Goal: Task Accomplishment & Management: Manage account settings

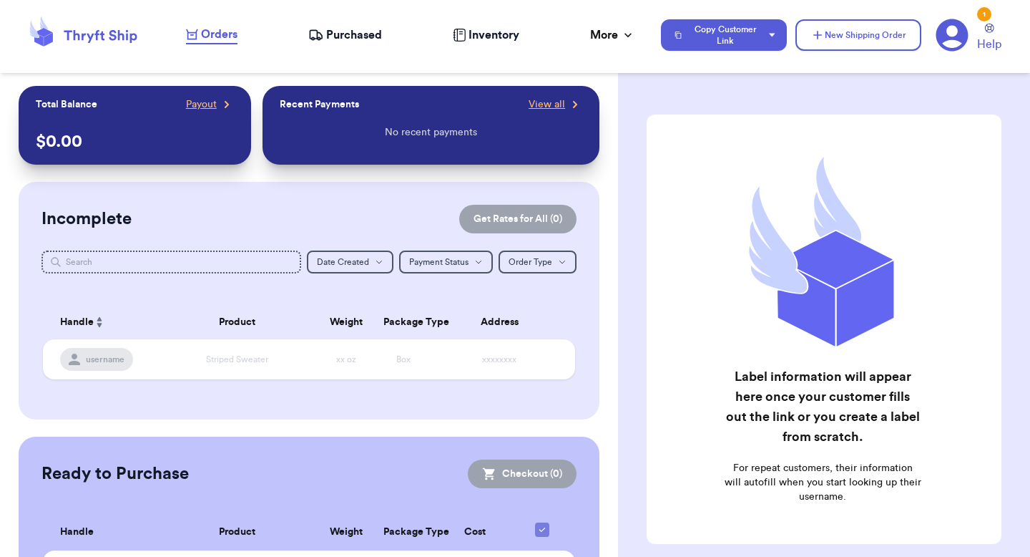
click at [950, 39] on icon at bounding box center [953, 35] width 32 height 32
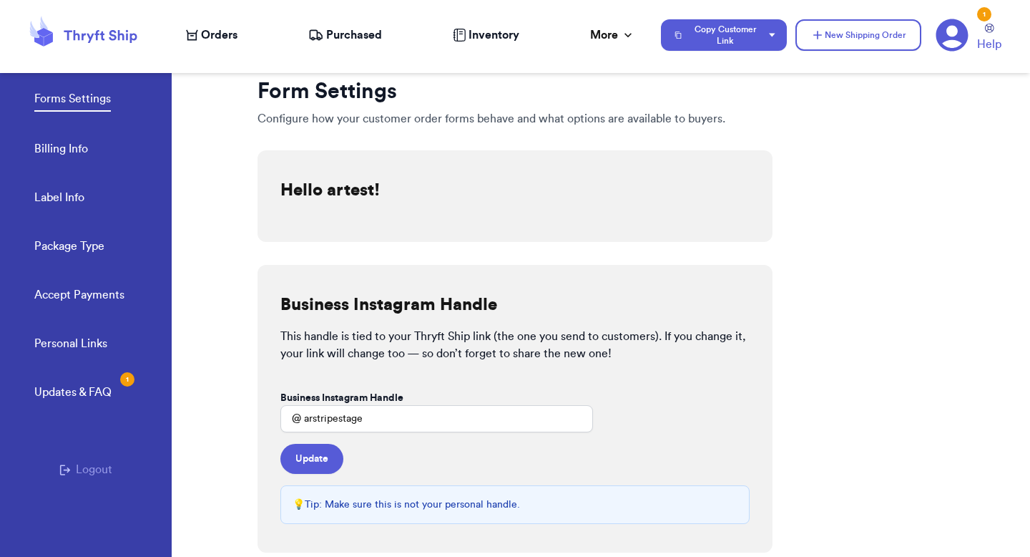
click at [79, 474] on button "Logout" at bounding box center [85, 469] width 53 height 17
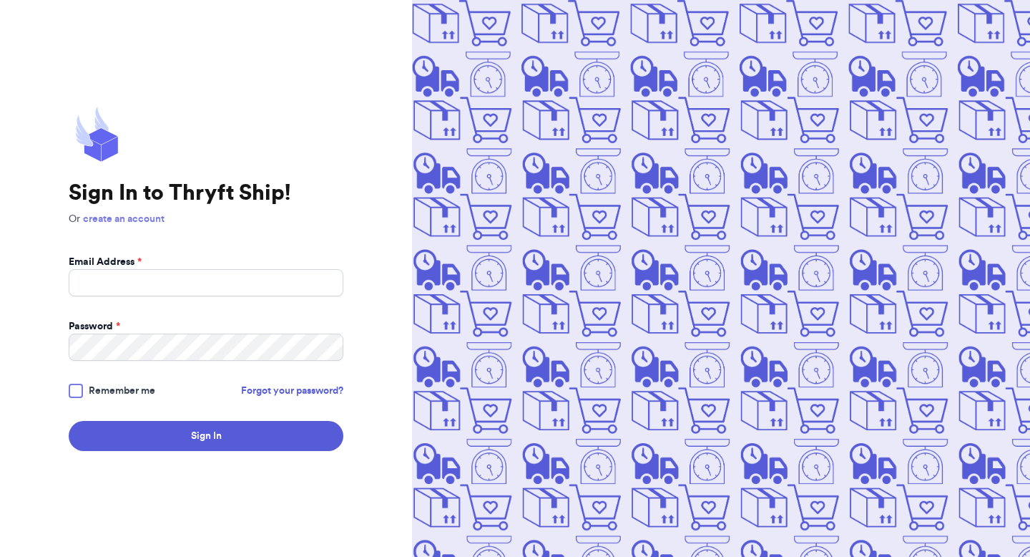
click at [126, 217] on link "create an account" at bounding box center [124, 219] width 82 height 10
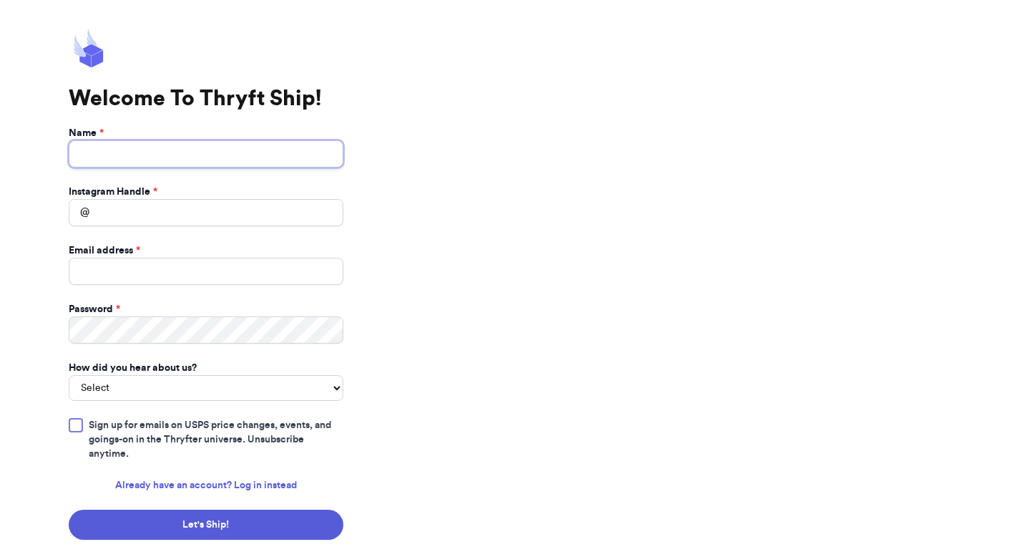
click at [198, 160] on input "Name *" at bounding box center [206, 153] width 275 height 27
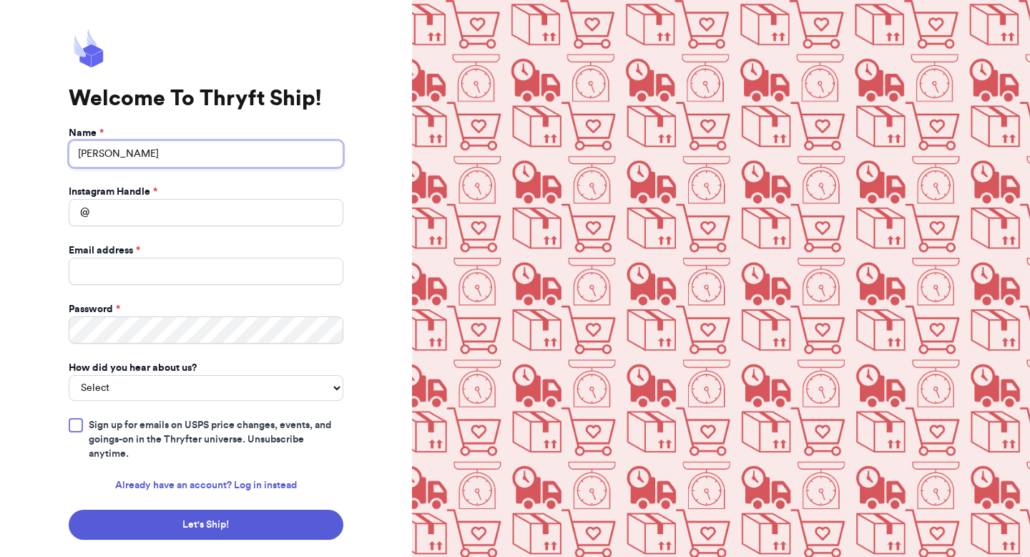
type input "Ross Geller"
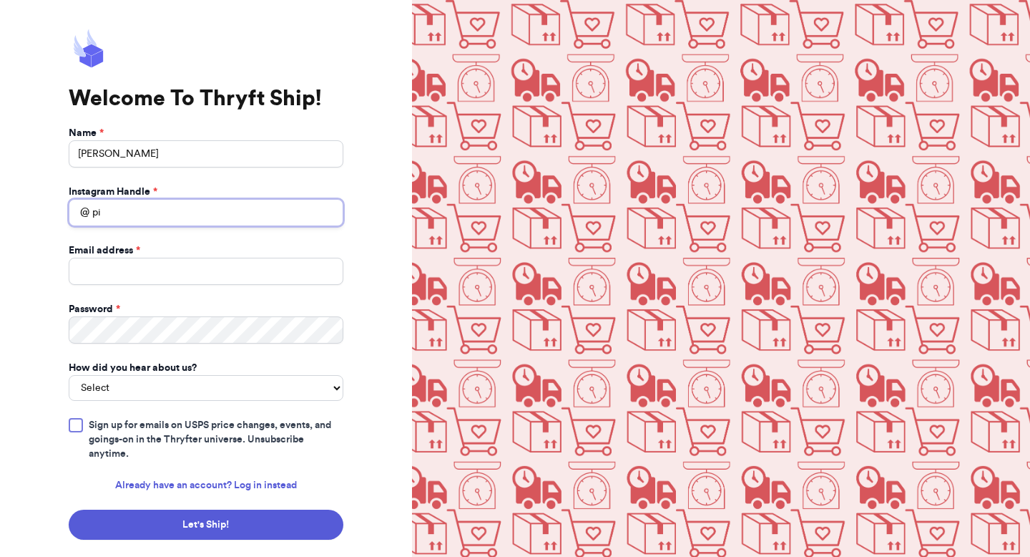
type input "p"
type input "rossy"
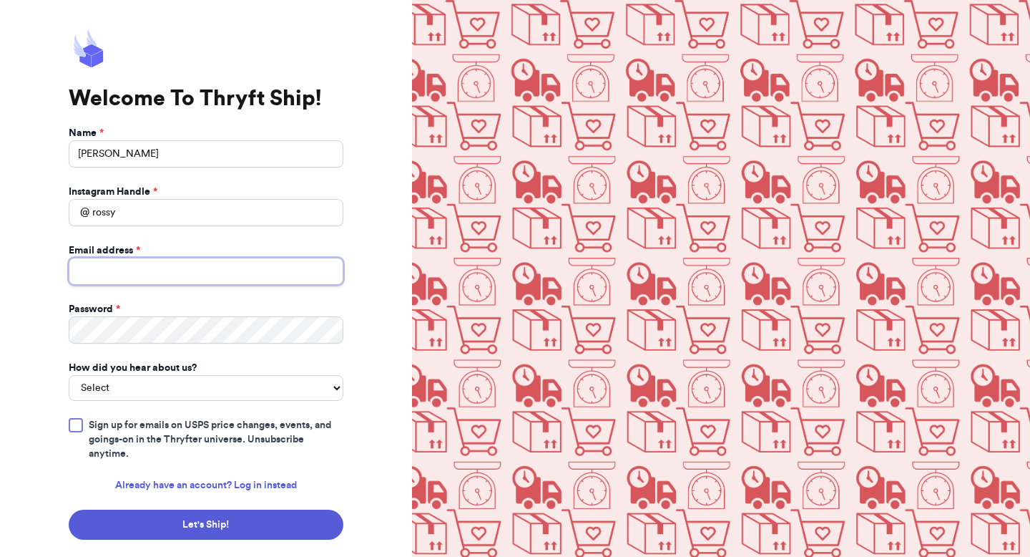
click at [204, 271] on input "Email address *" at bounding box center [206, 271] width 275 height 27
type input "r"
type input "[EMAIL_ADDRESS][DOMAIN_NAME]"
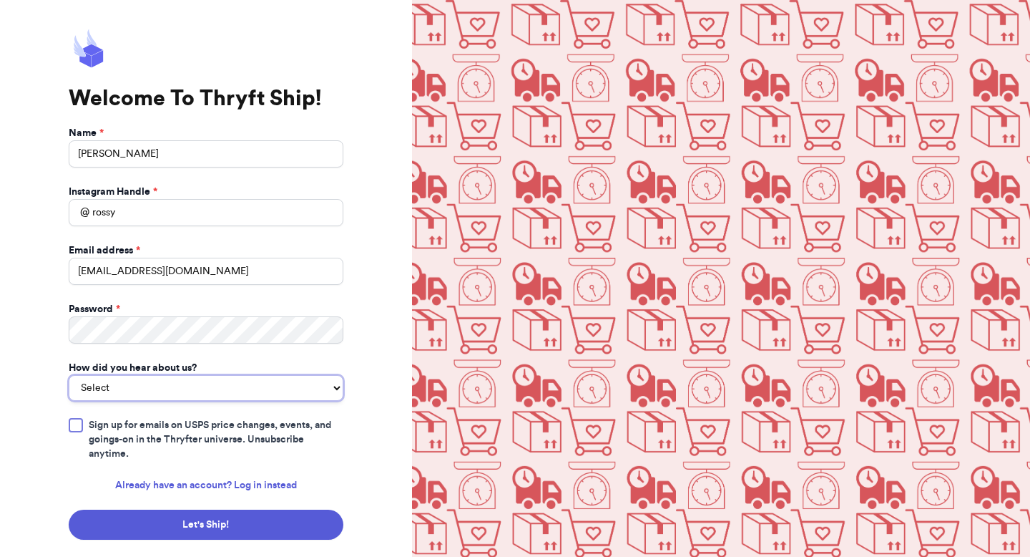
click at [204, 386] on select "Select You reached out to me directly I saw another business post about Thryft …" at bounding box center [206, 388] width 275 height 26
select select "you_reached_out_to_me"
click at [69, 375] on select "Select You reached out to me directly I saw another business post about Thryft …" at bounding box center [206, 388] width 275 height 26
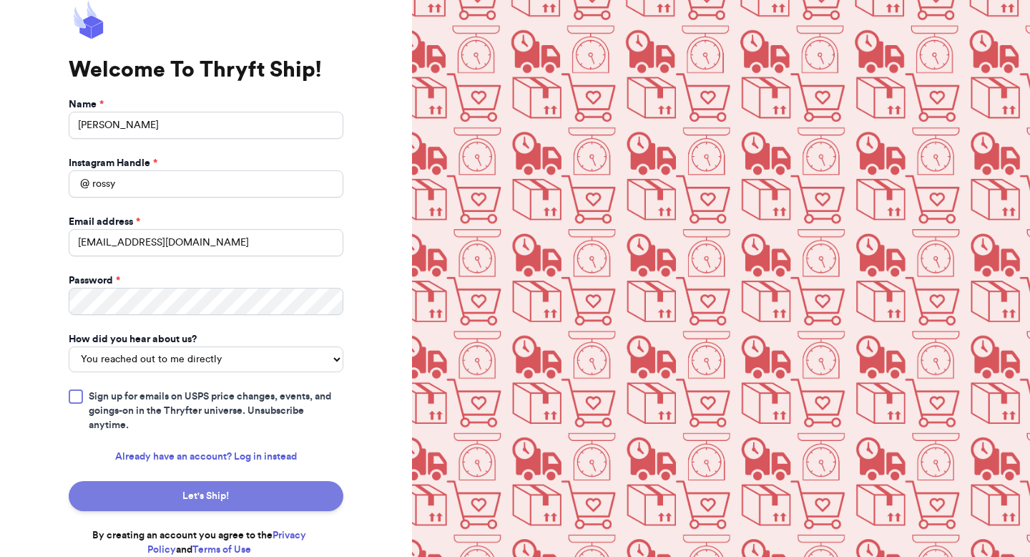
click at [265, 492] on button "Let's Ship!" at bounding box center [206, 496] width 275 height 30
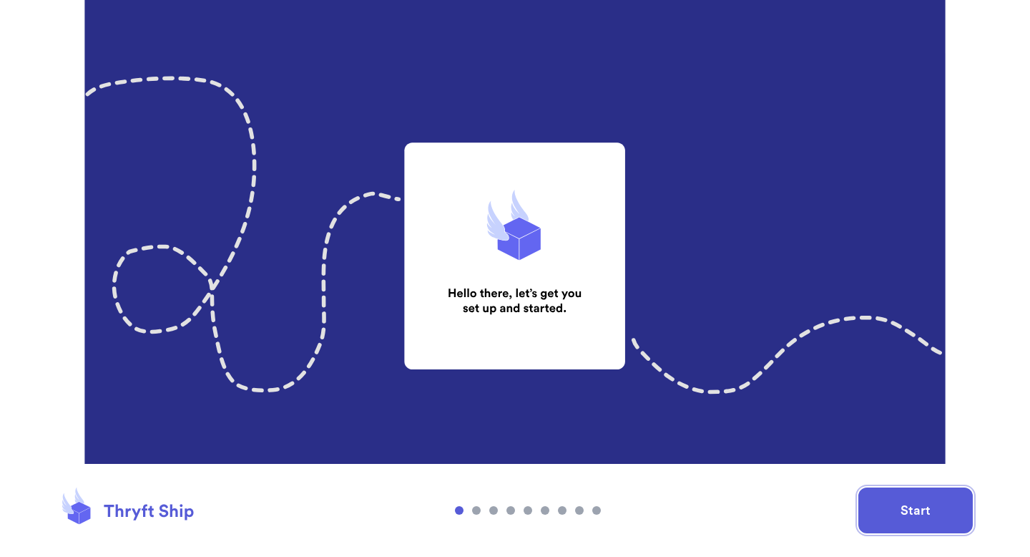
click at [909, 527] on button "Start" at bounding box center [916, 510] width 114 height 46
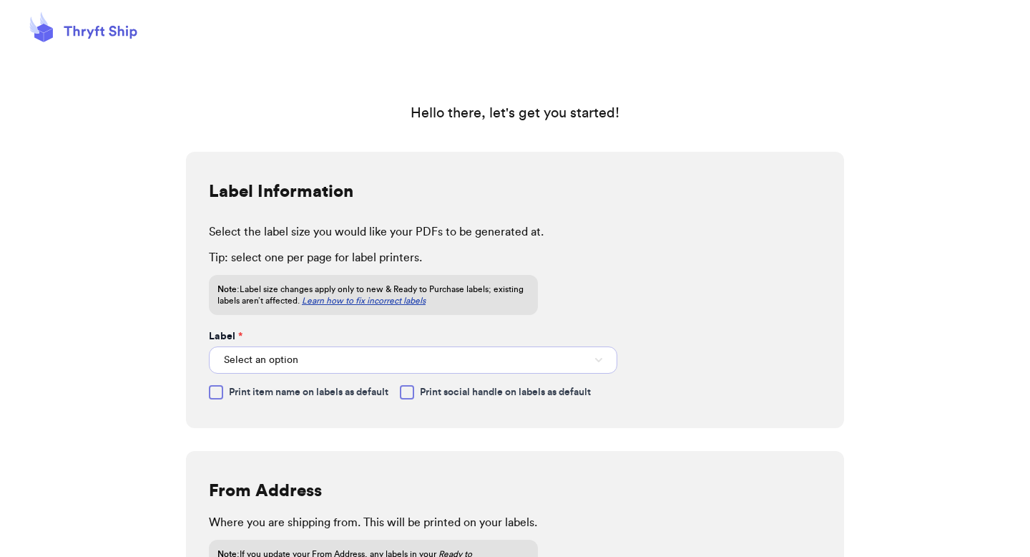
click at [546, 372] on button "Select an option" at bounding box center [413, 359] width 409 height 27
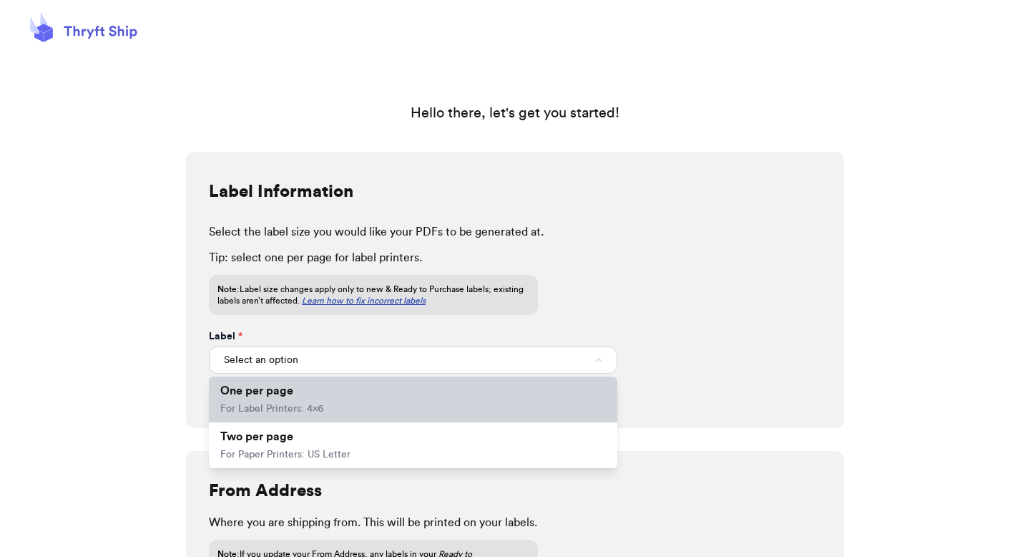
click at [479, 401] on li "One per page For Label Printers: 4x6" at bounding box center [413, 399] width 409 height 46
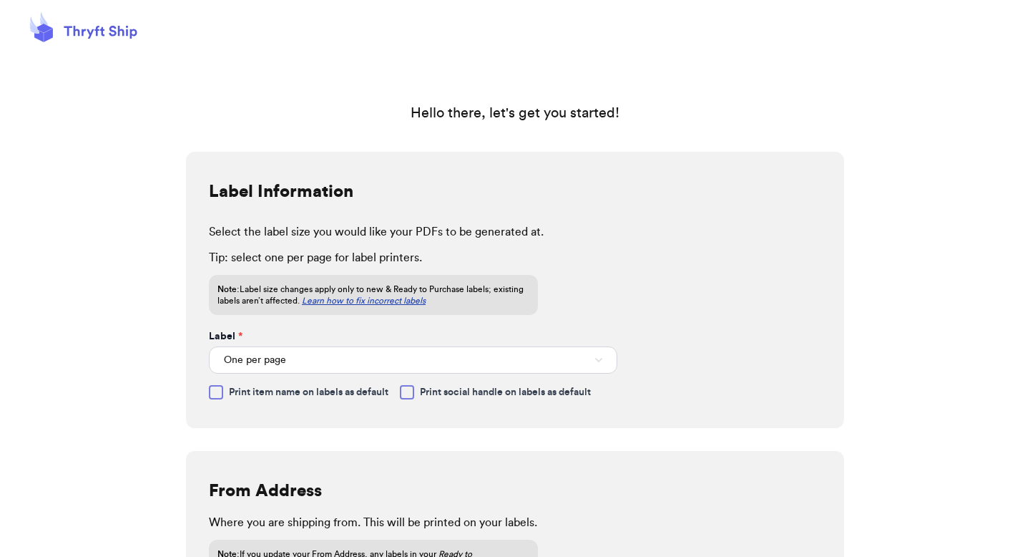
click at [302, 394] on span "Print item name on labels as default" at bounding box center [309, 392] width 160 height 14
click at [0, 0] on input "Print item name on labels as default" at bounding box center [0, 0] width 0 height 0
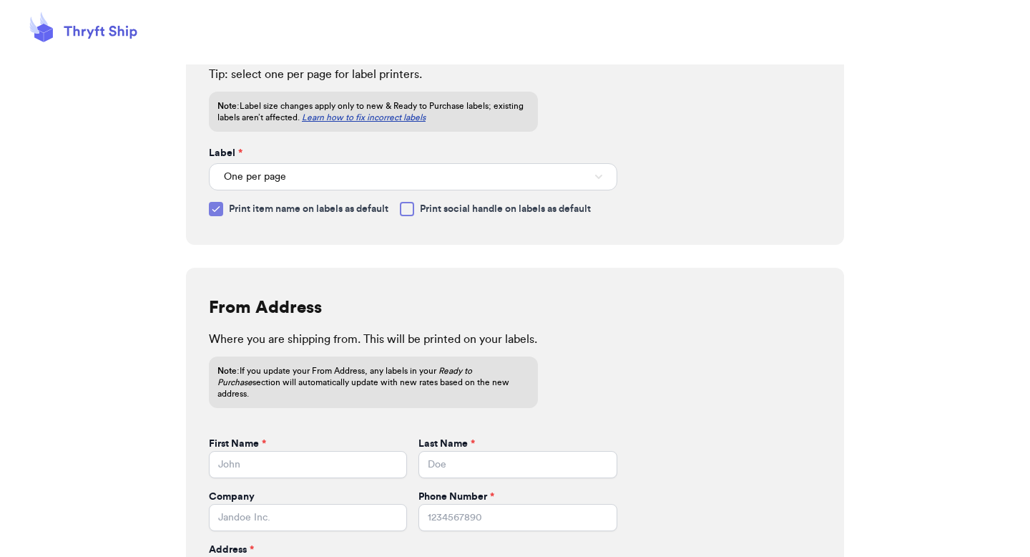
scroll to position [270, 0]
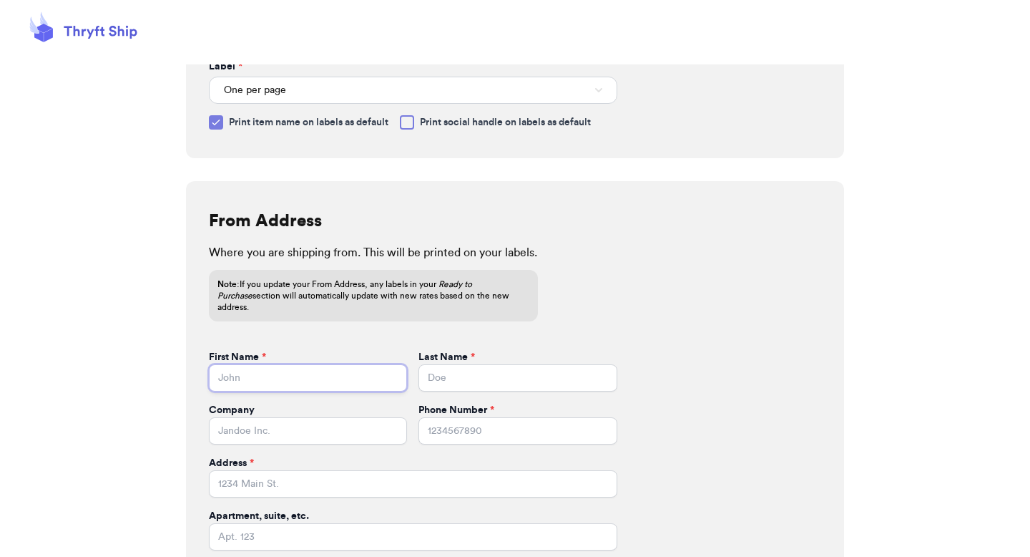
click at [320, 372] on input "First Name *" at bounding box center [308, 377] width 198 height 27
type input "[PERSON_NAME]"
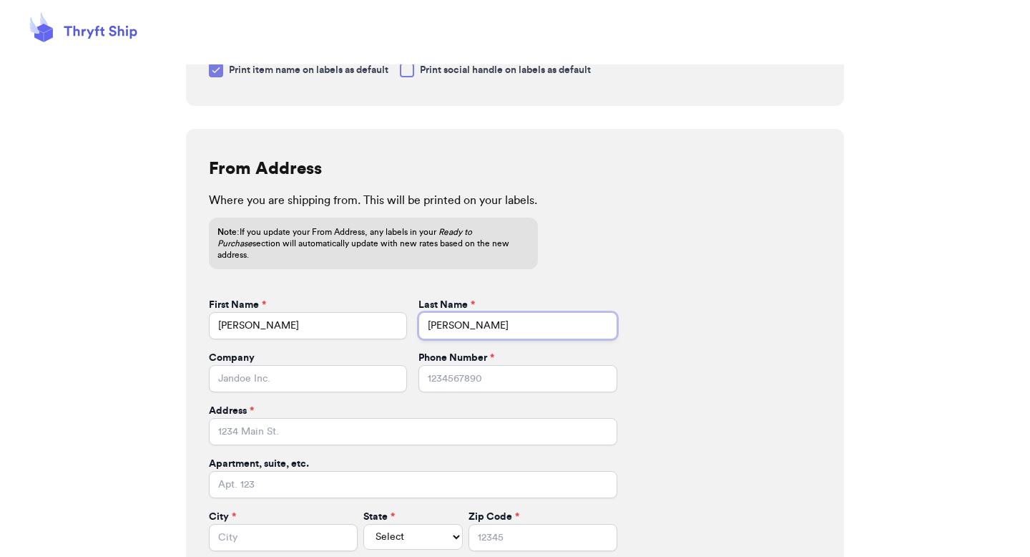
scroll to position [323, 0]
type input "Geller"
click at [264, 366] on input "Company" at bounding box center [308, 377] width 198 height 27
type input "Rossy"
paste input "40993454"
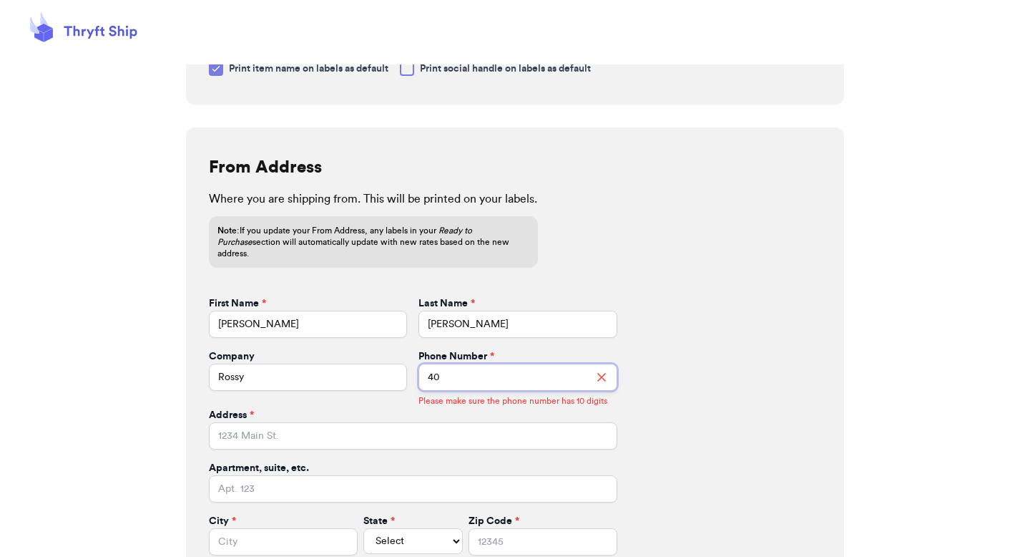
type input "4"
paste input "40993454"
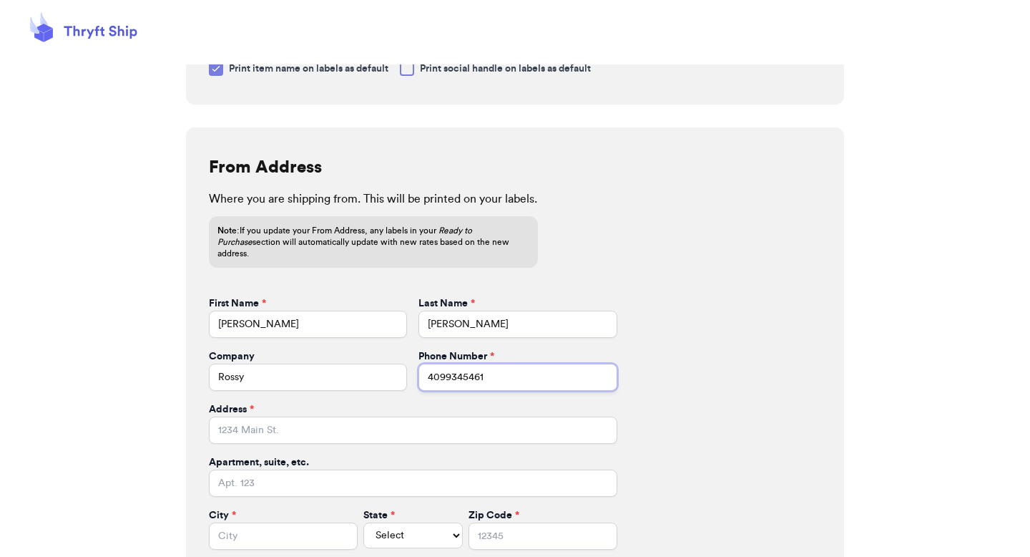
type input "4099345461"
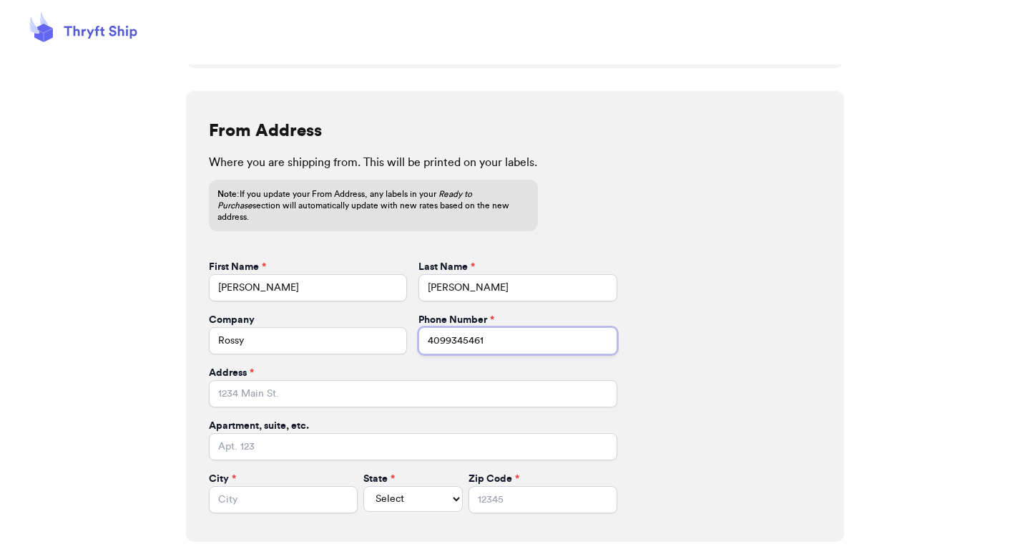
scroll to position [364, 0]
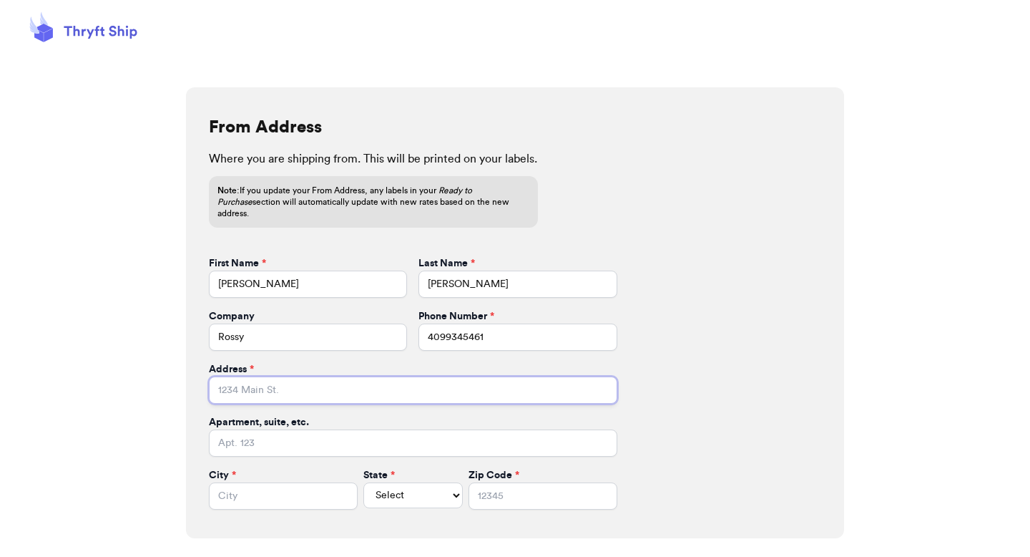
click at [334, 382] on input "Address *" at bounding box center [413, 389] width 409 height 27
paste input "930 Lynn Ogden Lane"
type input "930 Lynn Ogden Lane"
click at [344, 433] on input "Apartment, suite, etc." at bounding box center [413, 442] width 409 height 27
click at [281, 490] on input "City *" at bounding box center [283, 495] width 149 height 27
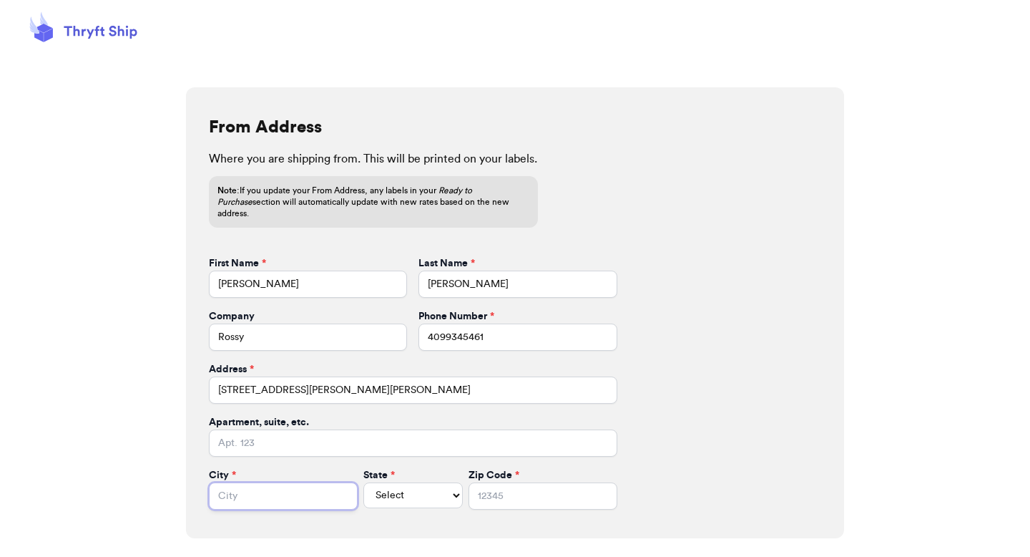
paste input "JEFFERSON"
type input "JEFFERSON"
click at [374, 482] on select "Select AL AK AZ AR CA CO CT DE DC FL GA HI ID IL IN IA KS KY LA ME MD MA MI MN …" at bounding box center [413, 495] width 99 height 26
select select "AL"
click at [364, 482] on select "Select AL AK AZ AR CA CO CT DE DC FL GA HI ID IL IN IA KS KY LA ME MD MA MI MN …" at bounding box center [413, 495] width 99 height 26
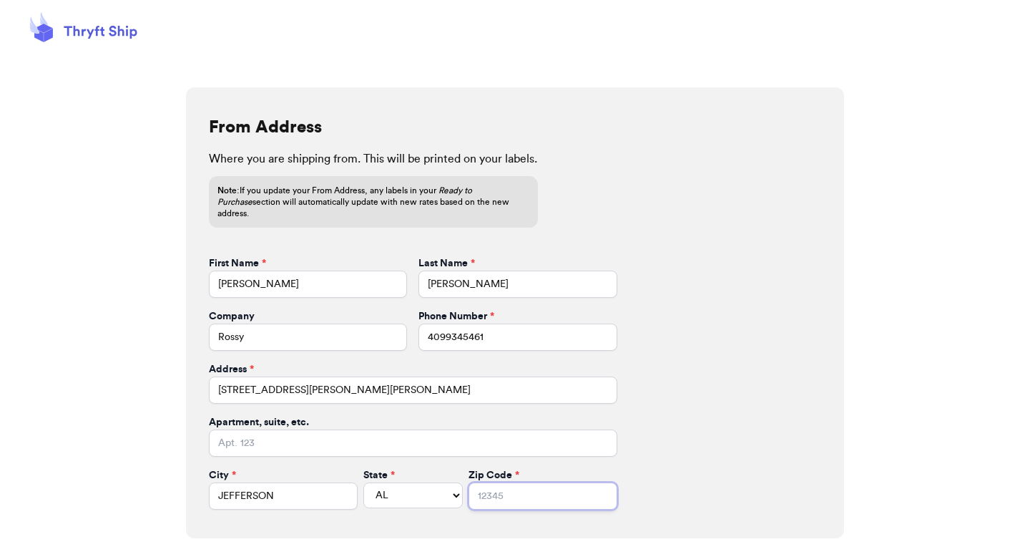
click at [497, 482] on input "Zip Code *" at bounding box center [543, 495] width 149 height 27
type input "93013"
click at [713, 377] on div "From Address Where you are shipping from. This will be printed on your labels. …" at bounding box center [515, 312] width 658 height 451
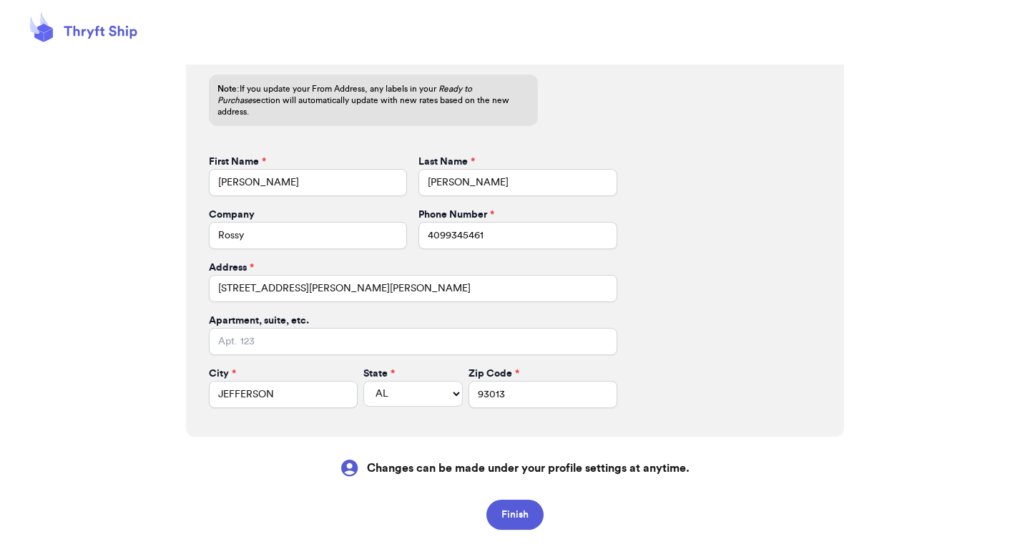
scroll to position [473, 0]
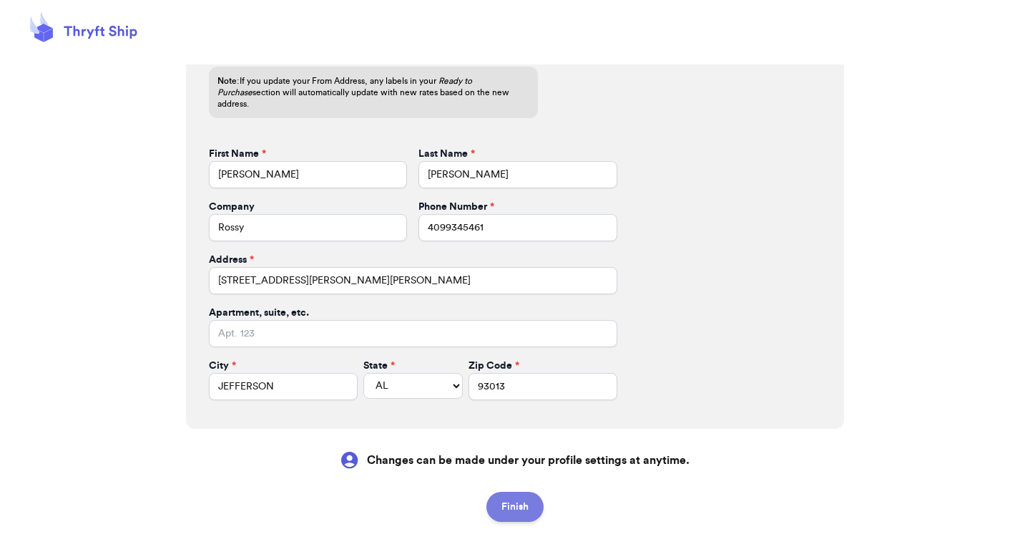
click at [532, 498] on button "Finish" at bounding box center [515, 507] width 57 height 30
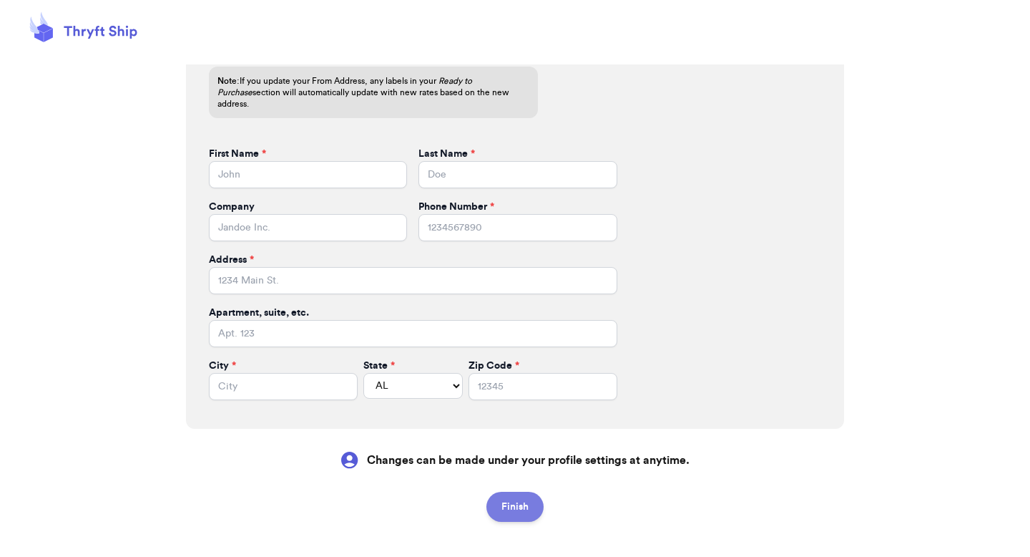
select select
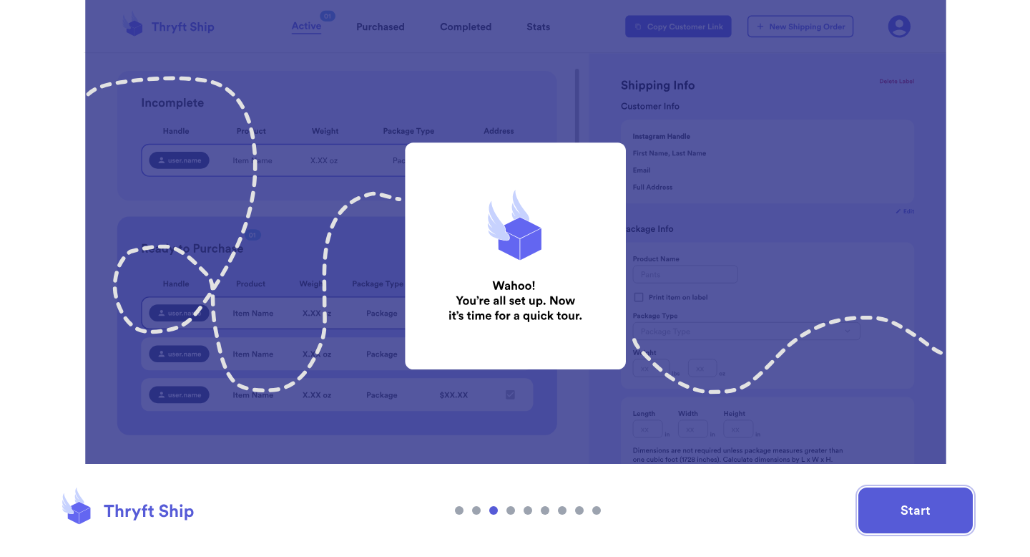
click at [922, 508] on button "Start" at bounding box center [916, 510] width 114 height 46
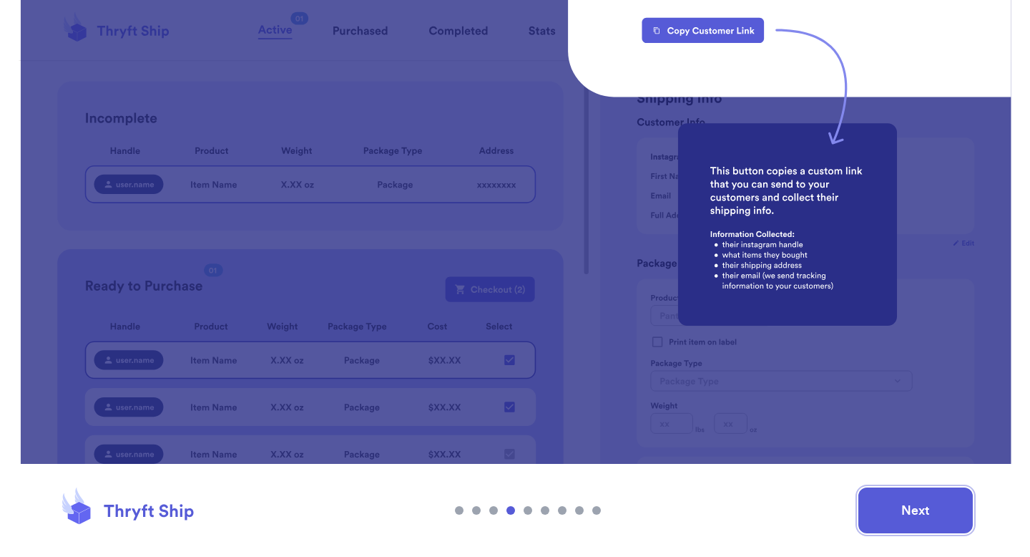
click at [922, 508] on button "Next" at bounding box center [916, 510] width 114 height 46
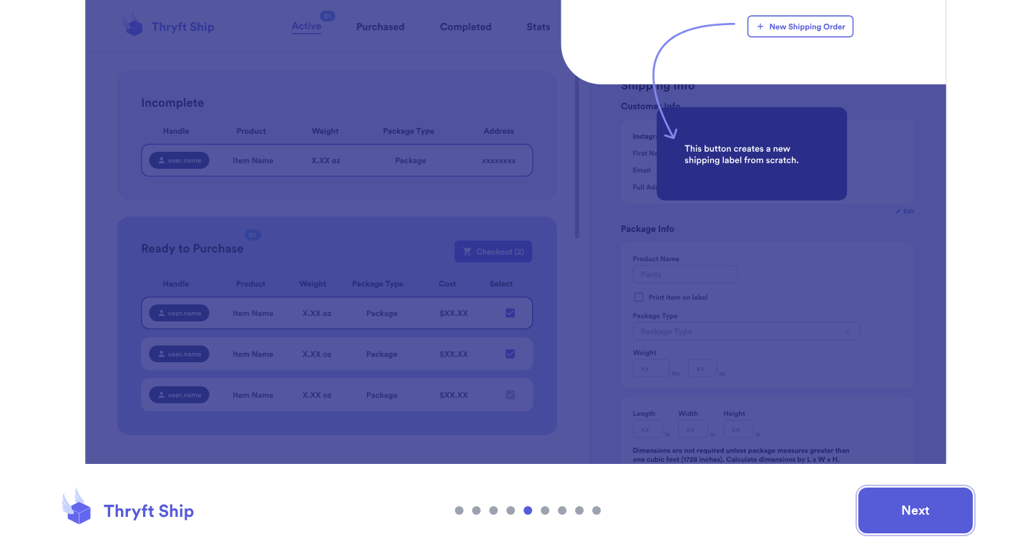
click at [922, 508] on button "Next" at bounding box center [916, 510] width 114 height 46
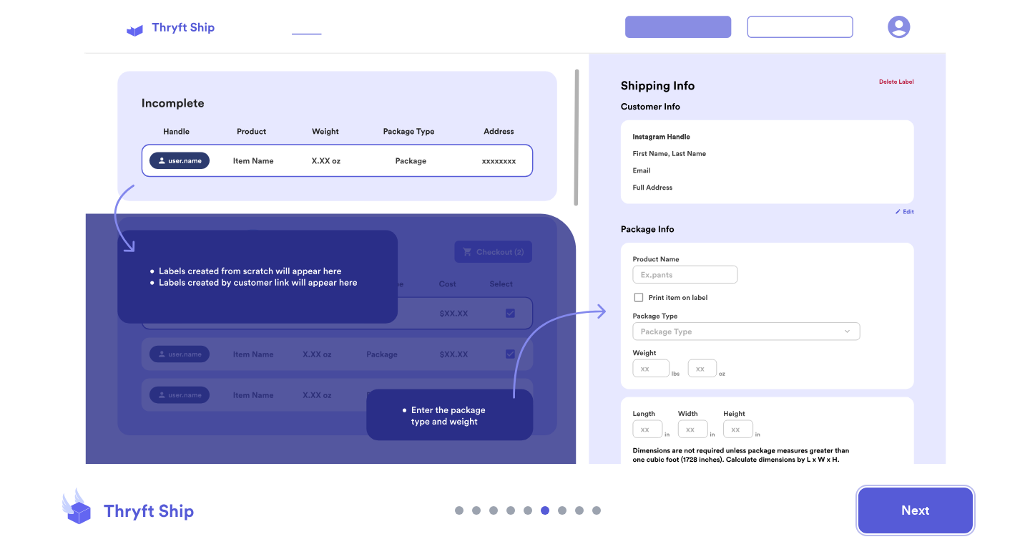
click at [922, 508] on button "Next" at bounding box center [916, 510] width 114 height 46
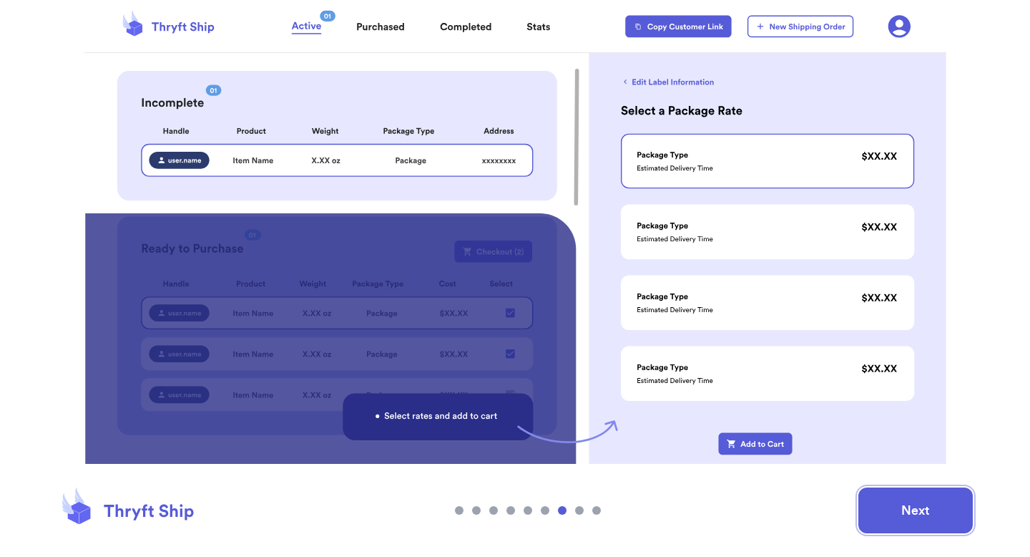
click at [922, 508] on button "Next" at bounding box center [916, 510] width 114 height 46
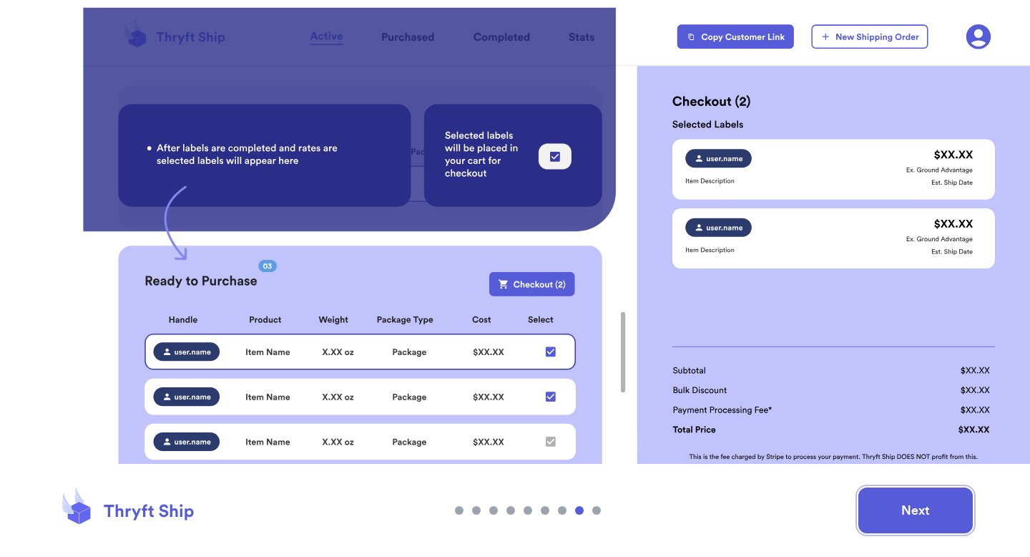
click at [922, 508] on button "Next" at bounding box center [916, 510] width 114 height 46
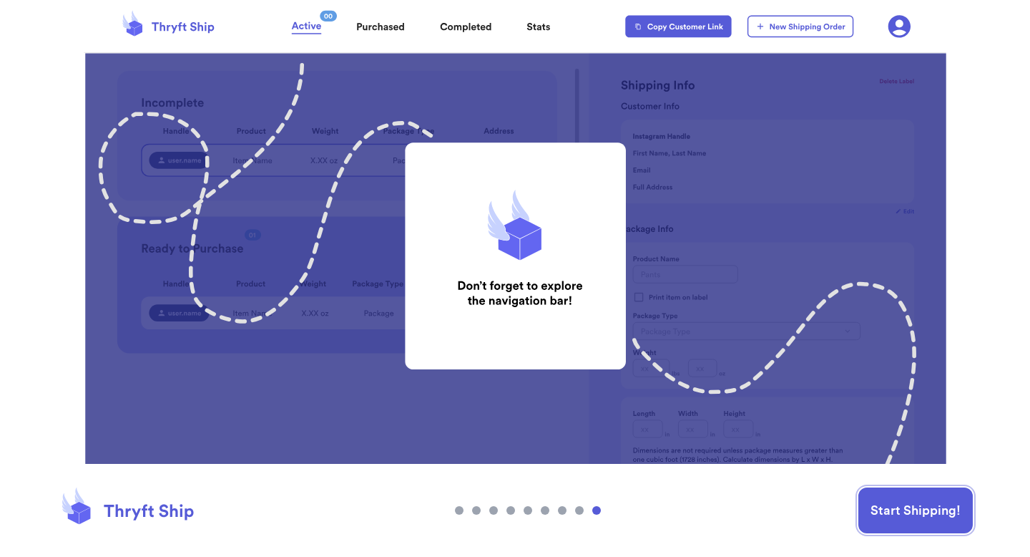
click at [922, 508] on button "Start Shipping!" at bounding box center [916, 510] width 114 height 46
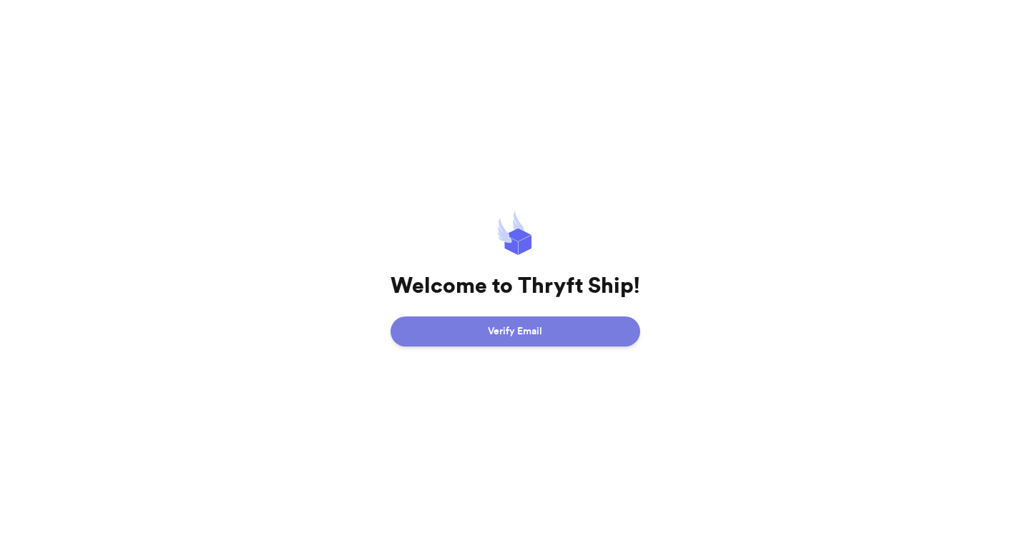
click at [557, 331] on button "Verify Email" at bounding box center [516, 331] width 250 height 30
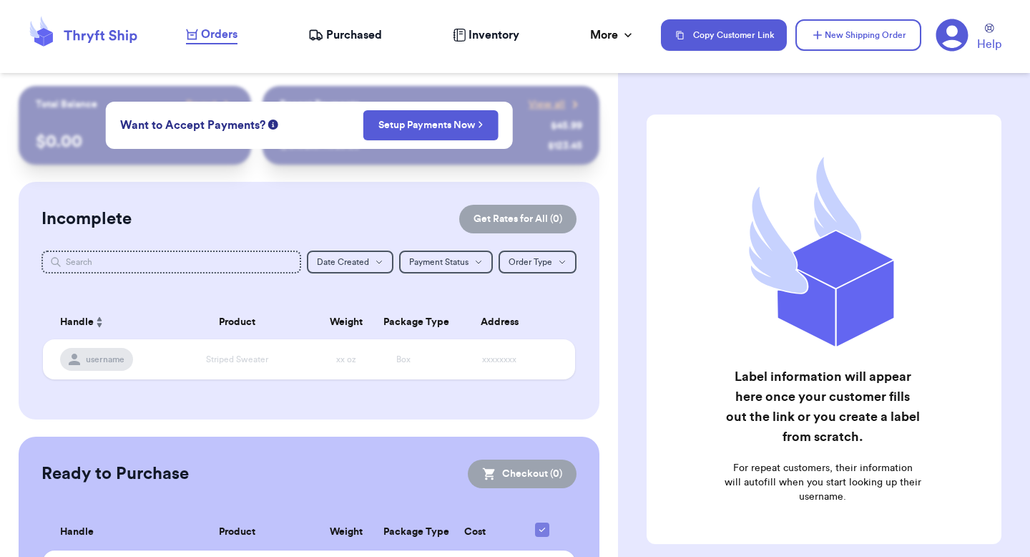
click at [955, 42] on icon at bounding box center [952, 35] width 33 height 33
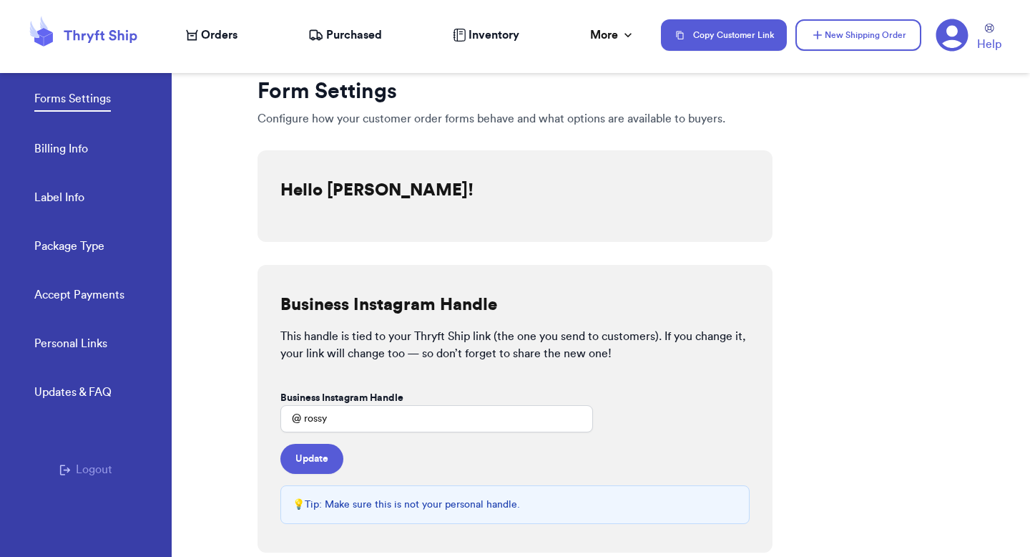
click at [63, 147] on link "Billing Info" at bounding box center [61, 150] width 54 height 20
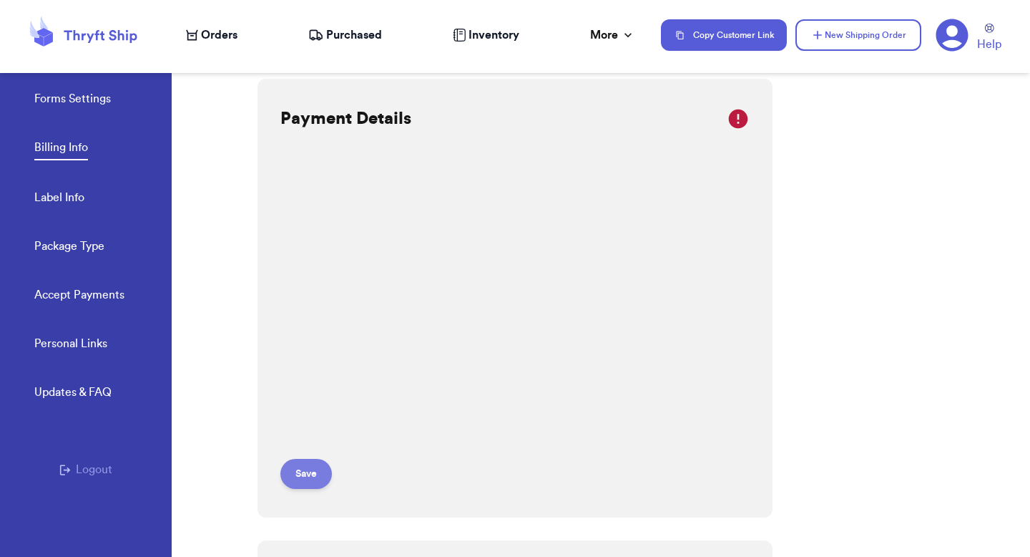
click at [300, 472] on button "Save" at bounding box center [307, 474] width 52 height 30
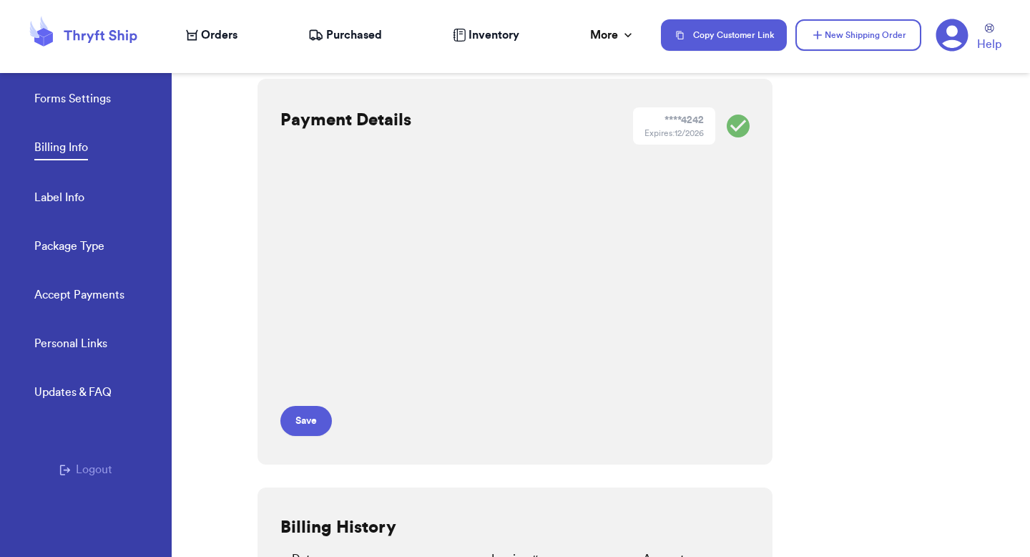
click at [687, 255] on div "Payment Details **** 4242 Expires: 12/2026 Save" at bounding box center [515, 272] width 515 height 386
click at [233, 44] on nav "Orders Purchased Inventory More Stats Completed Orders Payments Payouts Copy Cu…" at bounding box center [601, 34] width 859 height 47
click at [220, 34] on span "Orders" at bounding box center [219, 34] width 36 height 17
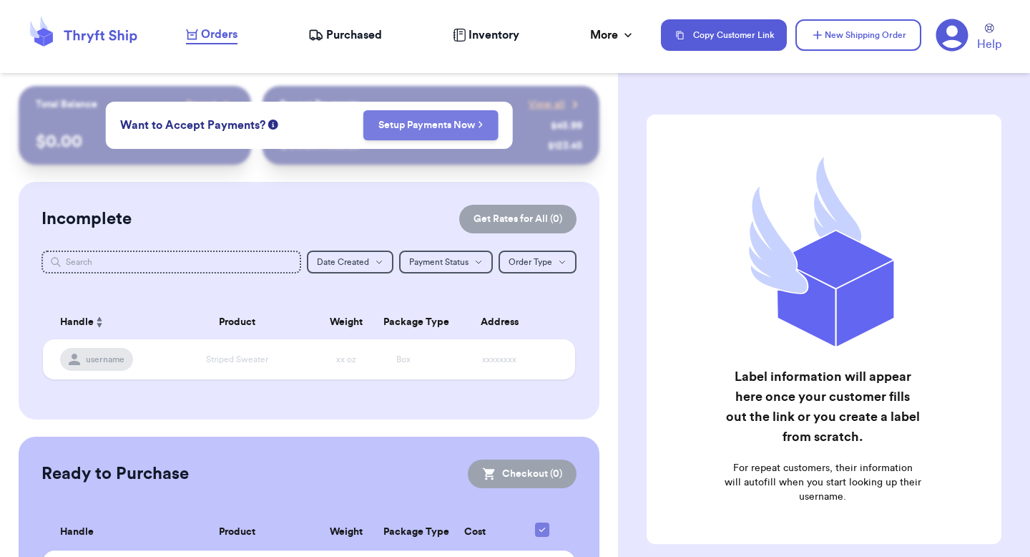
click at [436, 123] on link "Setup Payments Now" at bounding box center [431, 125] width 105 height 14
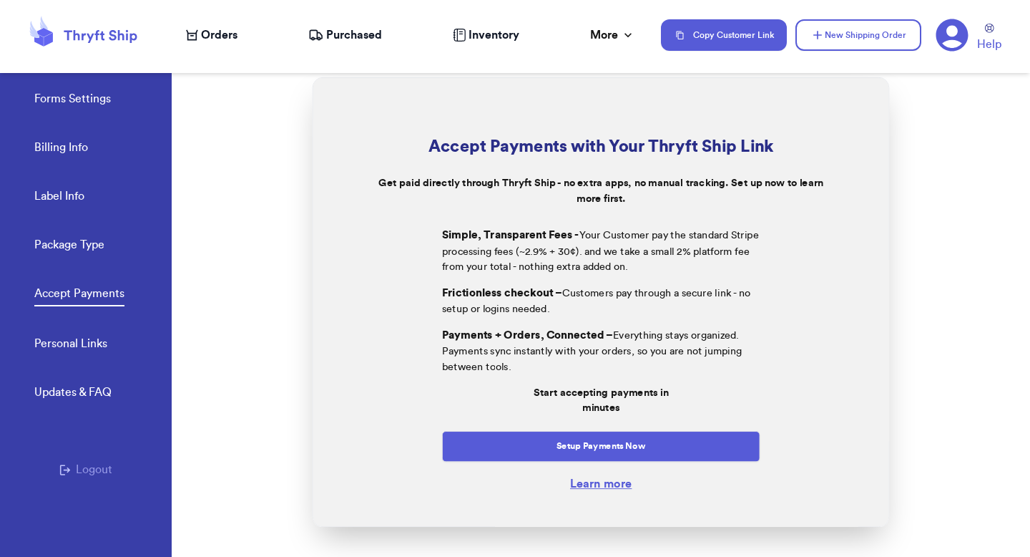
click at [77, 150] on link "Billing Info" at bounding box center [61, 149] width 54 height 20
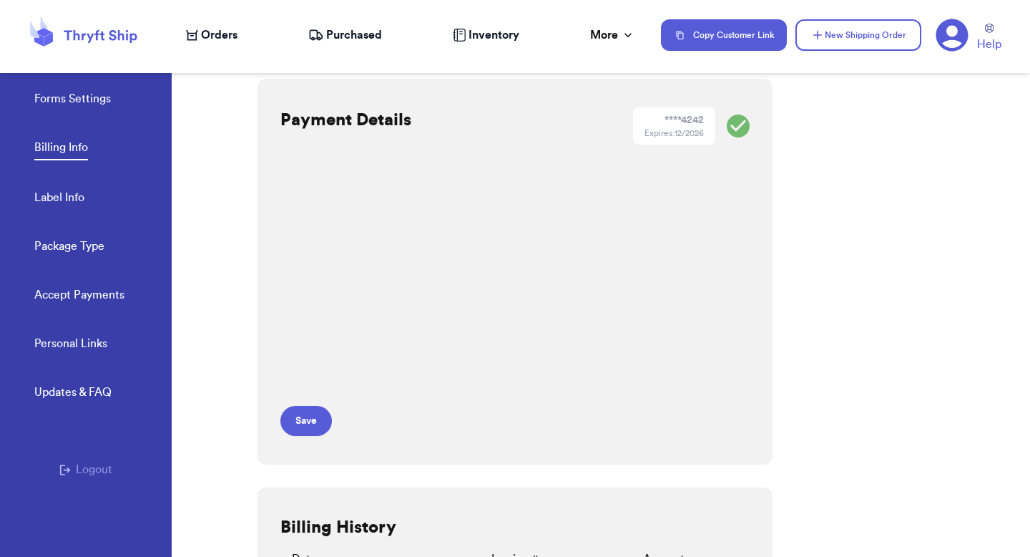
click at [106, 304] on link "Accept Payments" at bounding box center [79, 296] width 90 height 20
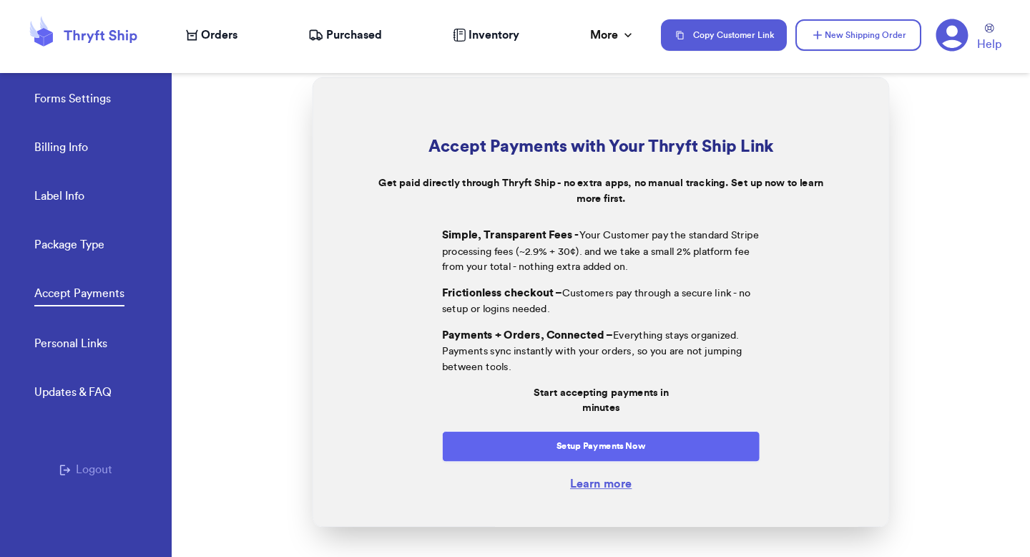
click at [594, 450] on button "Setup Payments Now" at bounding box center [601, 446] width 318 height 31
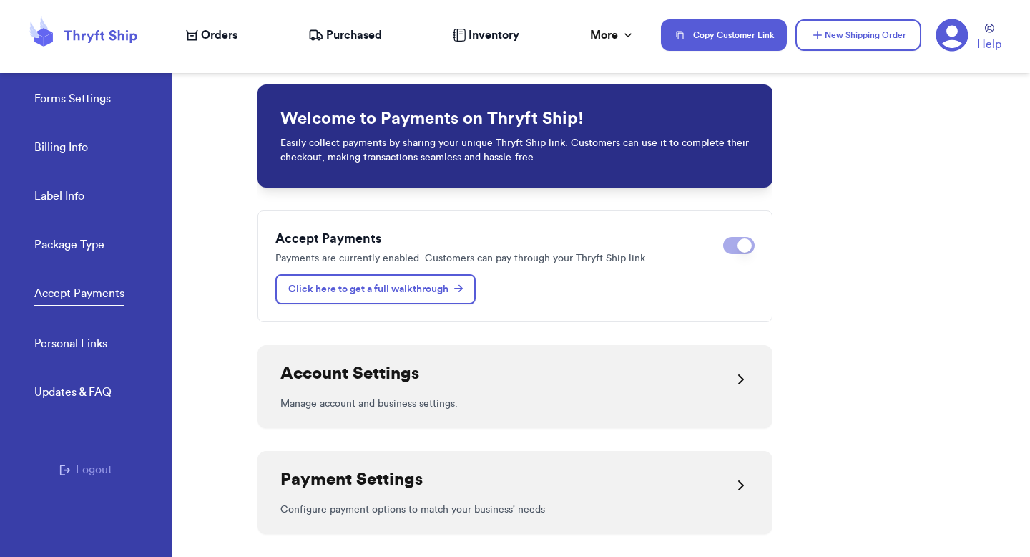
click at [672, 381] on div "Account Settings" at bounding box center [515, 379] width 469 height 34
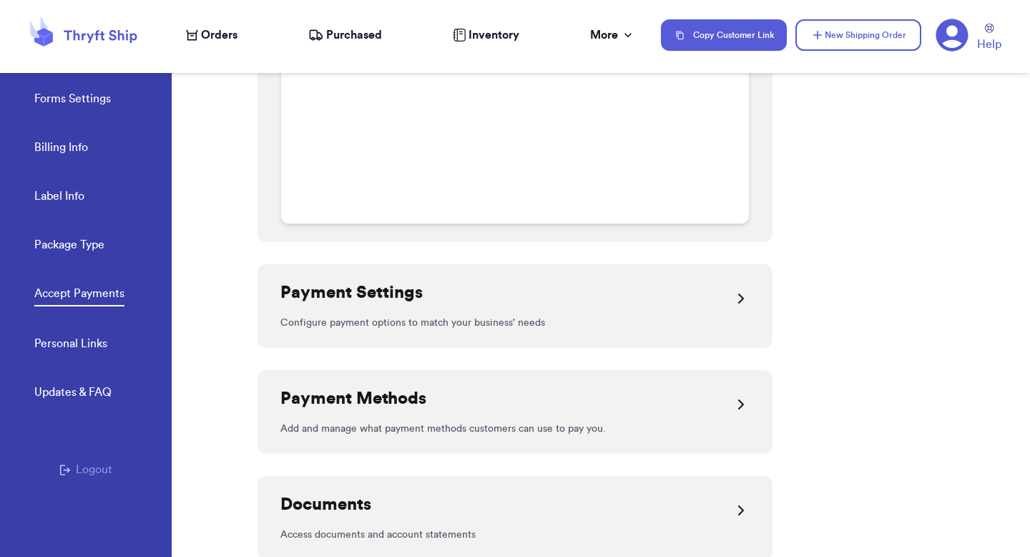
scroll to position [1179, 0]
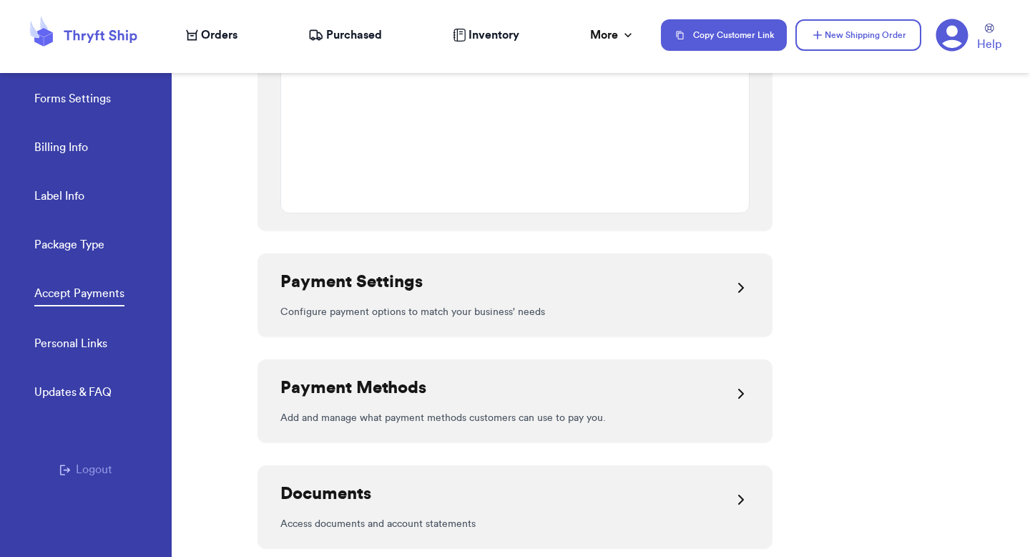
click at [624, 291] on div "Payment Settings" at bounding box center [515, 288] width 469 height 34
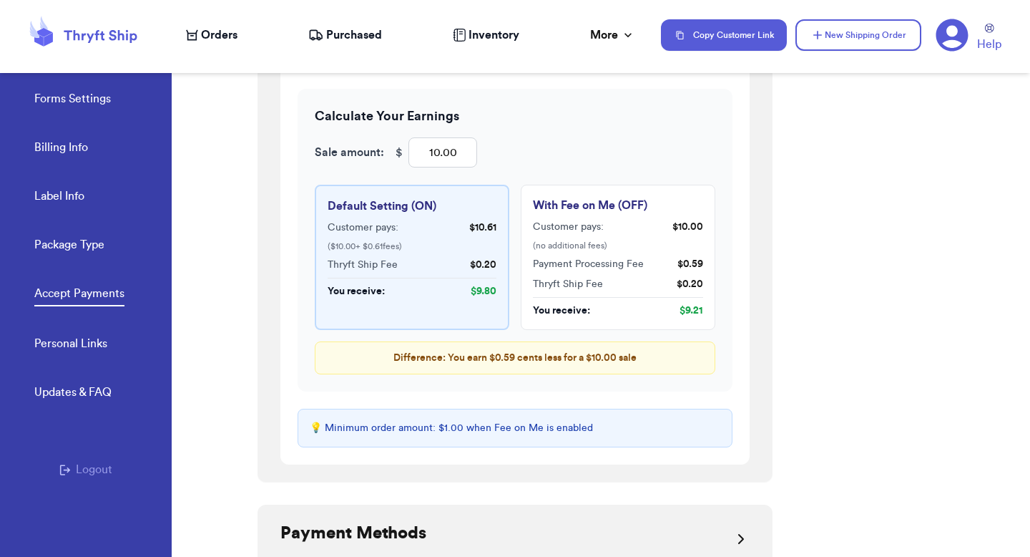
scroll to position [2059, 0]
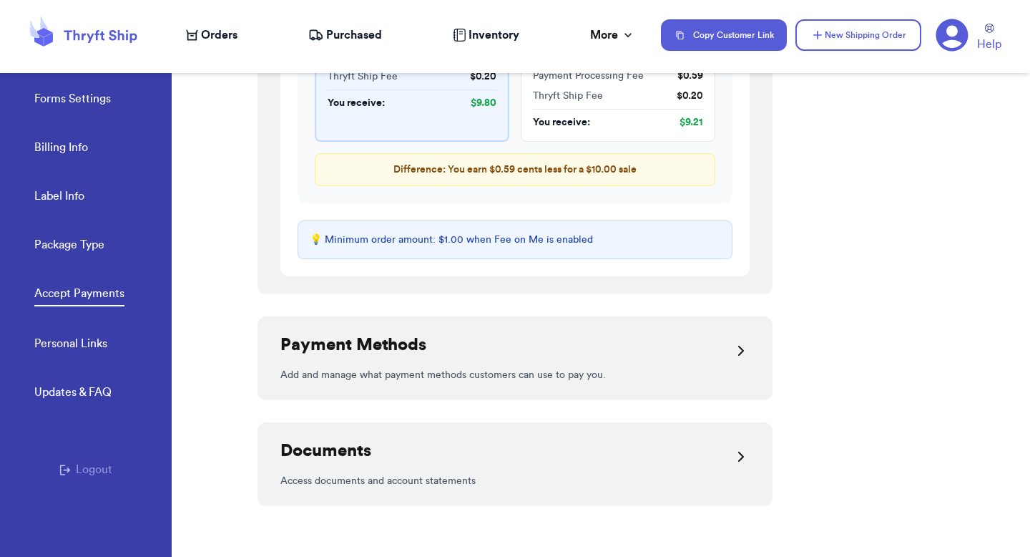
click at [656, 346] on div "Payment Methods" at bounding box center [515, 350] width 469 height 34
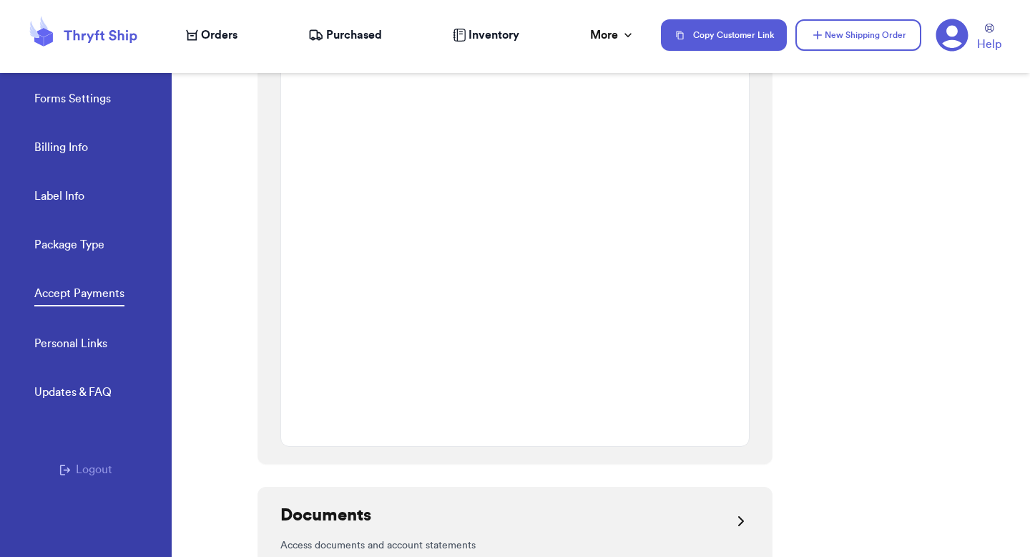
scroll to position [2464, 0]
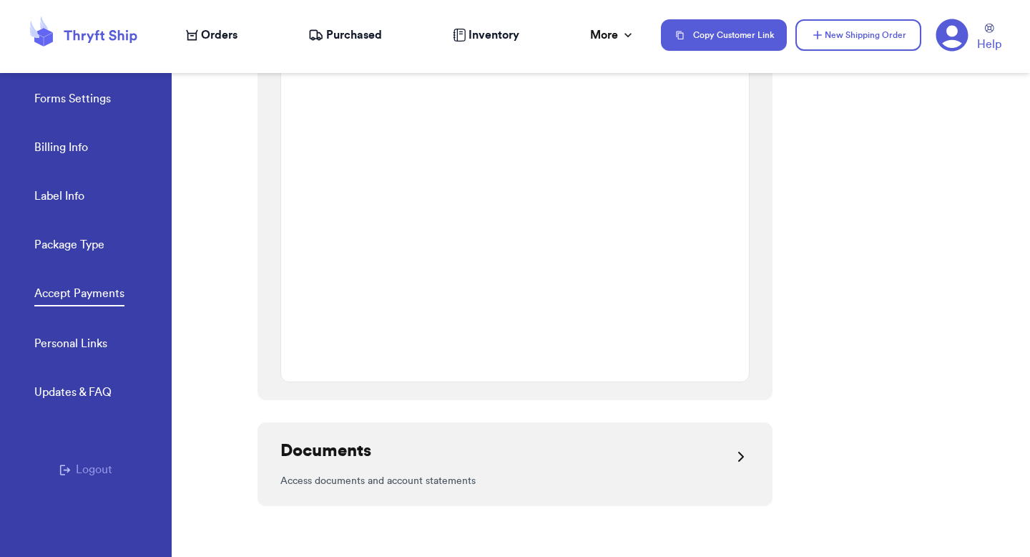
click at [668, 468] on div "Documents" at bounding box center [515, 456] width 469 height 34
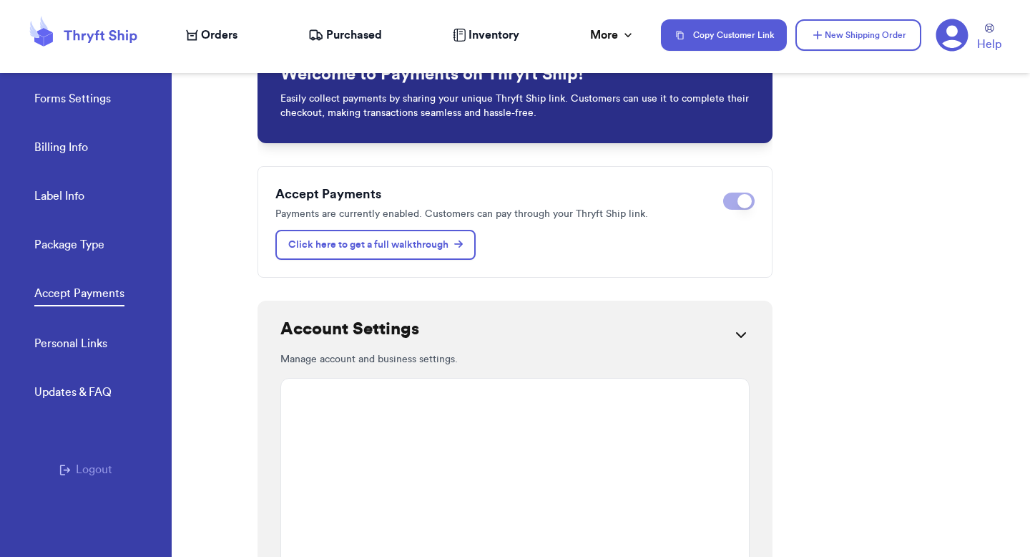
scroll to position [0, 0]
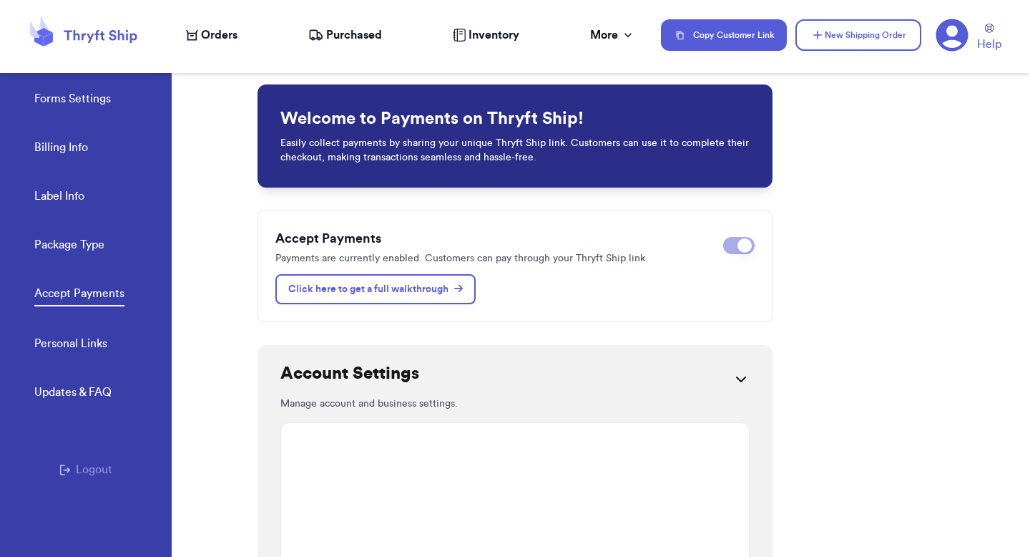
click at [87, 251] on link "Package Type" at bounding box center [69, 246] width 70 height 20
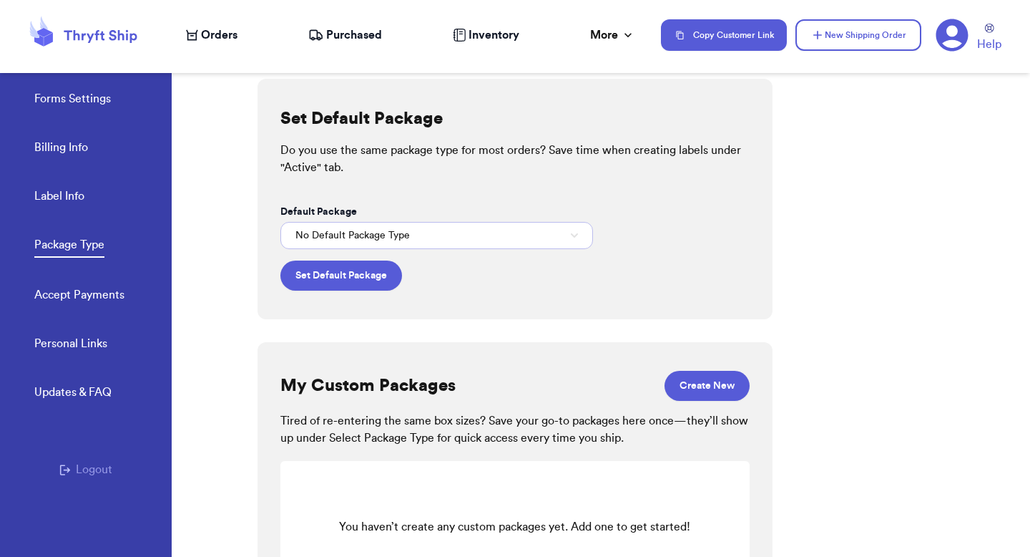
click at [407, 248] on button "No Default Package Type" at bounding box center [437, 235] width 313 height 27
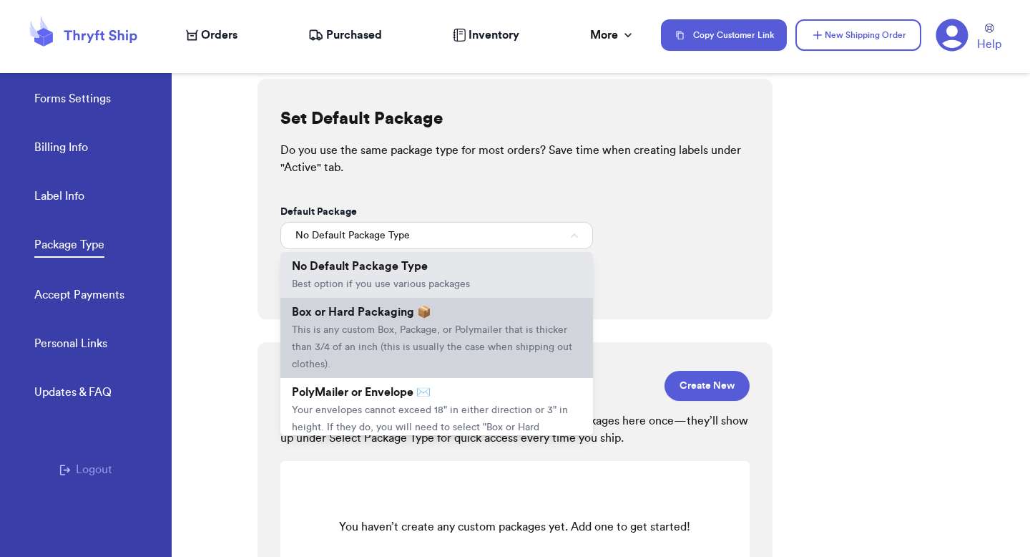
click at [391, 310] on span "Box or Hard Packaging 📦" at bounding box center [362, 311] width 140 height 11
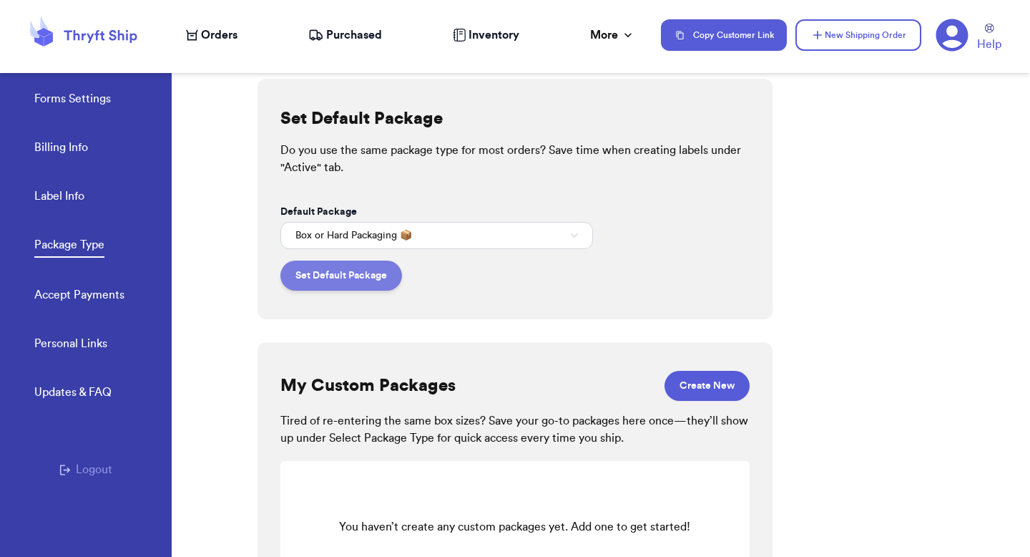
click at [362, 284] on button "Set Default Package" at bounding box center [342, 275] width 122 height 30
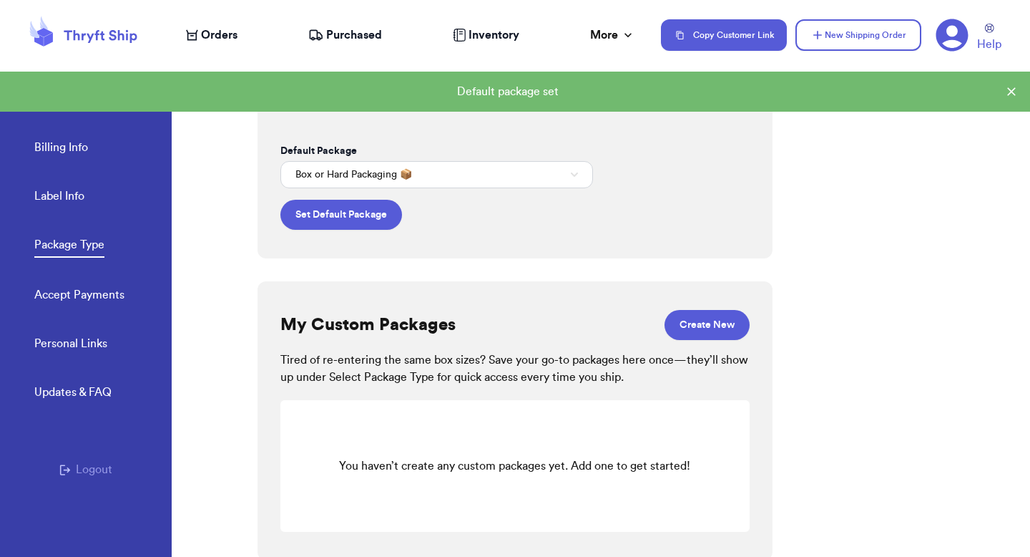
scroll to position [64, 0]
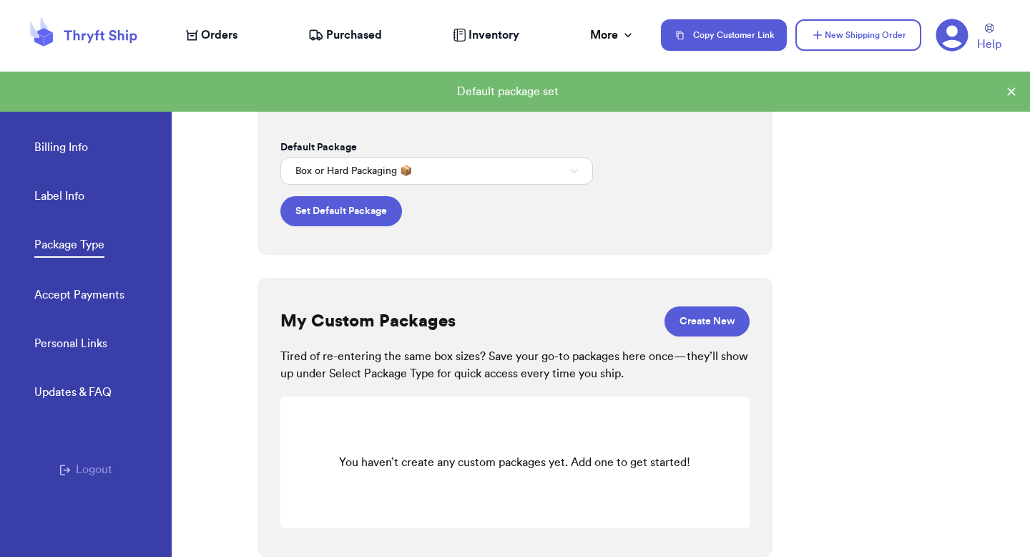
click at [57, 206] on link "Label Info" at bounding box center [59, 197] width 50 height 20
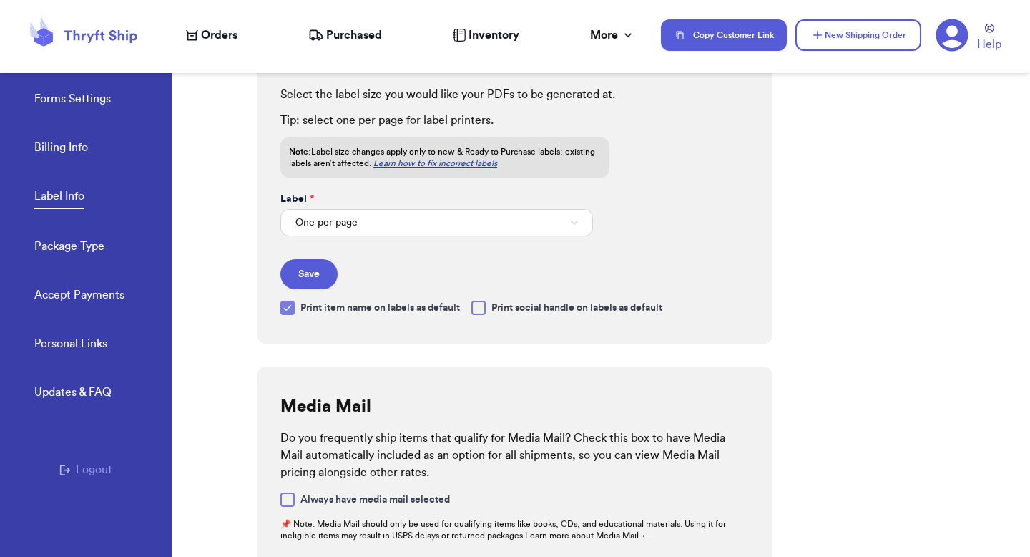
scroll to position [73, 0]
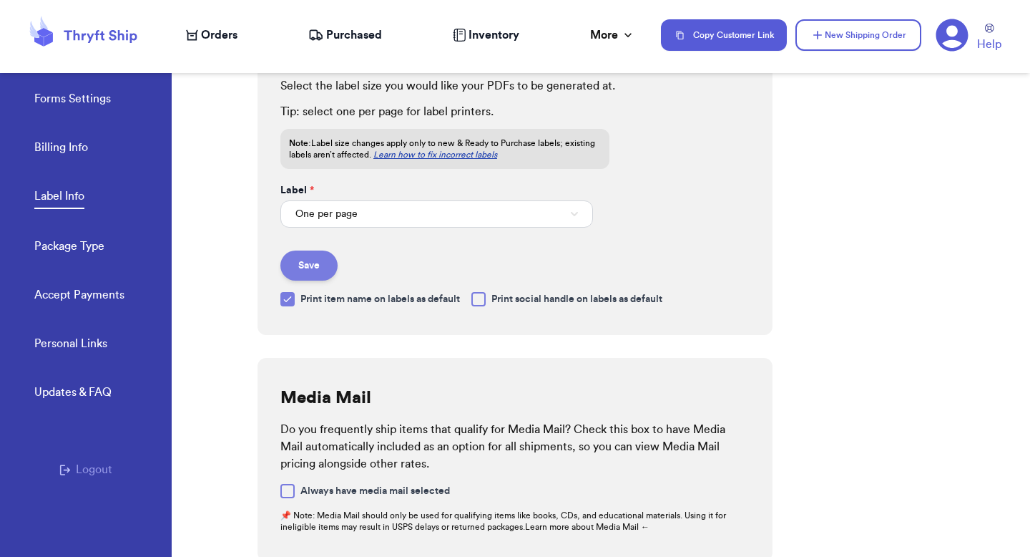
click at [328, 276] on button "Save" at bounding box center [309, 265] width 57 height 30
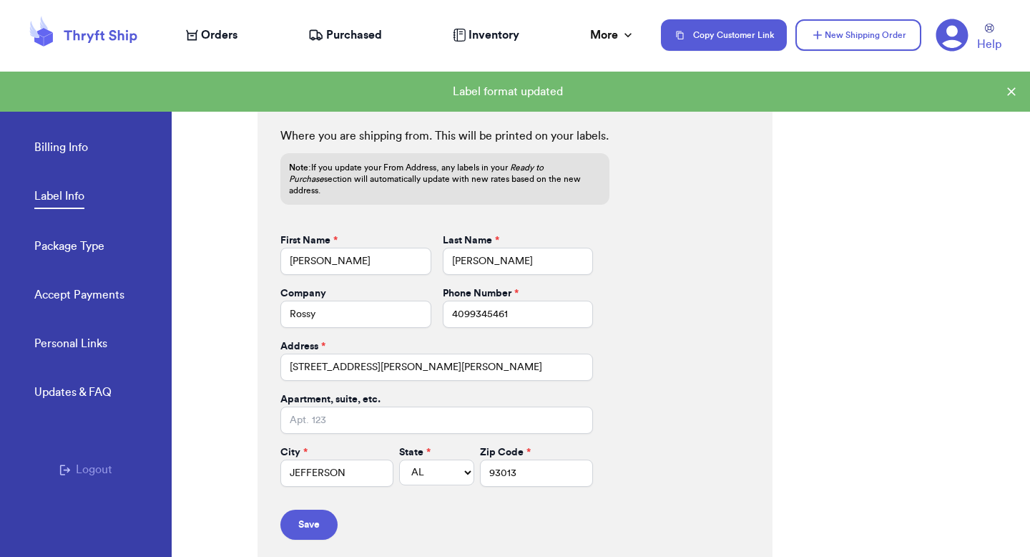
scroll to position [593, 0]
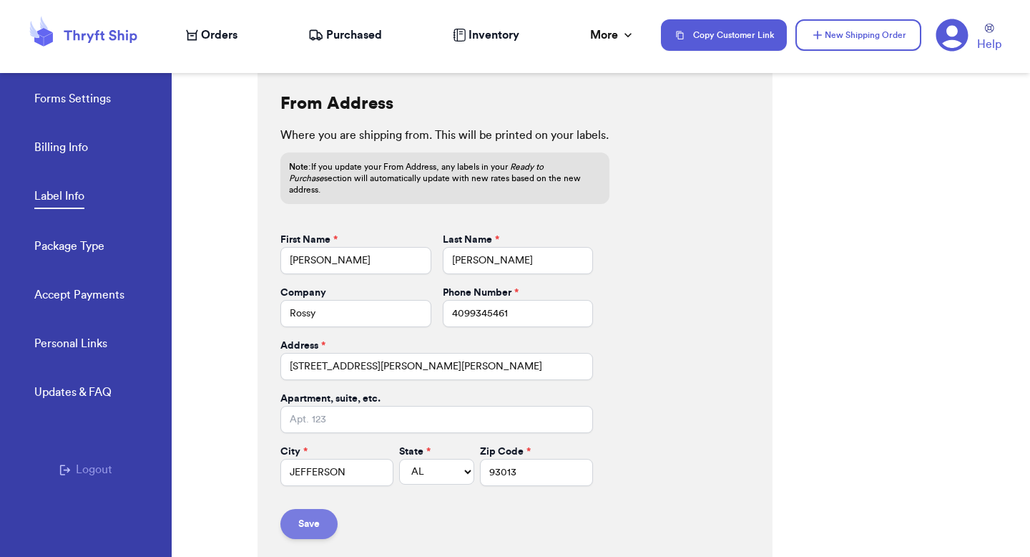
click at [321, 510] on button "Save" at bounding box center [309, 524] width 57 height 30
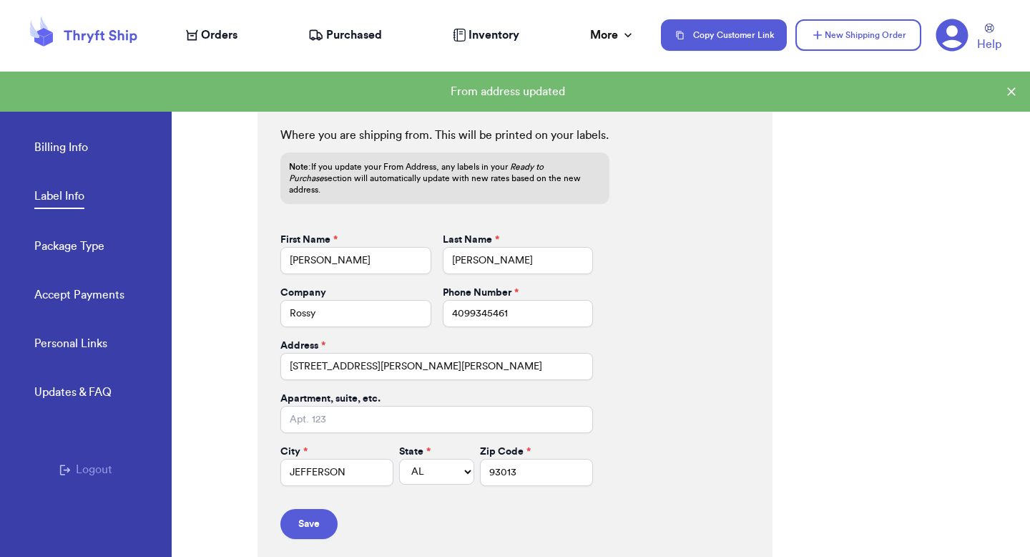
click at [69, 153] on link "Billing Info" at bounding box center [61, 149] width 54 height 20
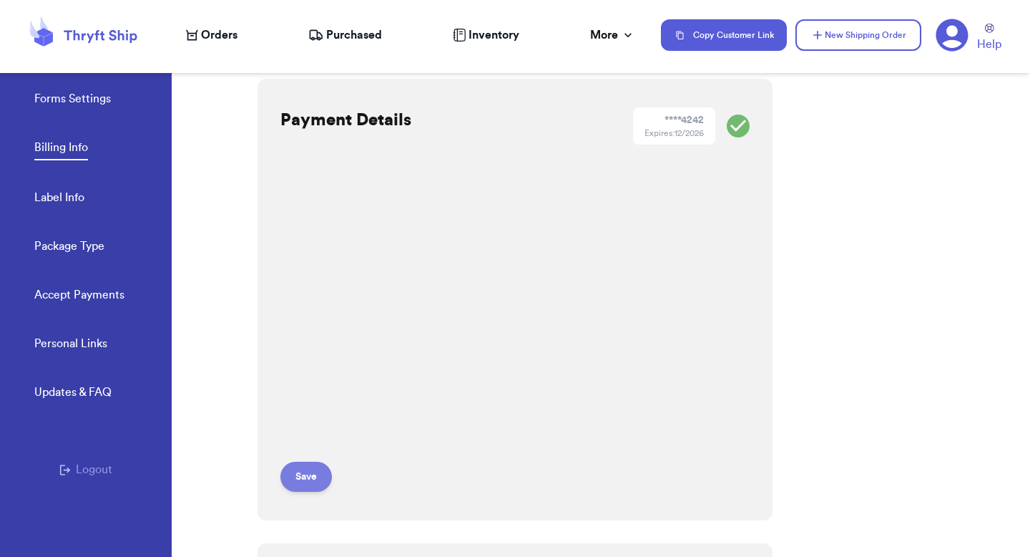
click at [318, 474] on button "Save" at bounding box center [307, 477] width 52 height 30
click at [333, 468] on form "Save" at bounding box center [437, 332] width 313 height 318
click at [313, 474] on button "Save" at bounding box center [307, 477] width 52 height 30
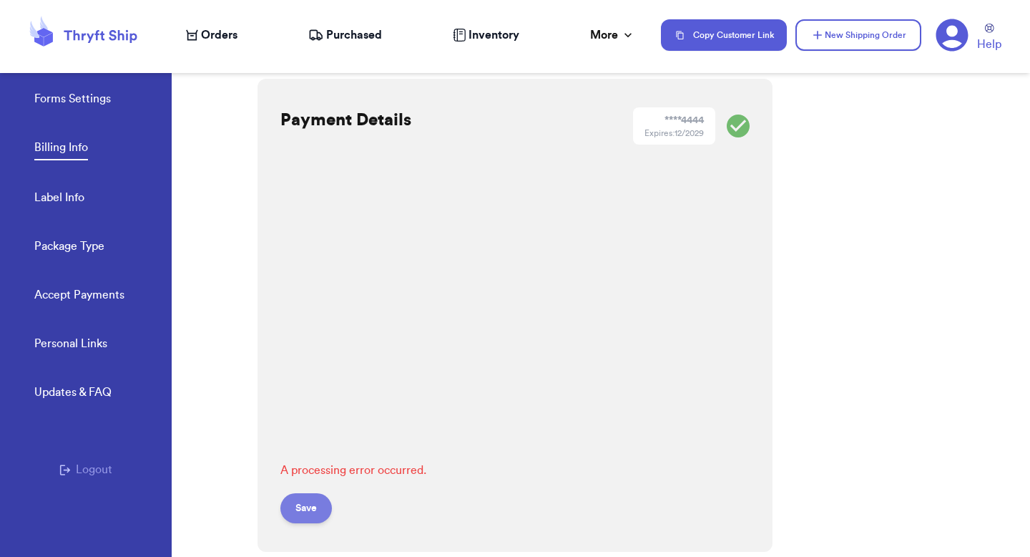
click at [310, 514] on button "Save" at bounding box center [307, 508] width 52 height 30
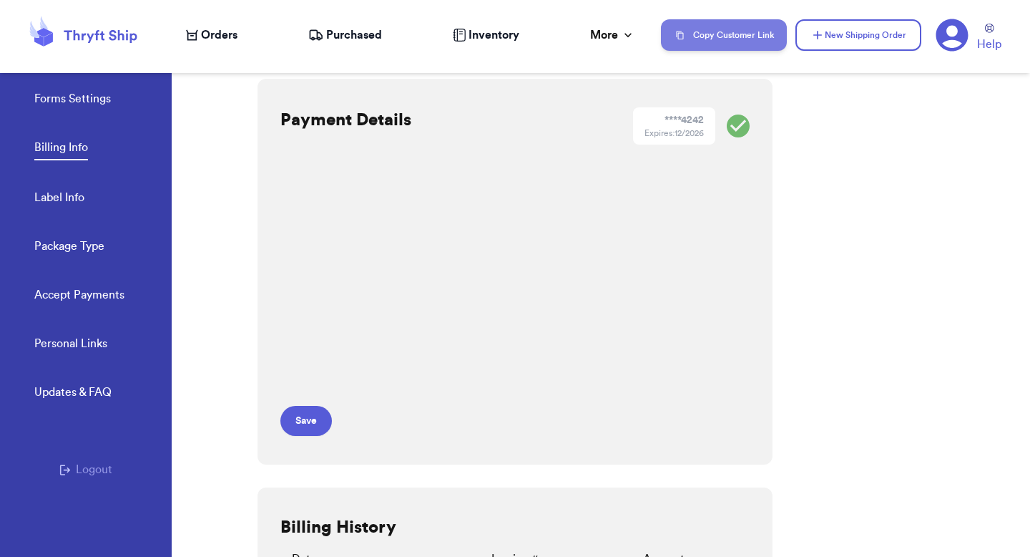
click at [718, 45] on button "Copy Customer Link" at bounding box center [724, 34] width 126 height 31
click at [209, 33] on span "Orders" at bounding box center [219, 34] width 36 height 17
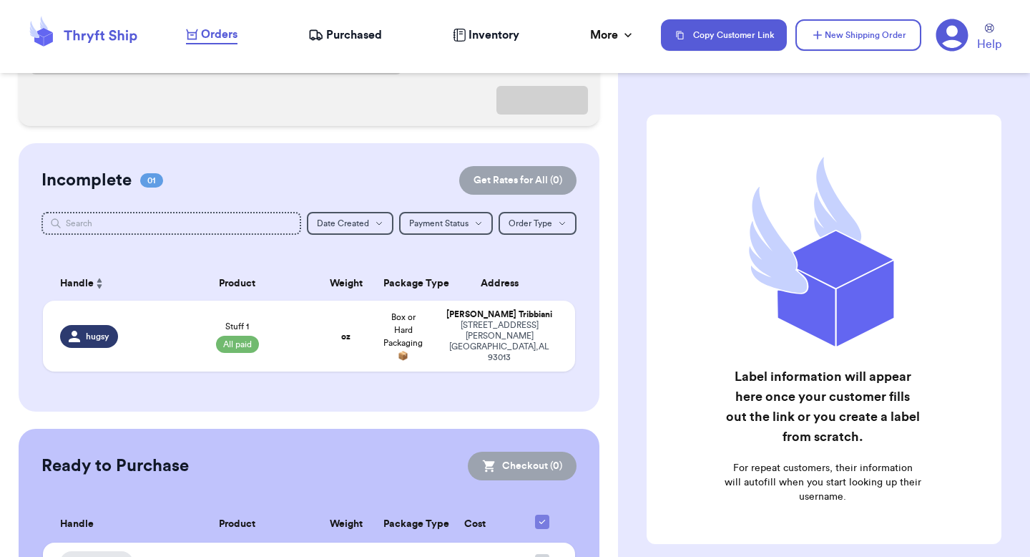
scroll to position [118, 0]
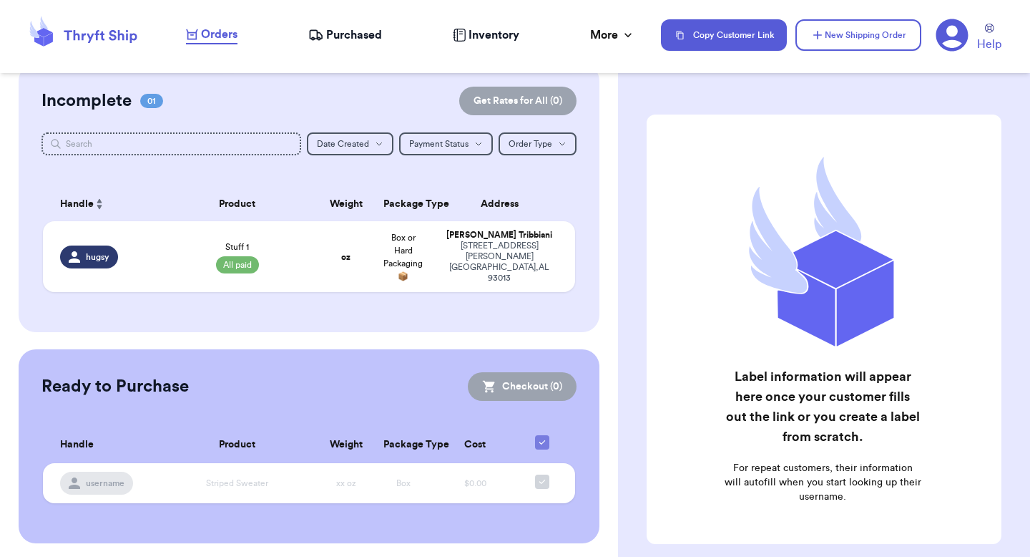
click at [955, 44] on icon at bounding box center [952, 35] width 33 height 33
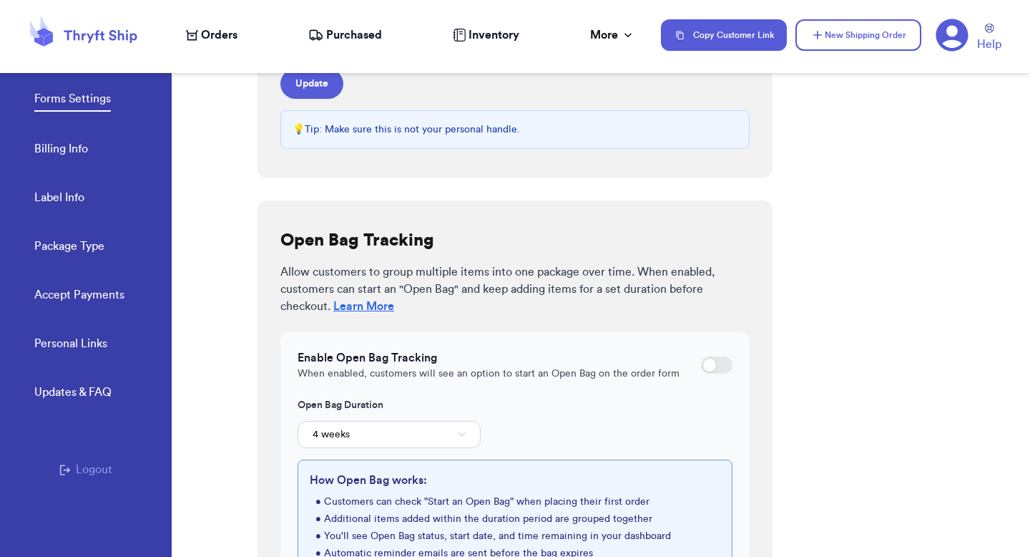
scroll to position [383, 0]
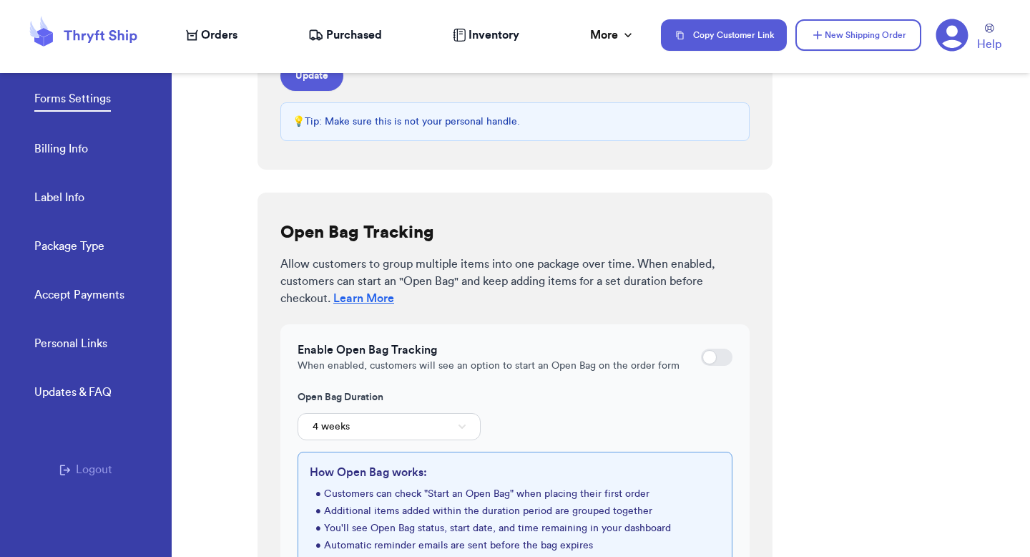
click at [713, 351] on div at bounding box center [716, 357] width 31 height 17
click at [701, 357] on input "checkbox" at bounding box center [701, 357] width 1 height 1
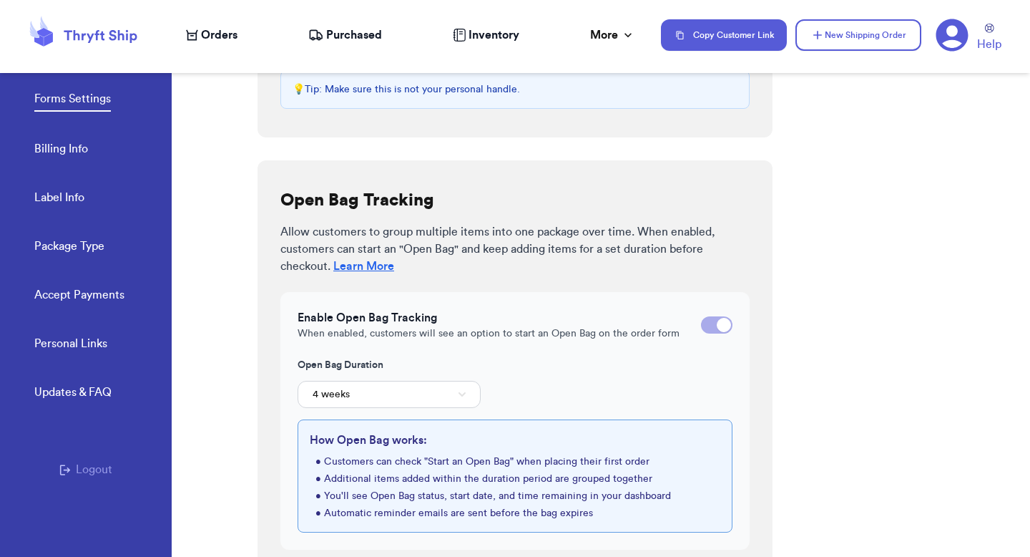
scroll to position [437, 0]
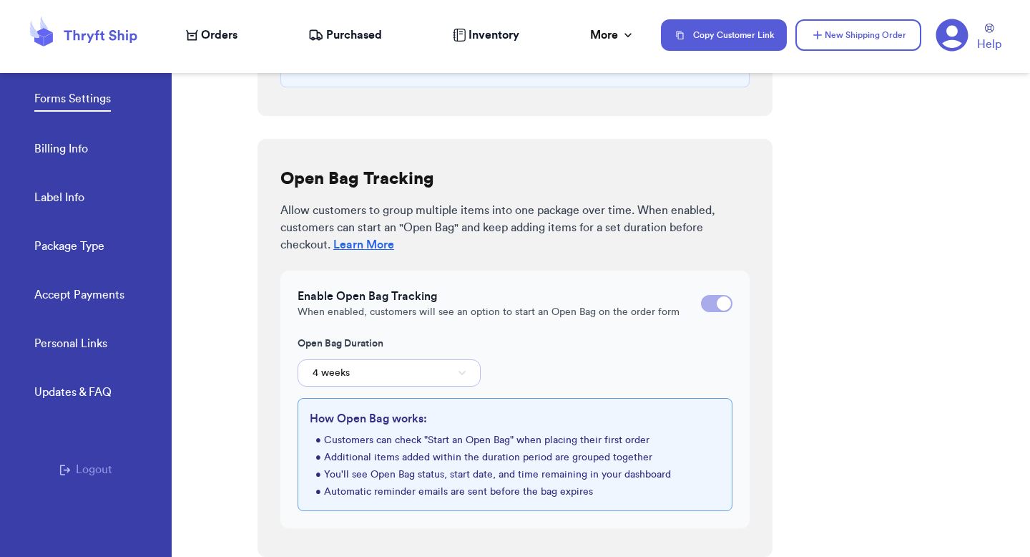
click at [383, 384] on button "4 weeks" at bounding box center [389, 372] width 183 height 27
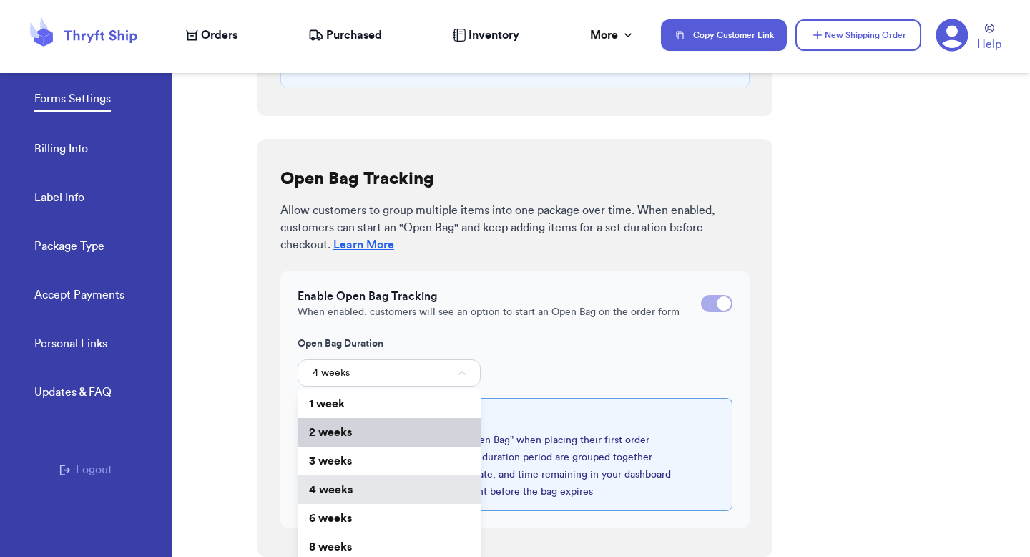
click at [358, 421] on li "2 weeks" at bounding box center [389, 432] width 183 height 29
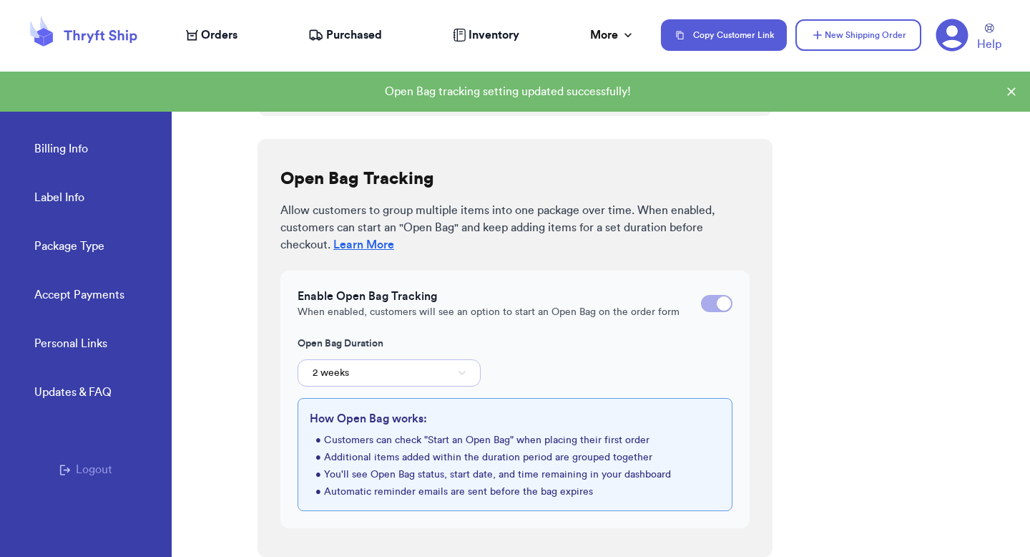
click at [421, 371] on button "2 weeks" at bounding box center [389, 372] width 183 height 27
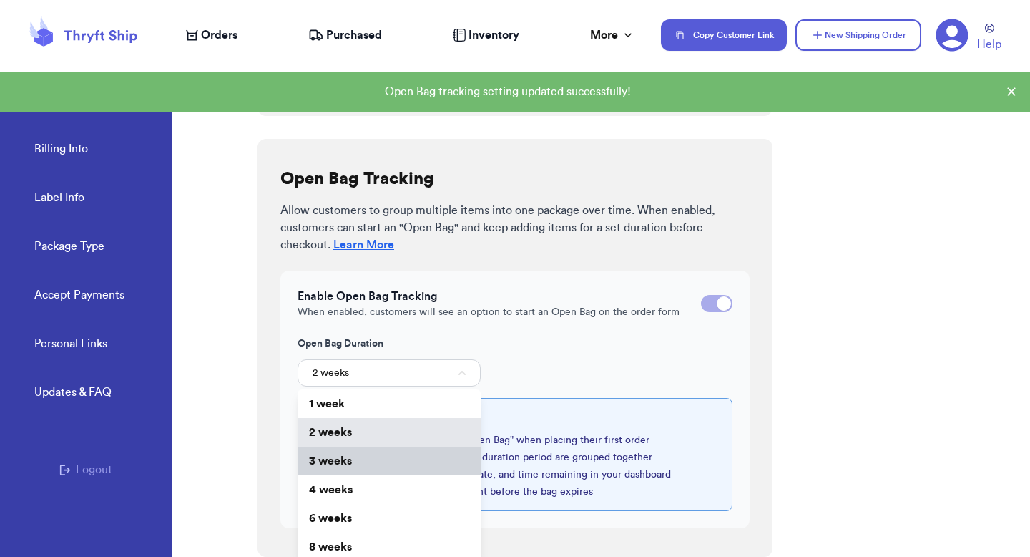
click at [380, 474] on li "3 weeks" at bounding box center [389, 461] width 183 height 29
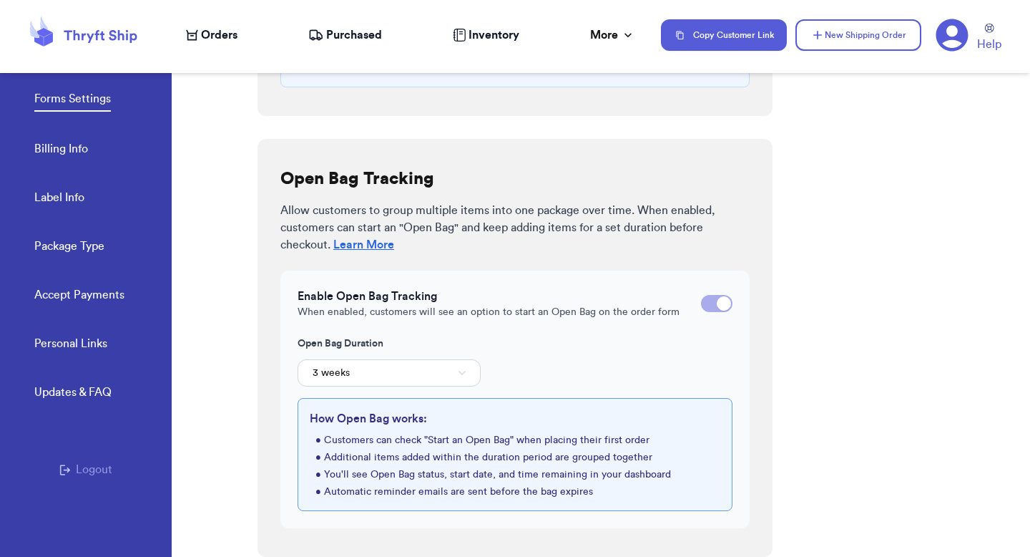
click at [711, 310] on div at bounding box center [716, 303] width 31 height 17
click at [701, 304] on input "checkbox" at bounding box center [701, 303] width 1 height 1
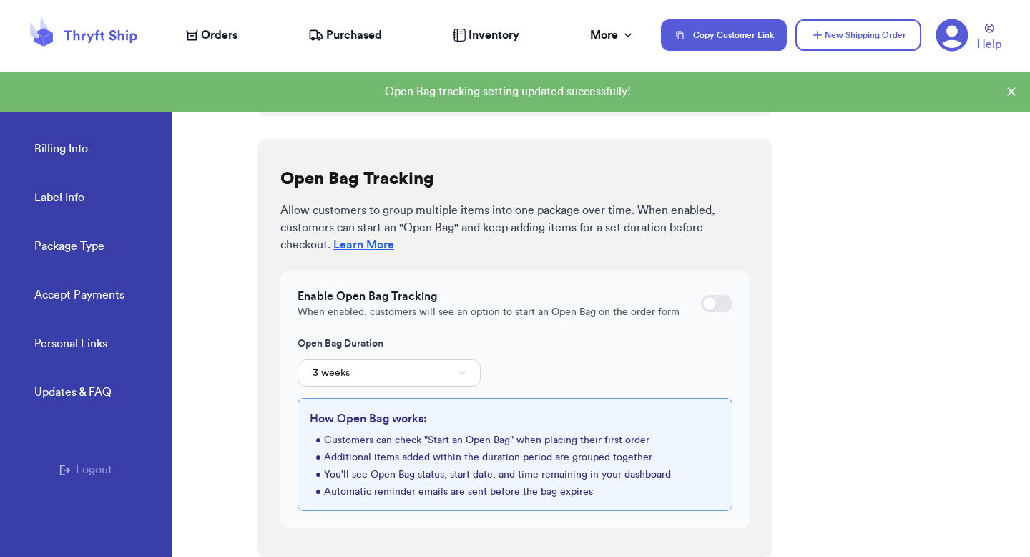
click at [711, 310] on div at bounding box center [710, 303] width 14 height 14
click at [701, 304] on input "checkbox" at bounding box center [701, 303] width 1 height 1
checkbox input "true"
click at [726, 36] on button "Copy Customer Link" at bounding box center [724, 34] width 126 height 31
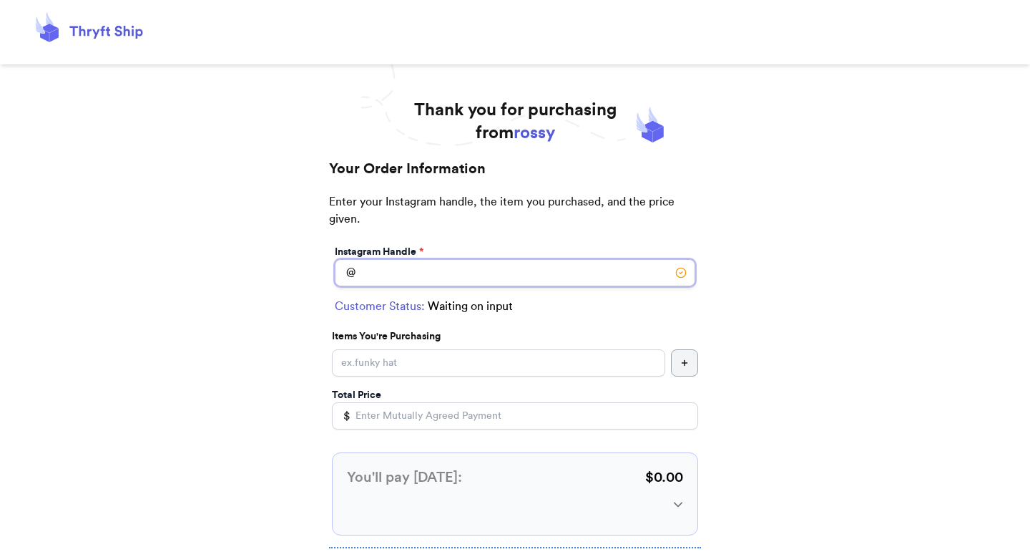
click at [563, 276] on input "Instagram Handle *" at bounding box center [515, 272] width 361 height 27
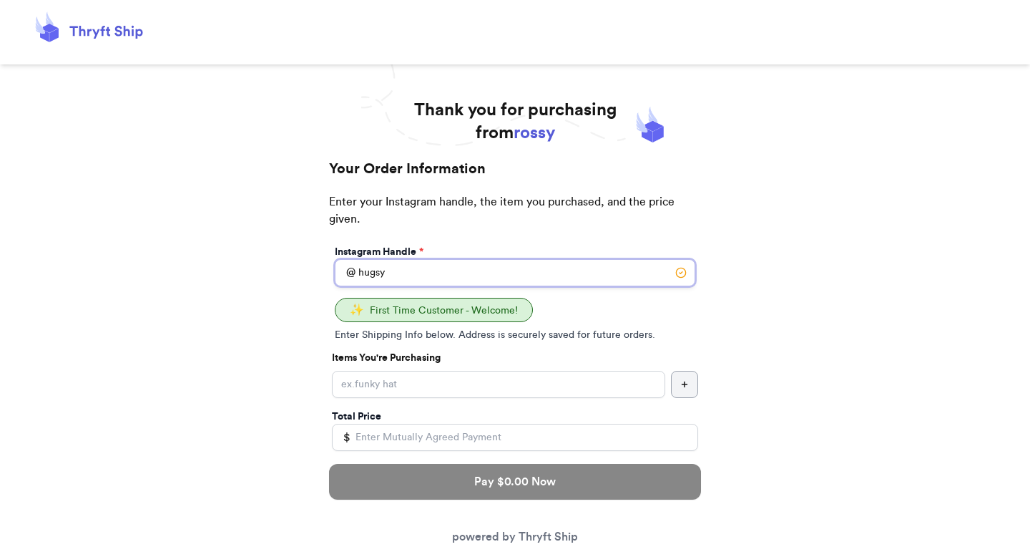
type input "hugsy"
click at [532, 386] on input "Instagram Handle *" at bounding box center [498, 384] width 333 height 27
type input "Stuff 1"
click at [536, 429] on input "Total Price" at bounding box center [515, 437] width 366 height 27
type input "10"
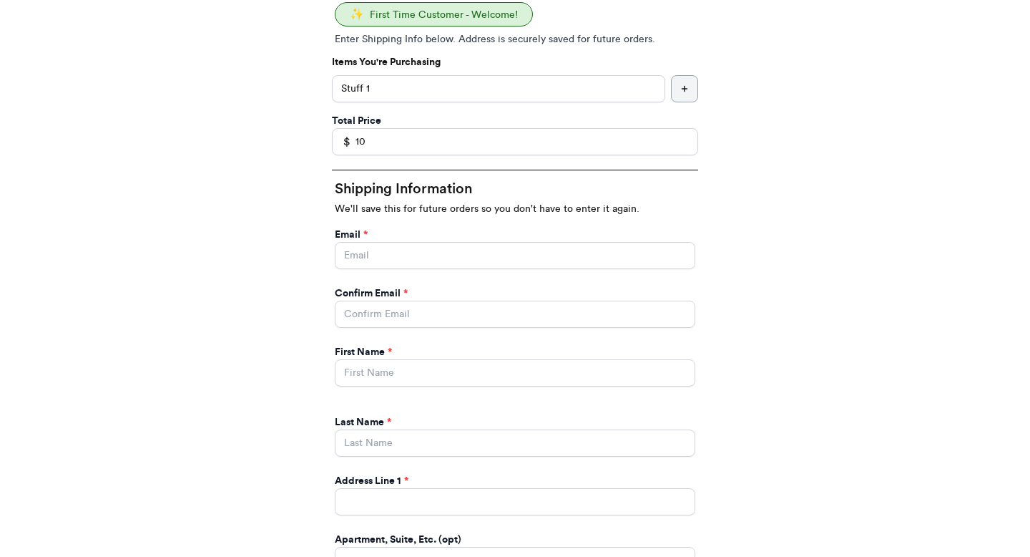
scroll to position [298, 0]
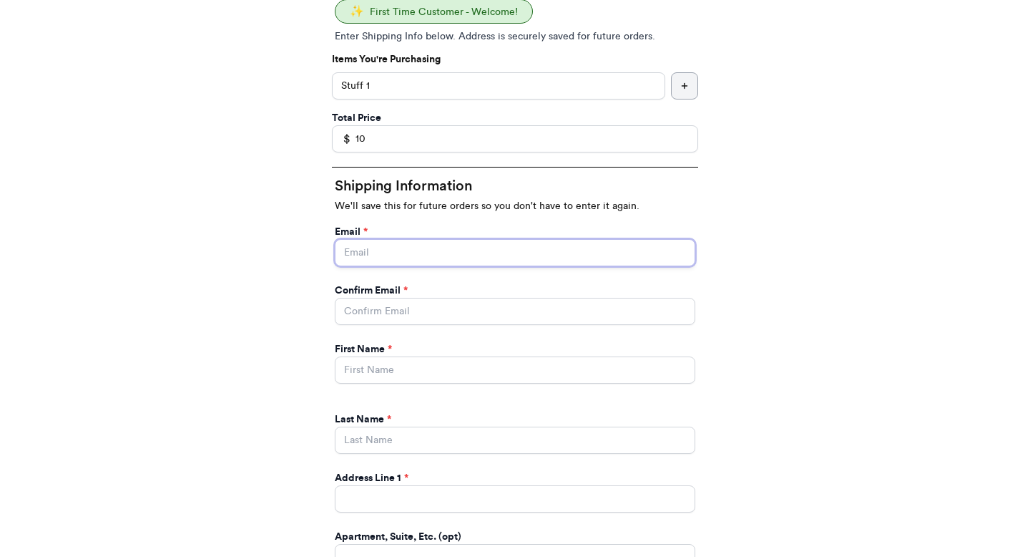
click at [562, 258] on input "Instagram Handle *" at bounding box center [515, 252] width 361 height 27
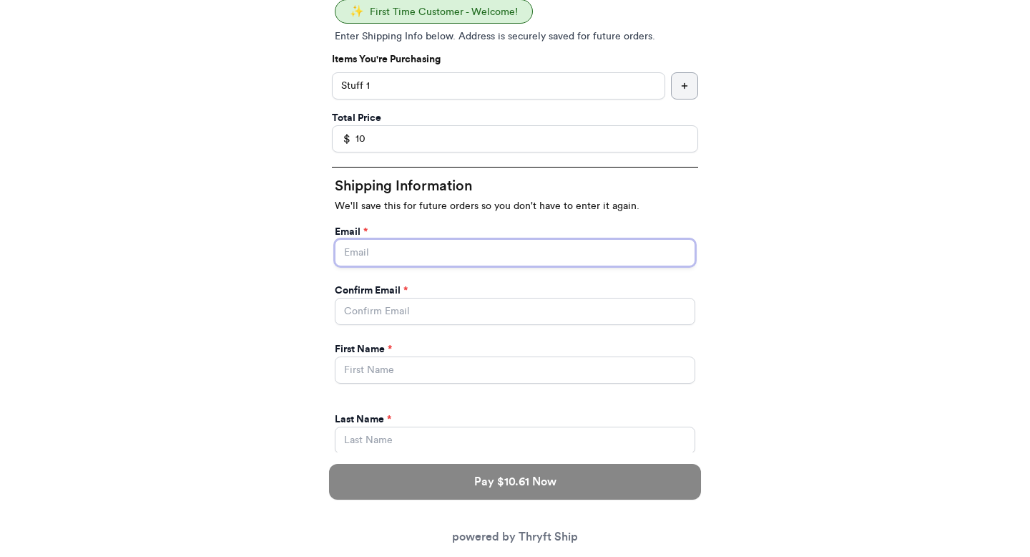
type input "abdul+1@thryftship.com"
type input "Ross"
type input "Geller"
type input "3295 Hershell Hollow Road"
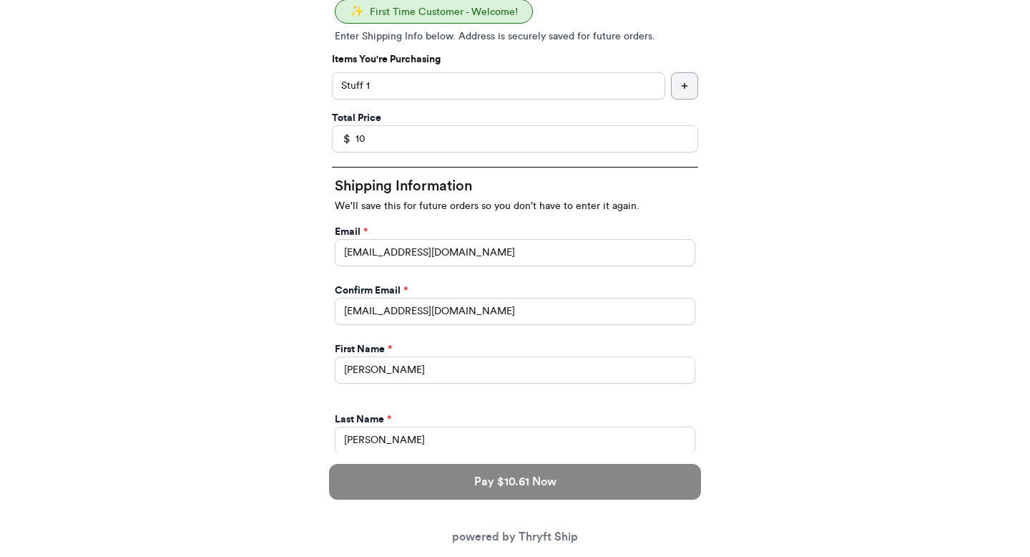
type input "Los Angeles"
type input "93013"
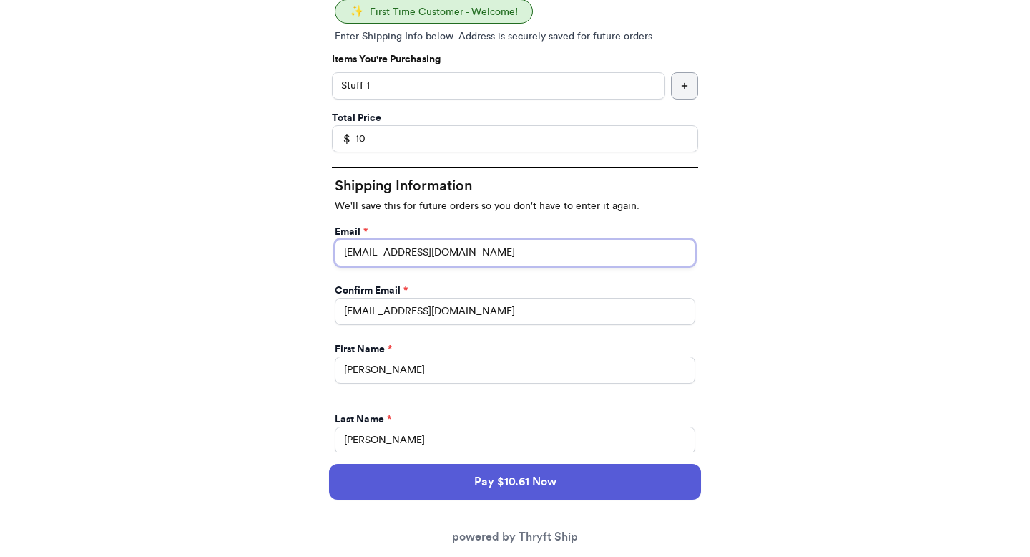
click at [380, 255] on input "abdul+1@thryftship.com" at bounding box center [515, 252] width 361 height 27
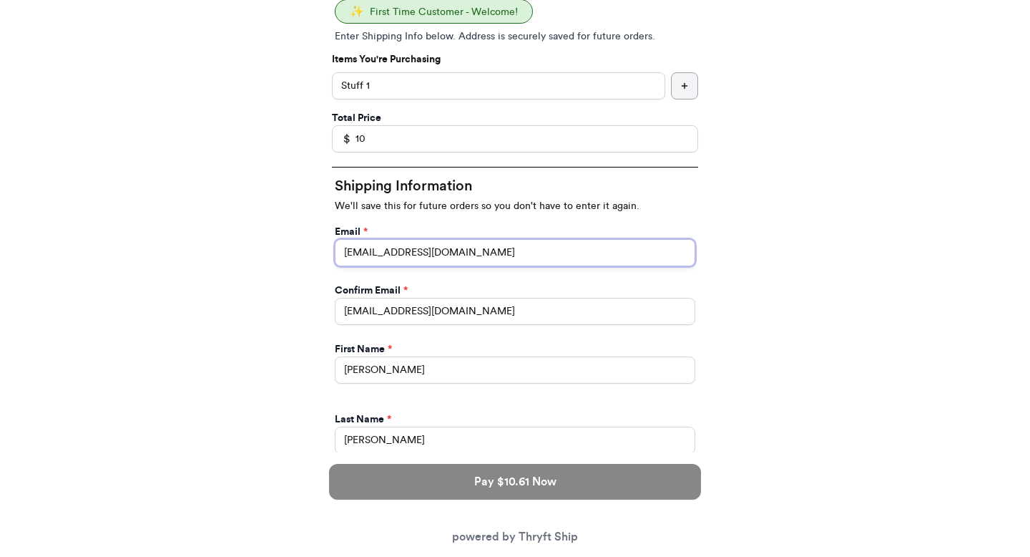
type input "abdul+2@thryftship.com"
click at [381, 309] on input "abdul+1@thryftship.com" at bounding box center [515, 311] width 361 height 27
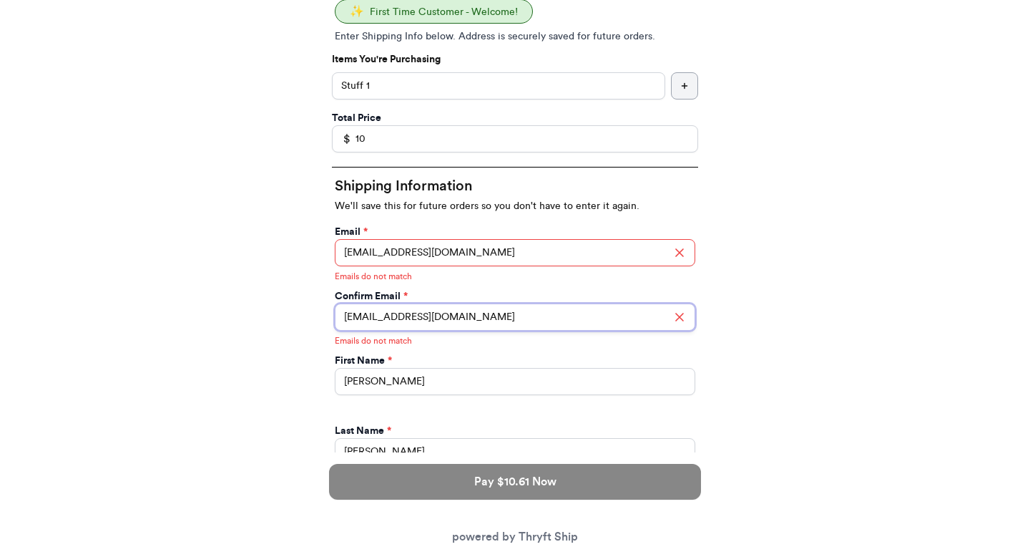
click at [381, 314] on input "abdul+1@thryftship.com" at bounding box center [515, 316] width 361 height 27
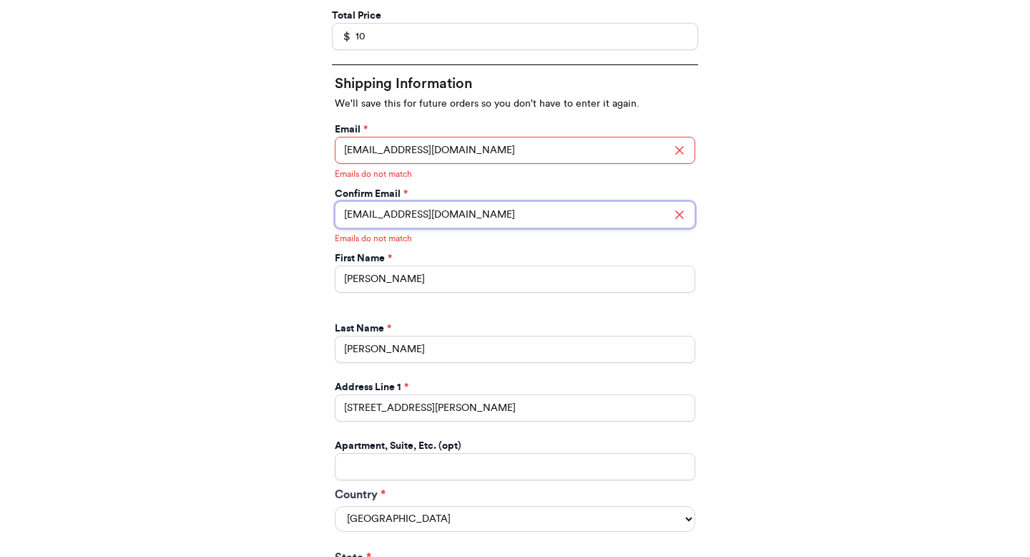
scroll to position [580, 0]
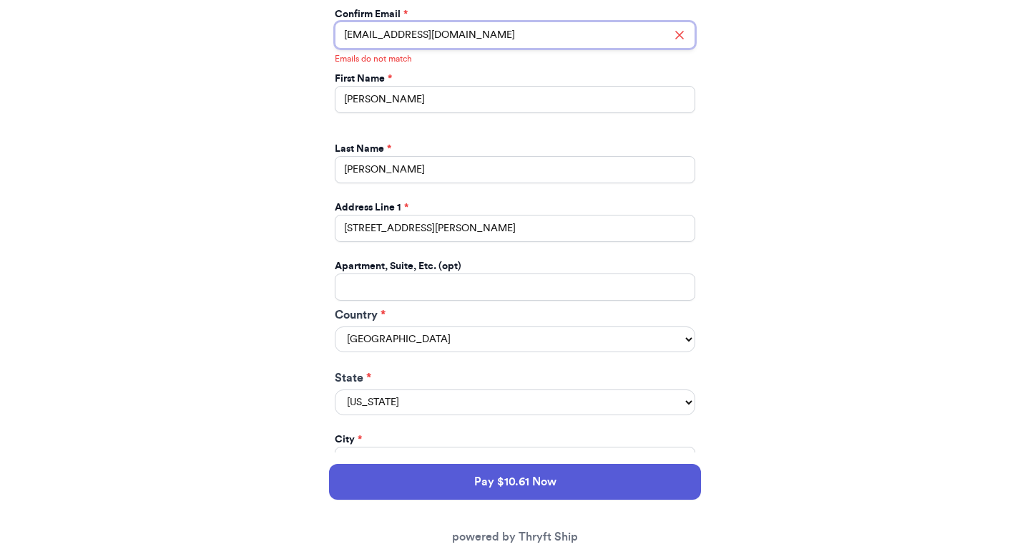
type input "abdul+2@thryftship.com"
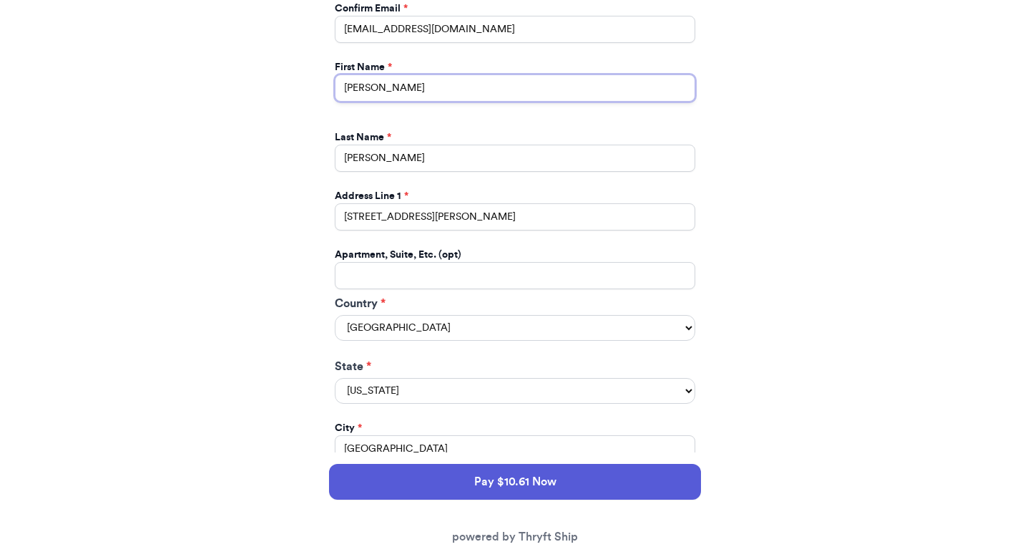
drag, startPoint x: 398, startPoint y: 104, endPoint x: 352, endPoint y: 87, distance: 48.7
click at [352, 87] on input "Ross" at bounding box center [515, 87] width 361 height 27
click at [364, 87] on input "Ross" at bounding box center [515, 87] width 361 height 27
click at [380, 91] on input "Ross" at bounding box center [515, 87] width 361 height 27
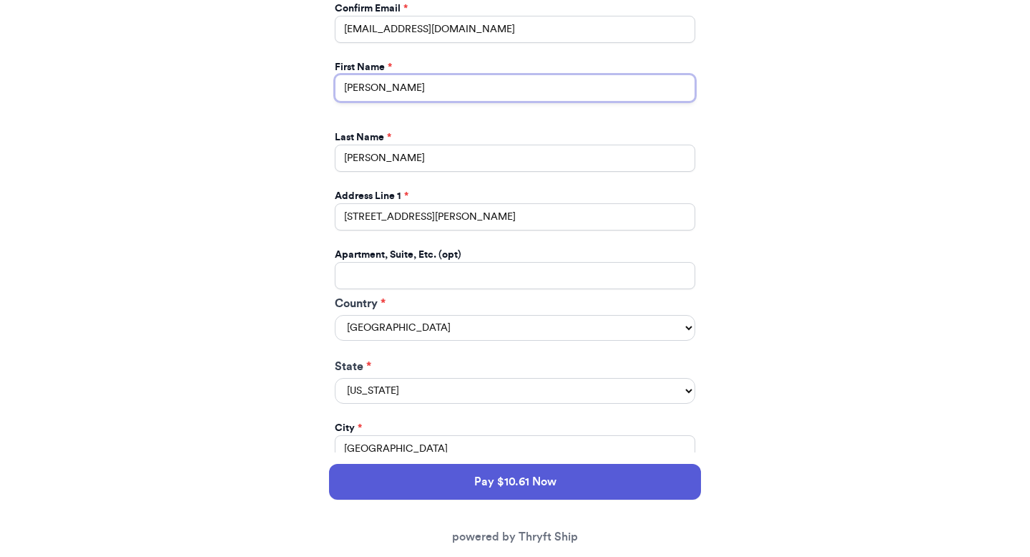
click at [380, 91] on input "Ross" at bounding box center [515, 87] width 361 height 27
type input "Joey"
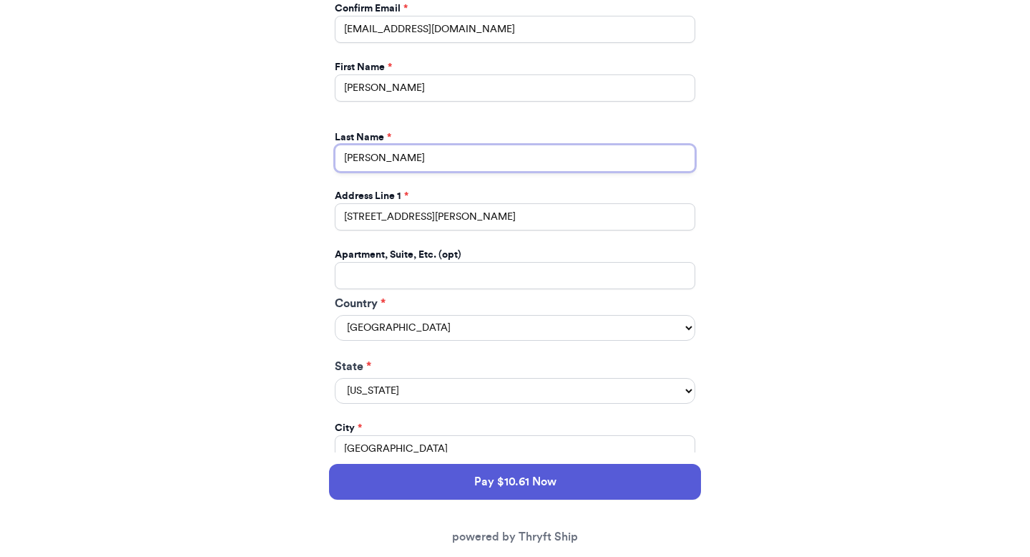
click at [412, 157] on input "Geller" at bounding box center [515, 158] width 361 height 27
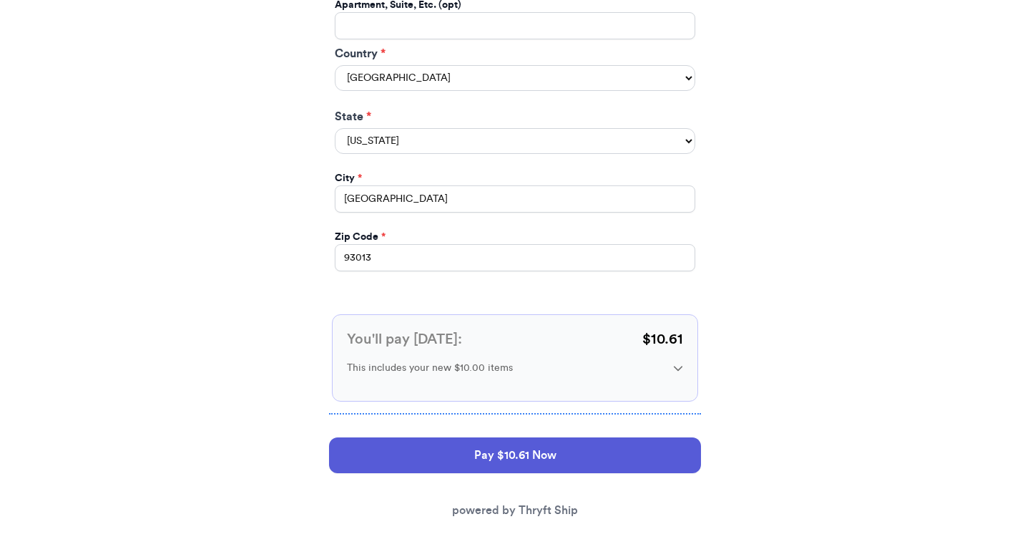
scroll to position [837, 0]
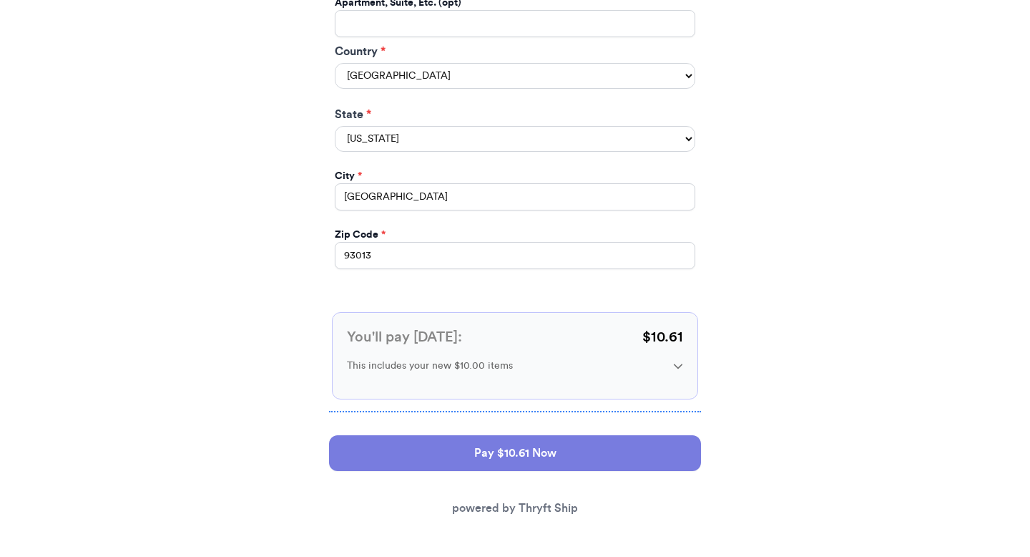
type input "Tribbiani"
click at [513, 465] on button "Pay $10.61 Now" at bounding box center [515, 453] width 372 height 36
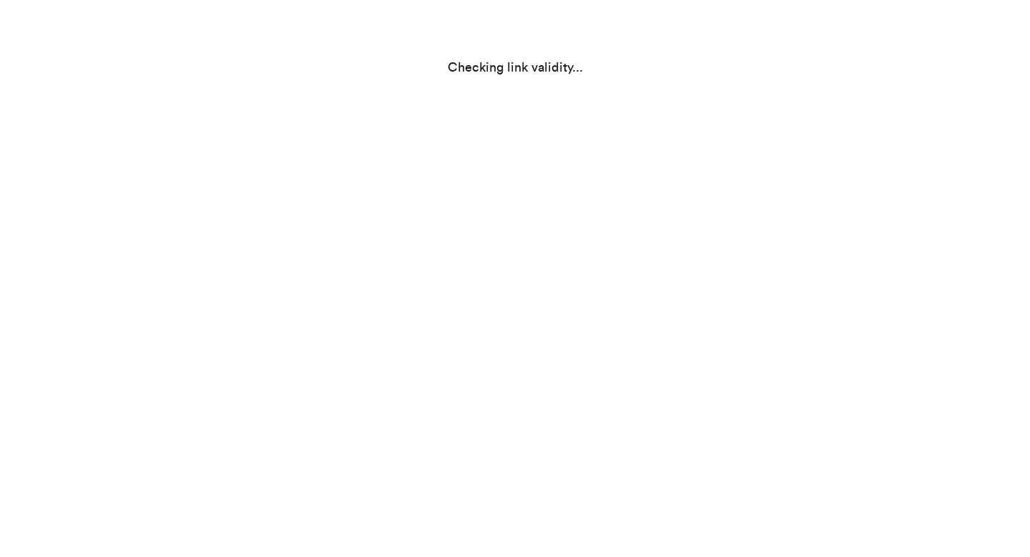
scroll to position [0, 0]
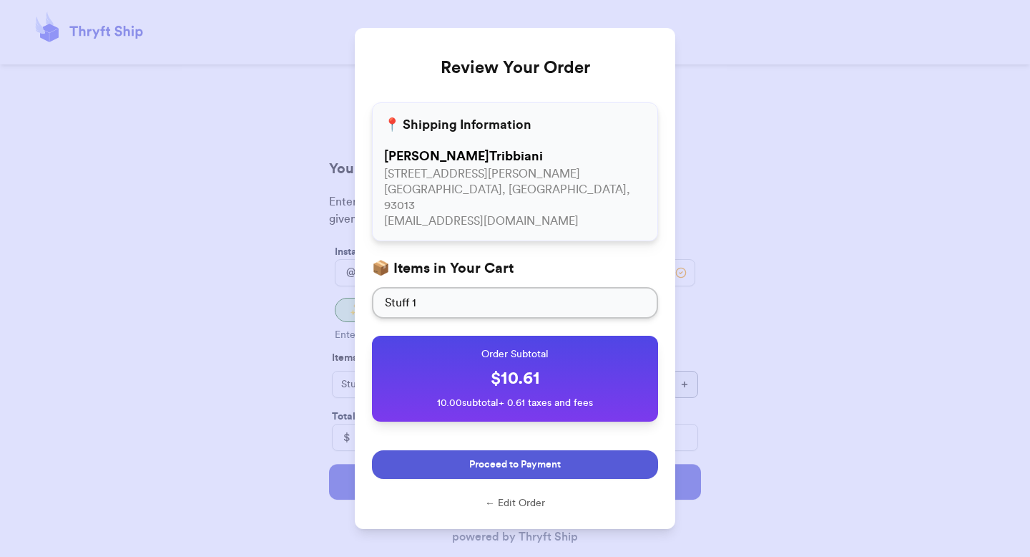
click at [537, 457] on button "Proceed to Payment" at bounding box center [515, 464] width 286 height 29
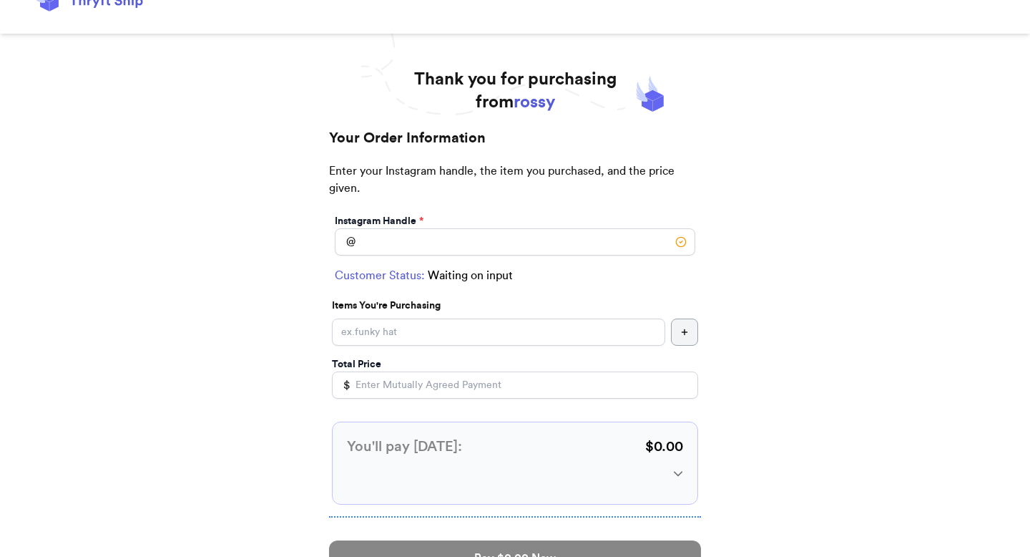
scroll to position [4, 0]
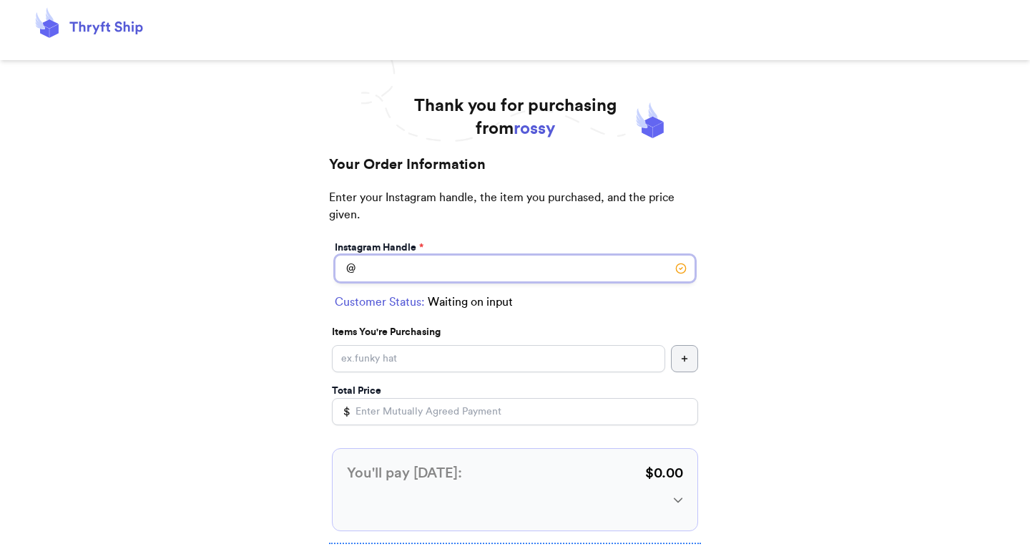
click at [482, 260] on input "Instagram Handle *" at bounding box center [515, 268] width 361 height 27
type input "hugsy"
type input "[GEOGRAPHIC_DATA]"
type input "93013"
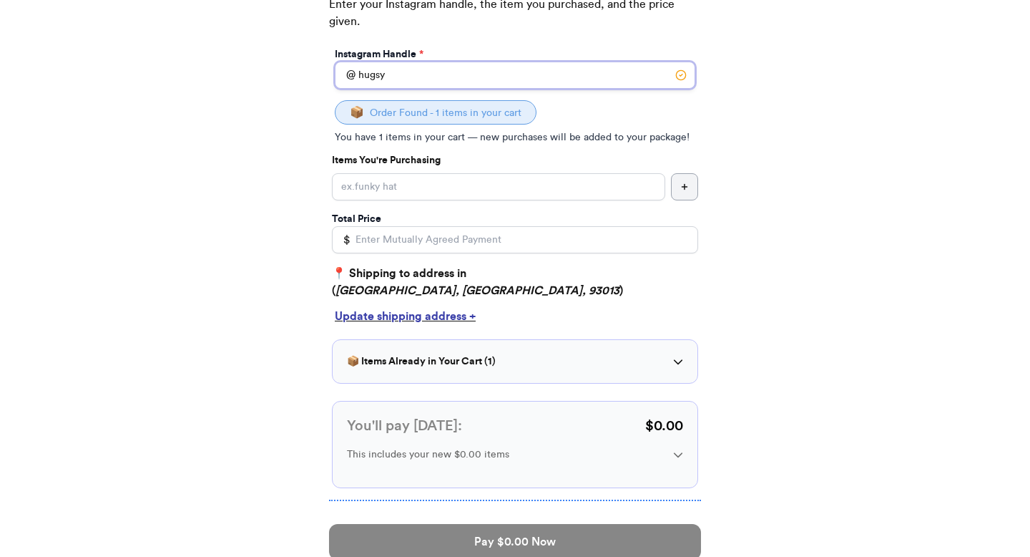
scroll to position [195, 0]
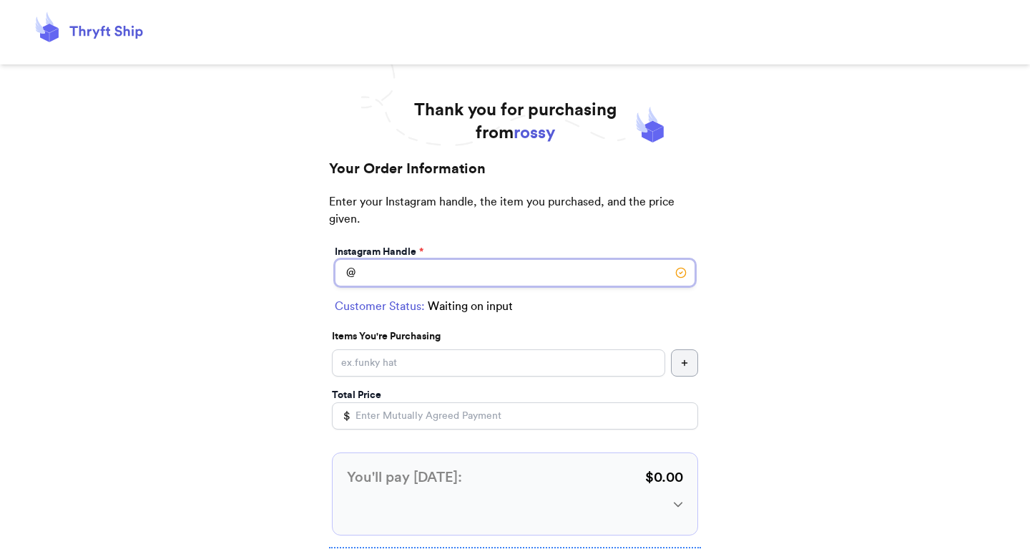
click at [497, 271] on input "Instagram Handle *" at bounding box center [515, 272] width 361 height 27
type input "hugsy"
type input "[GEOGRAPHIC_DATA]"
type input "93013"
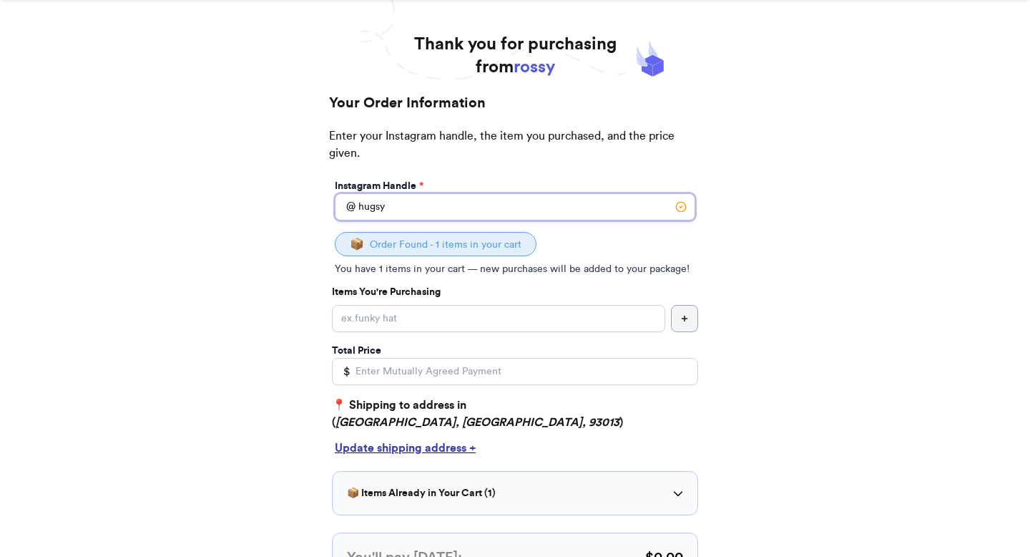
scroll to position [11, 0]
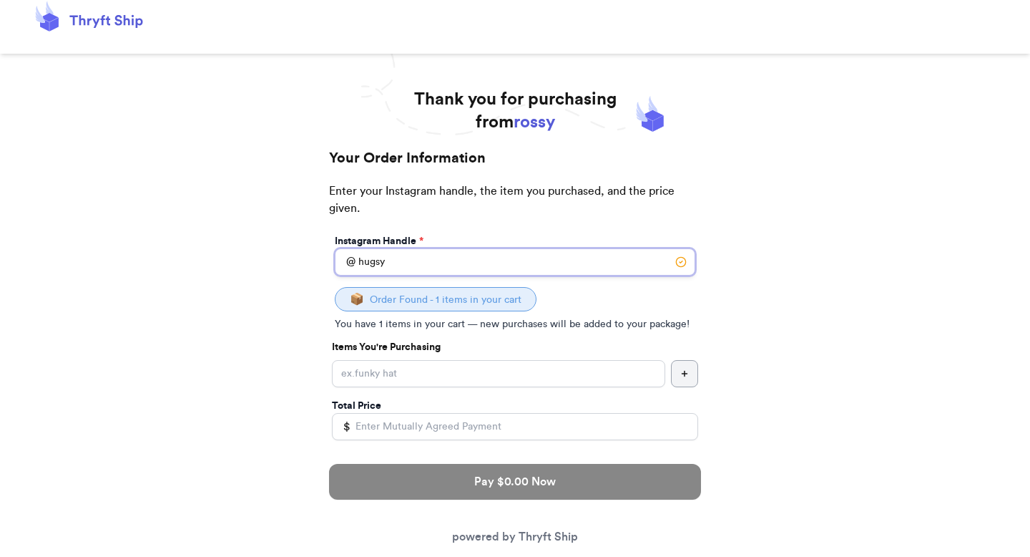
type input "hugsy"
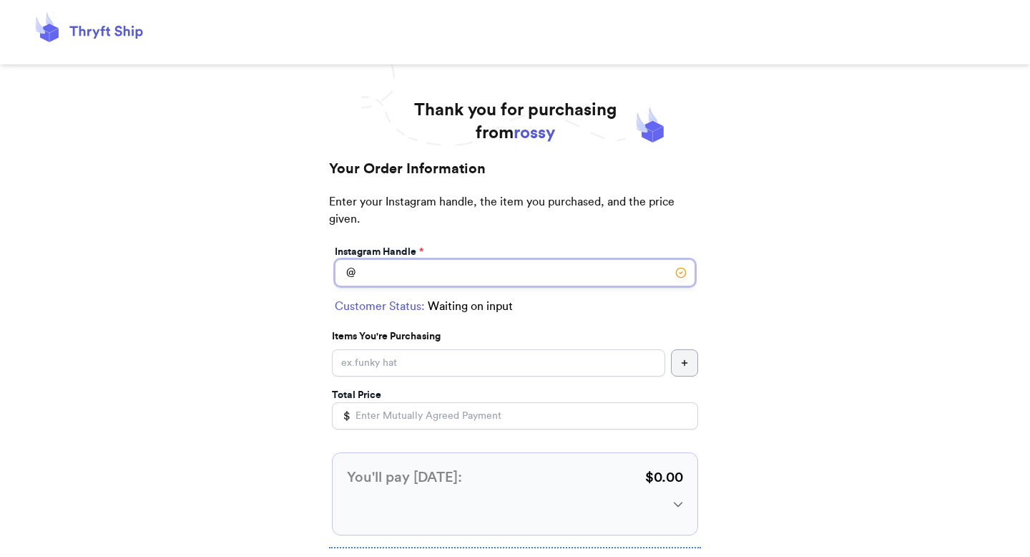
click at [519, 269] on input "Instagram Handle *" at bounding box center [515, 272] width 361 height 27
type input "hugsy"
type input "Los Angeles"
type input "93013"
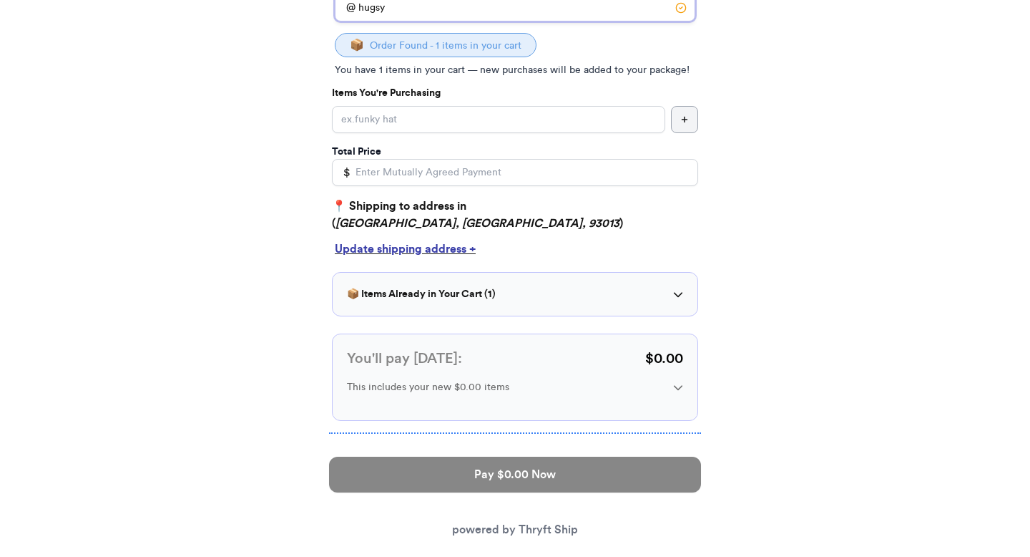
scroll to position [240, 0]
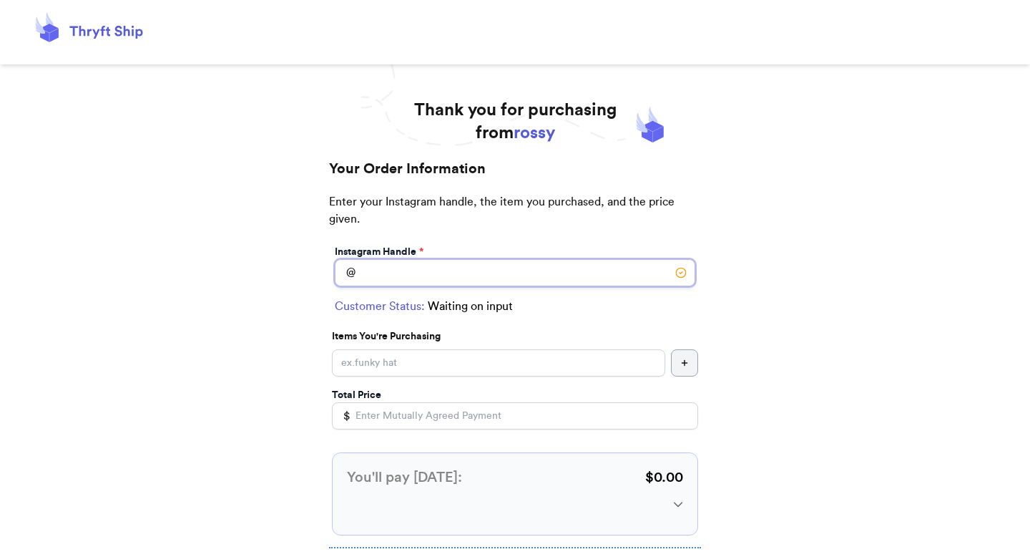
click at [560, 260] on input "Instagram Handle *" at bounding box center [515, 272] width 361 height 27
type input "hugsy"
type input "[GEOGRAPHIC_DATA]"
type input "93013"
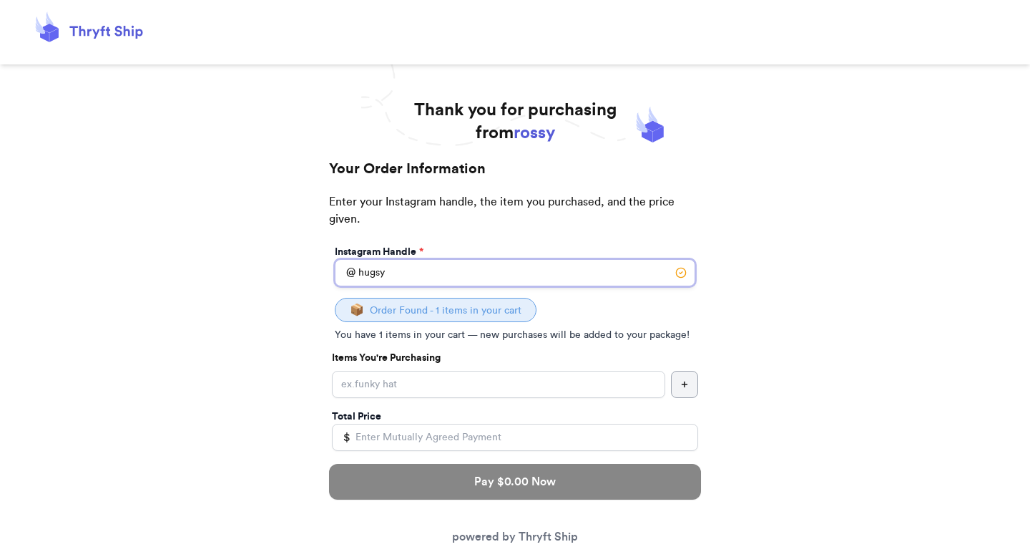
type input "hugsy"
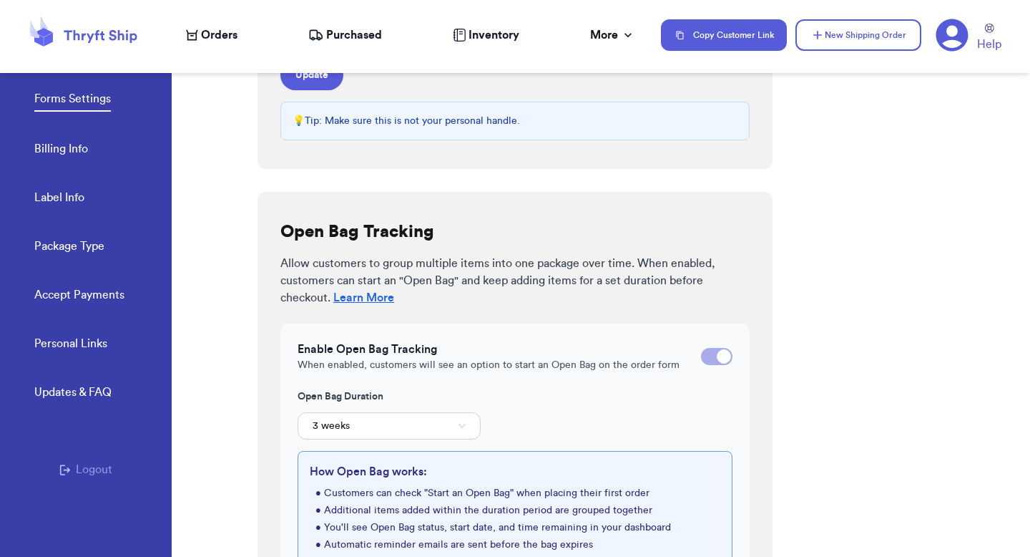
scroll to position [437, 0]
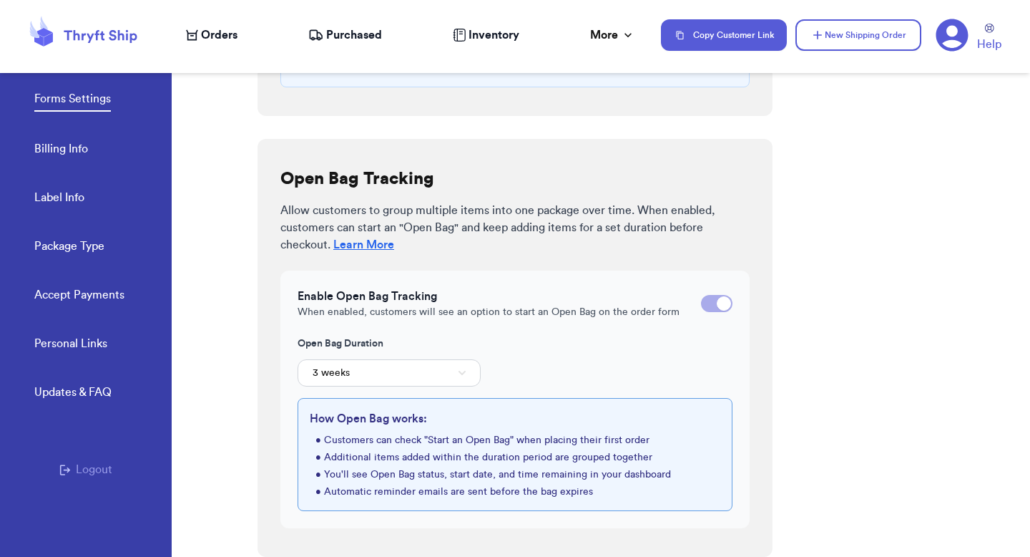
click at [108, 299] on link "Accept Payments" at bounding box center [79, 296] width 90 height 20
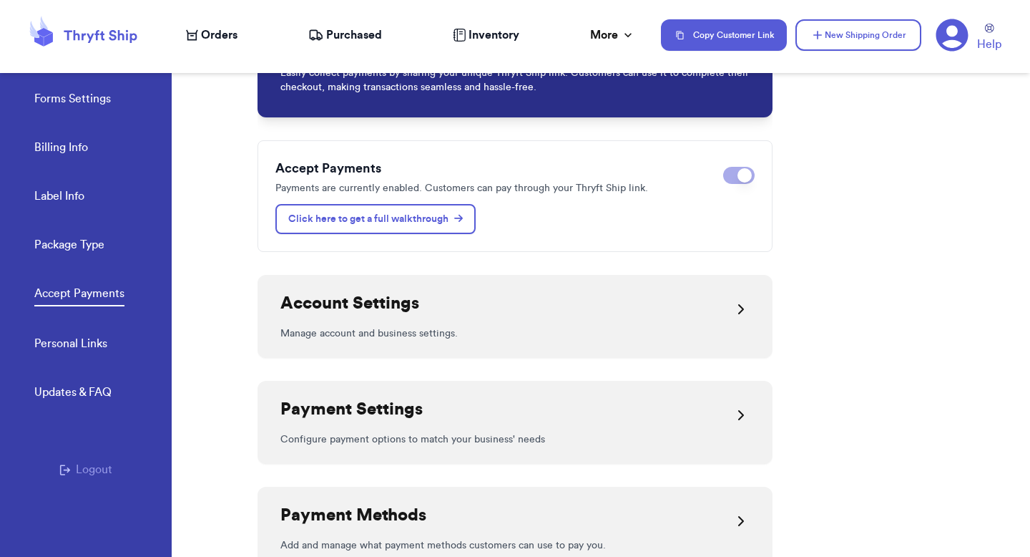
scroll to position [72, 0]
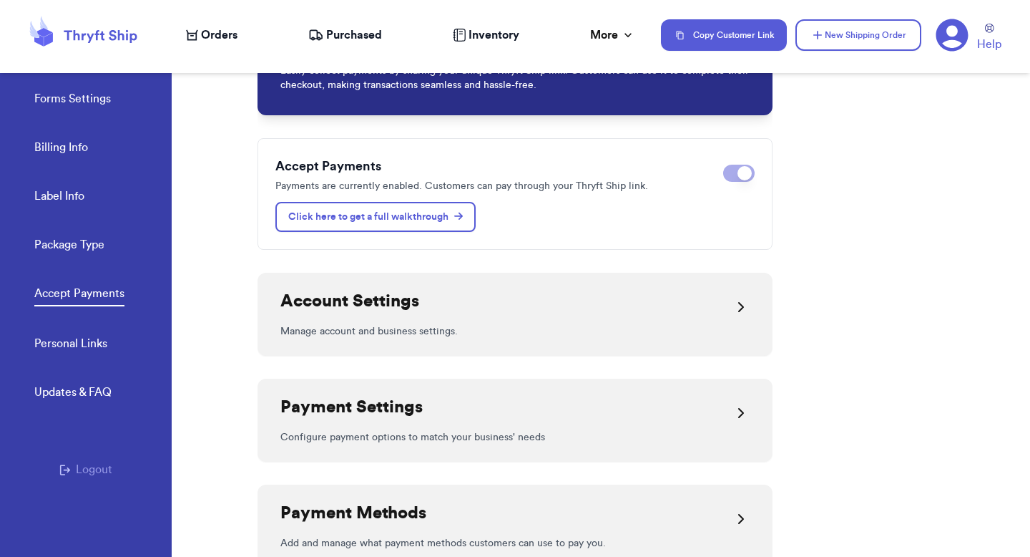
click at [487, 338] on p "Manage account and business settings." at bounding box center [515, 331] width 469 height 14
click at [488, 316] on div "Account Settings" at bounding box center [515, 307] width 469 height 34
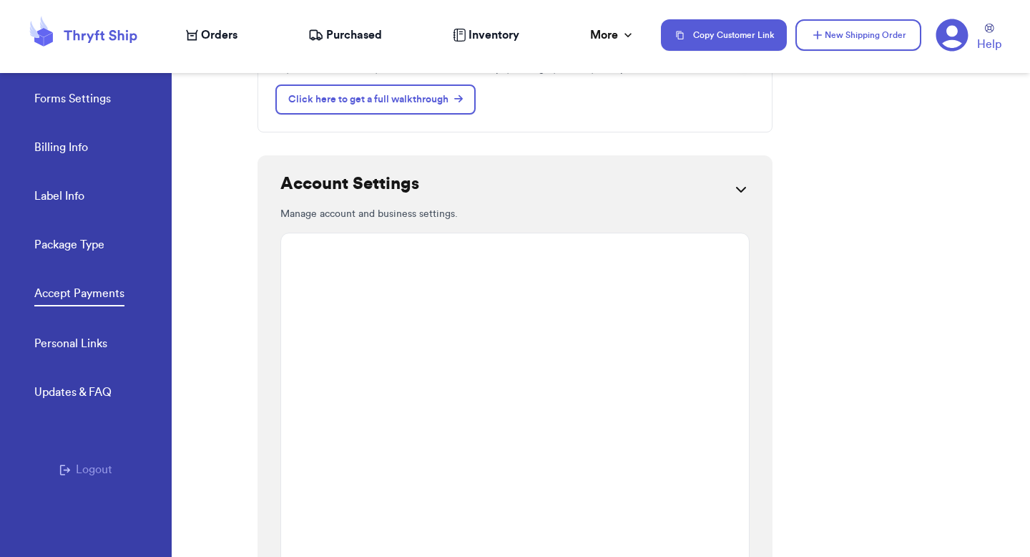
scroll to position [210, 0]
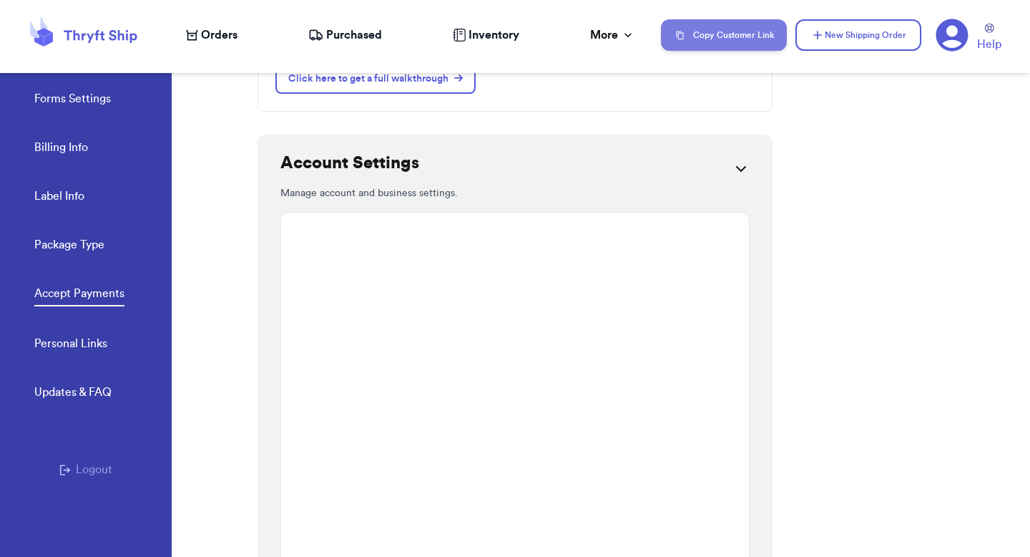
click at [708, 32] on button "Copy Customer Link" at bounding box center [724, 34] width 126 height 31
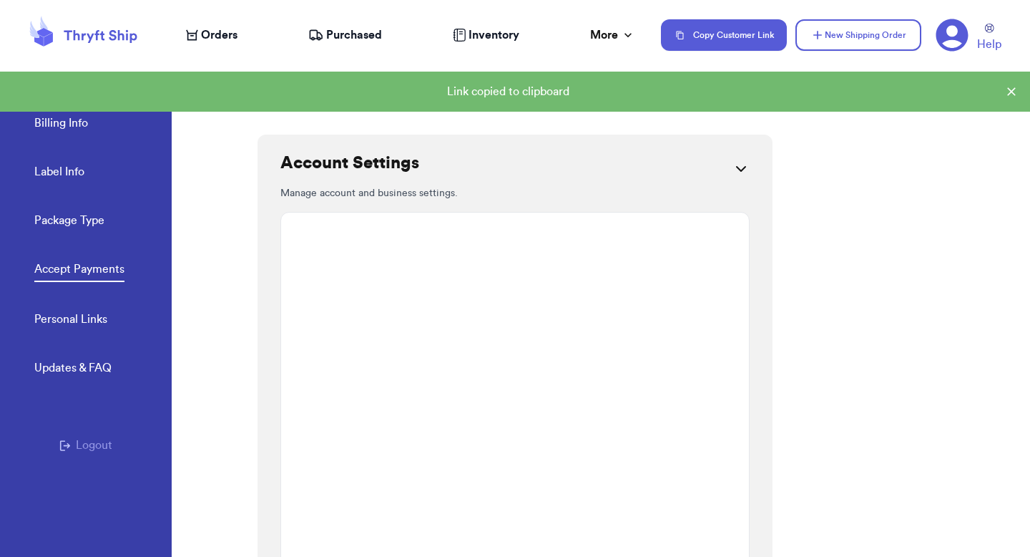
scroll to position [0, 0]
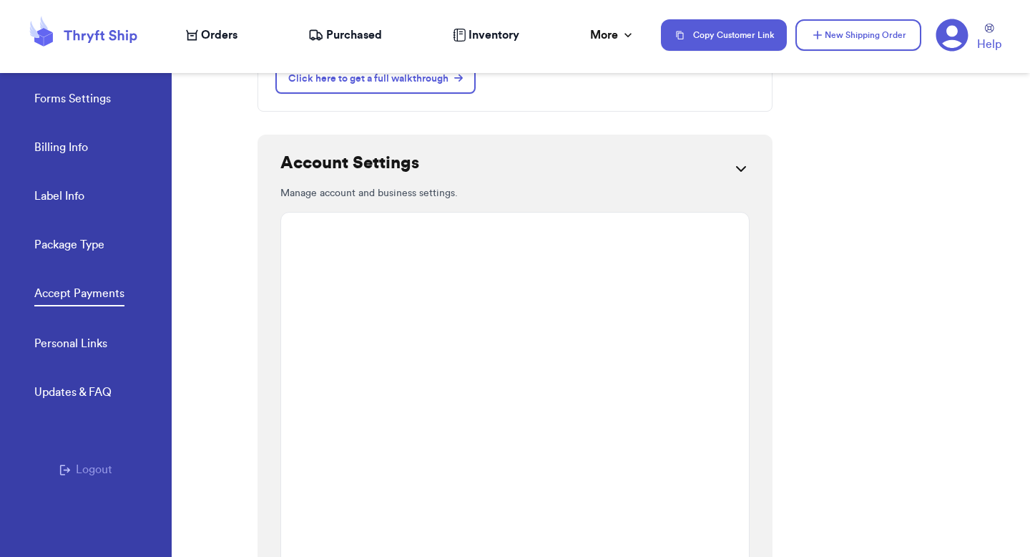
click at [89, 95] on link "Forms Settings" at bounding box center [72, 100] width 77 height 20
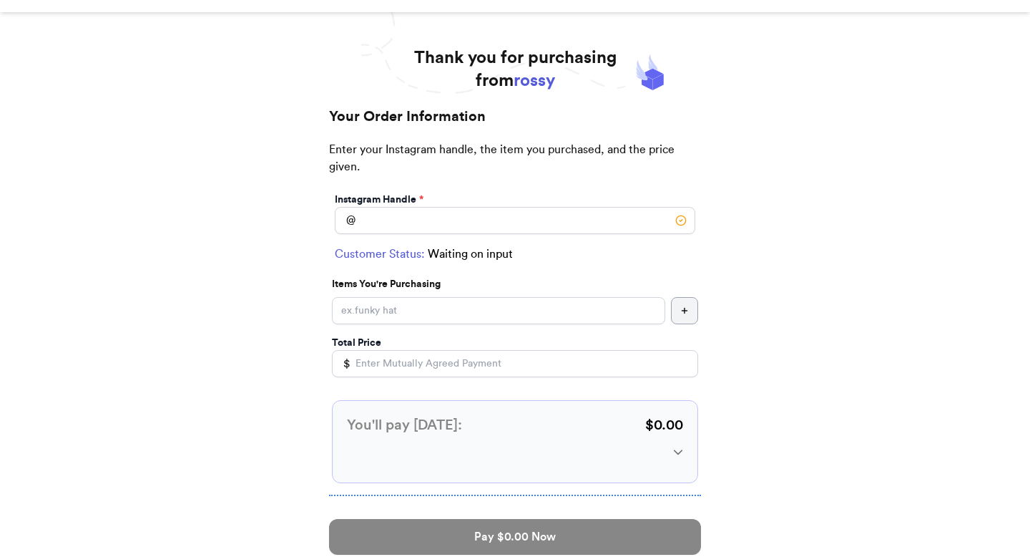
scroll to position [70, 0]
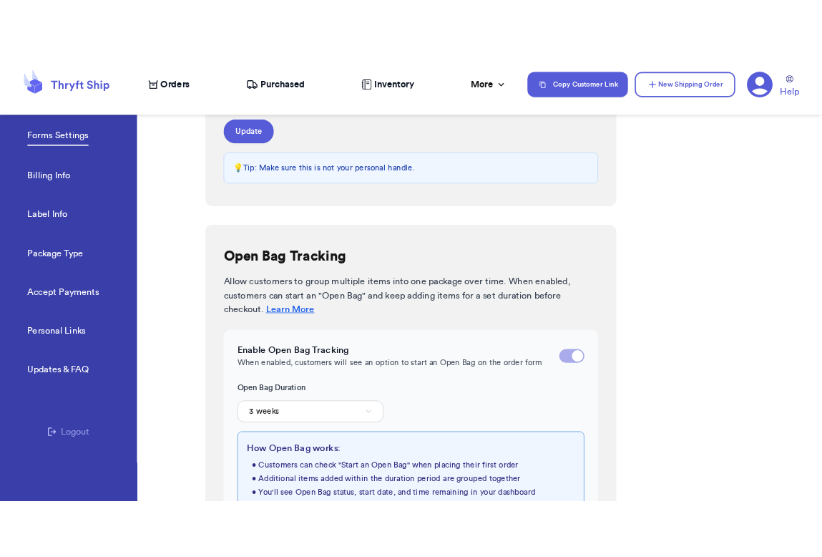
scroll to position [437, 0]
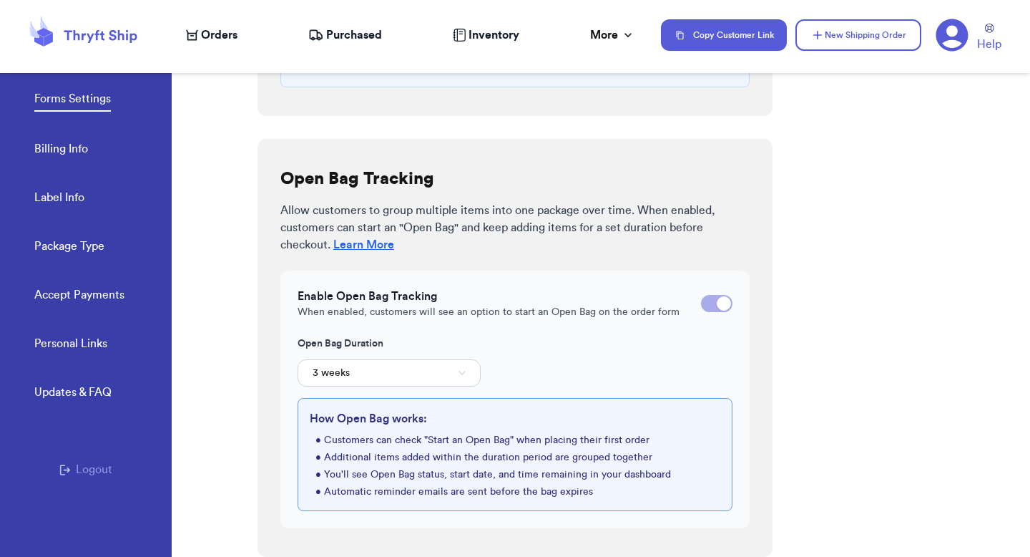
click at [708, 310] on div at bounding box center [716, 303] width 31 height 17
click at [701, 304] on input "checkbox" at bounding box center [701, 303] width 1 height 1
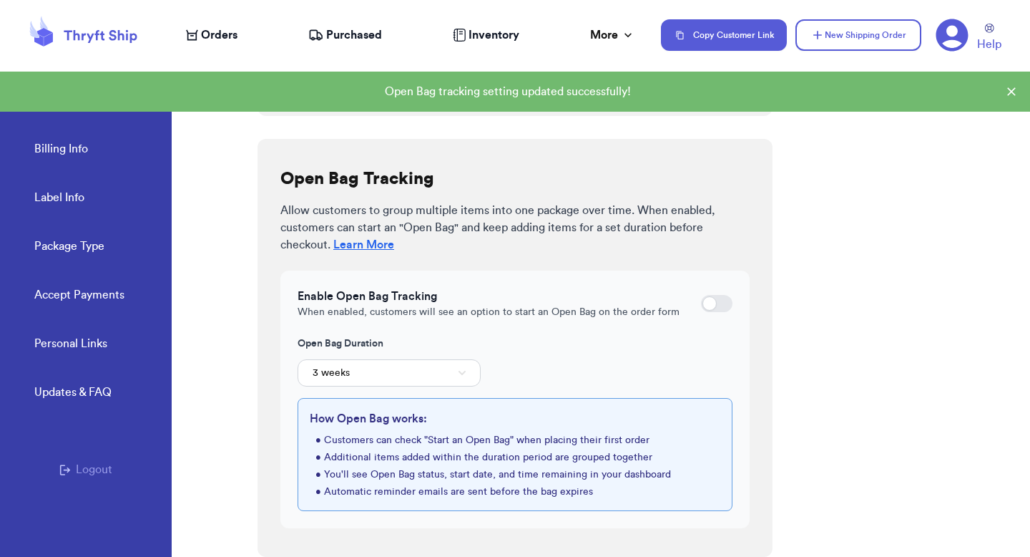
click at [708, 310] on div at bounding box center [710, 303] width 14 height 14
click at [701, 304] on input "checkbox" at bounding box center [701, 303] width 1 height 1
click at [429, 373] on button "3 weeks" at bounding box center [389, 372] width 183 height 27
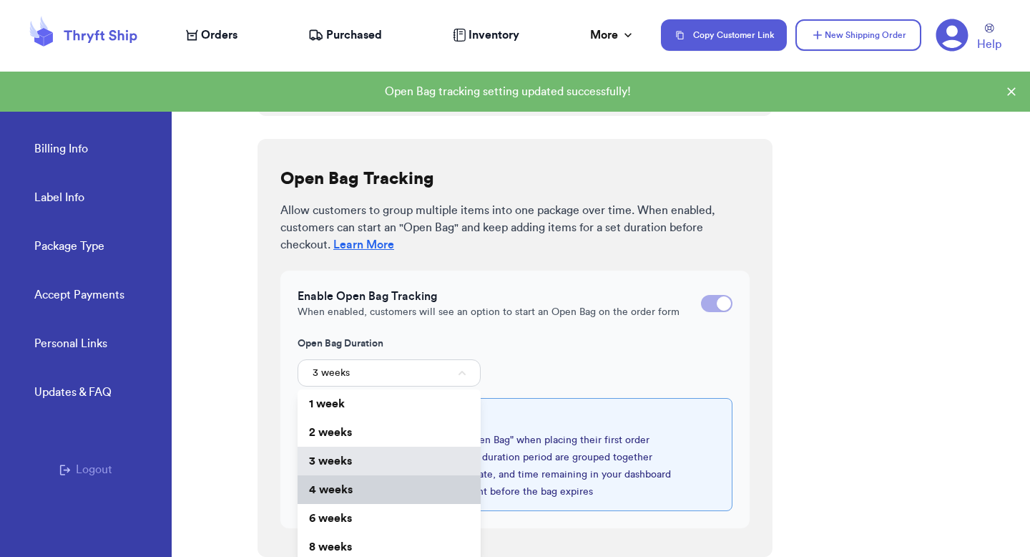
click at [369, 494] on li "4 weeks" at bounding box center [389, 489] width 183 height 29
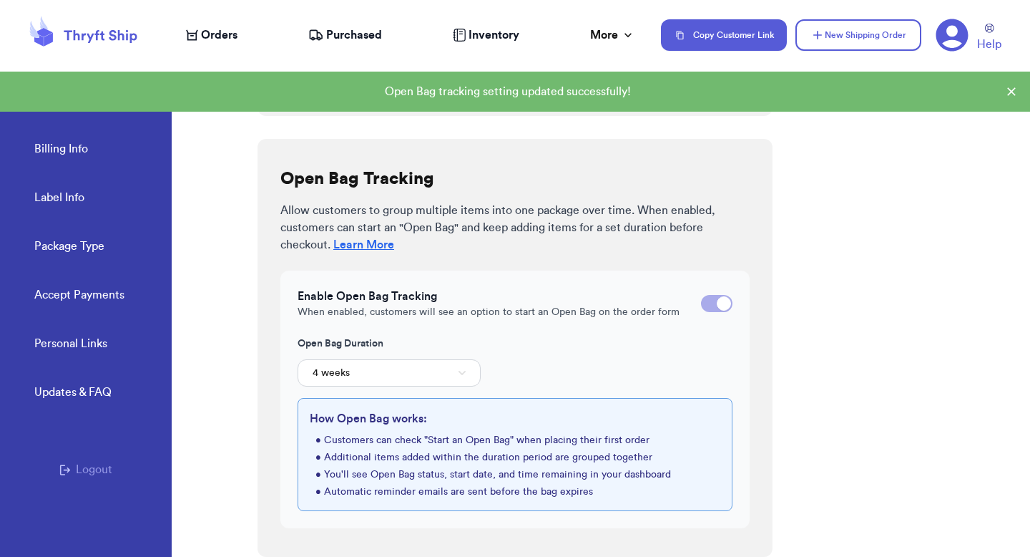
click at [640, 360] on div "Open Bag Duration 4 weeks" at bounding box center [515, 361] width 435 height 50
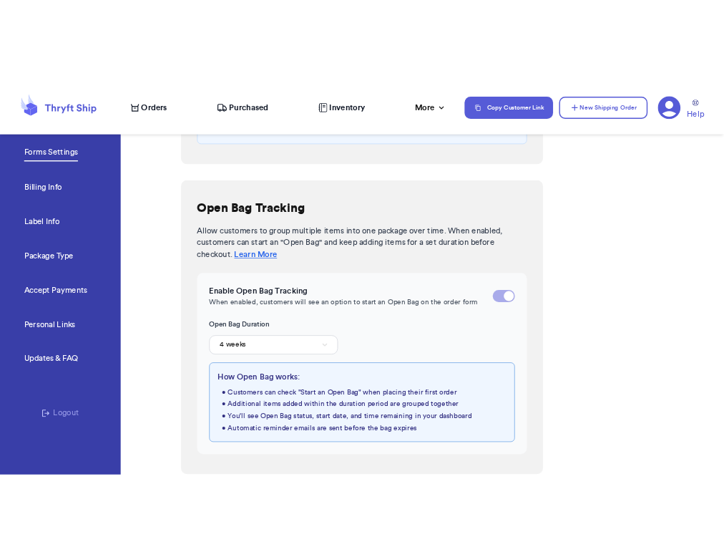
scroll to position [471, 0]
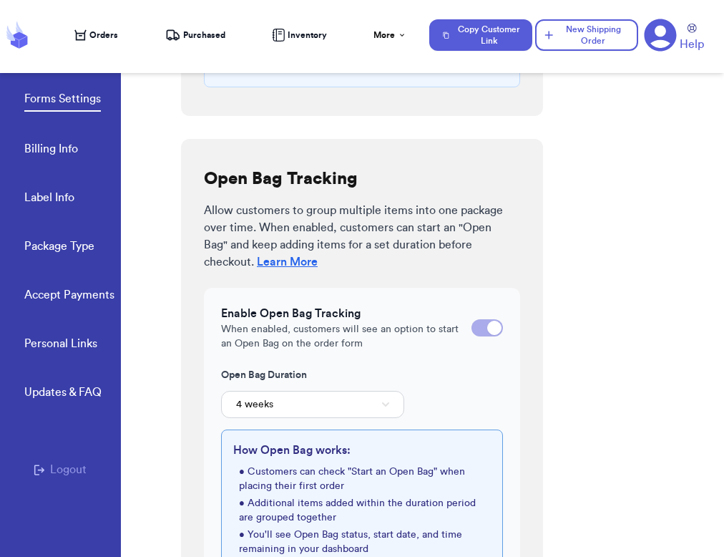
click at [484, 328] on div at bounding box center [487, 327] width 31 height 17
click at [472, 328] on input "checkbox" at bounding box center [471, 328] width 1 height 1
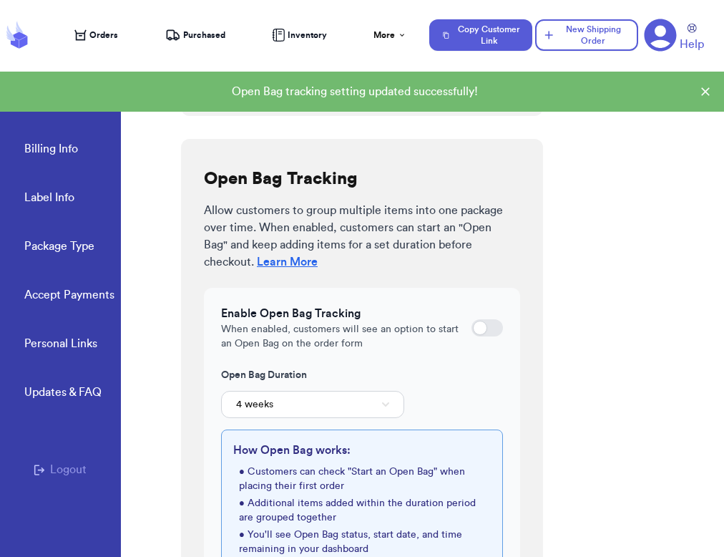
click at [484, 336] on div at bounding box center [487, 327] width 31 height 17
click at [472, 328] on input "checkbox" at bounding box center [471, 328] width 1 height 1
checkbox input "true"
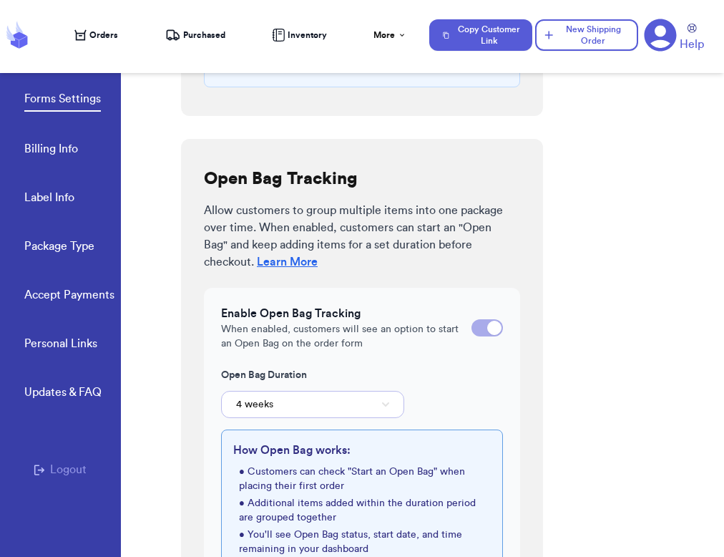
click at [343, 411] on button "4 weeks" at bounding box center [312, 404] width 183 height 27
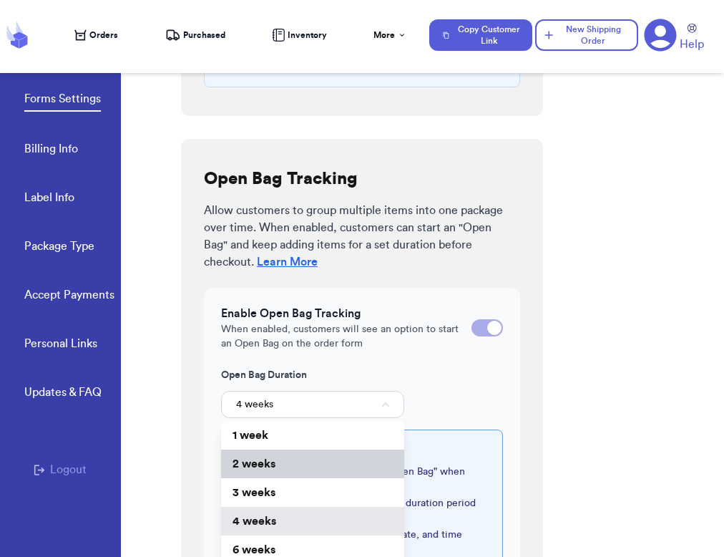
click at [315, 458] on li "2 weeks" at bounding box center [312, 463] width 183 height 29
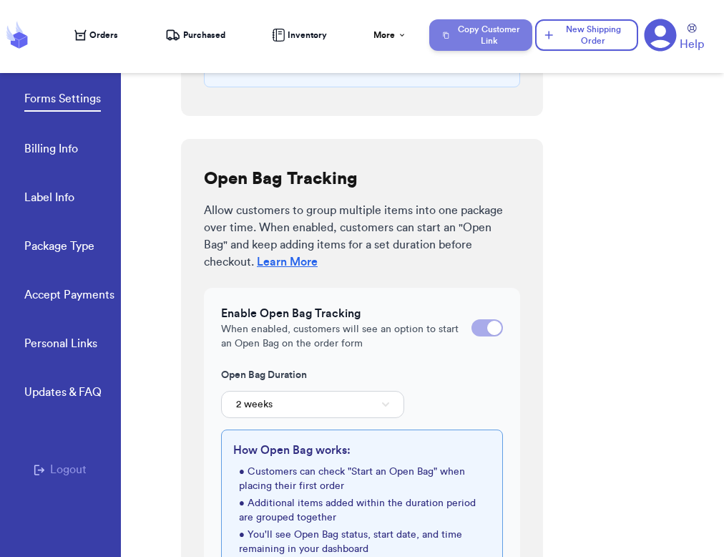
click at [488, 36] on button "Copy Customer Link" at bounding box center [480, 34] width 103 height 31
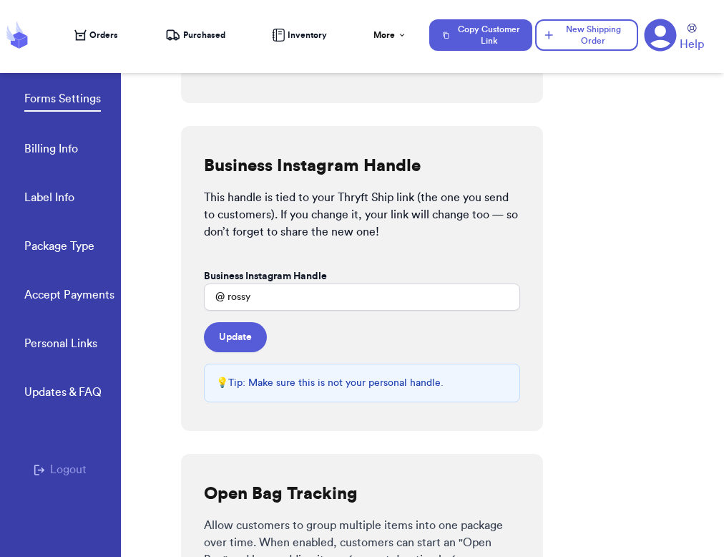
scroll to position [560, 0]
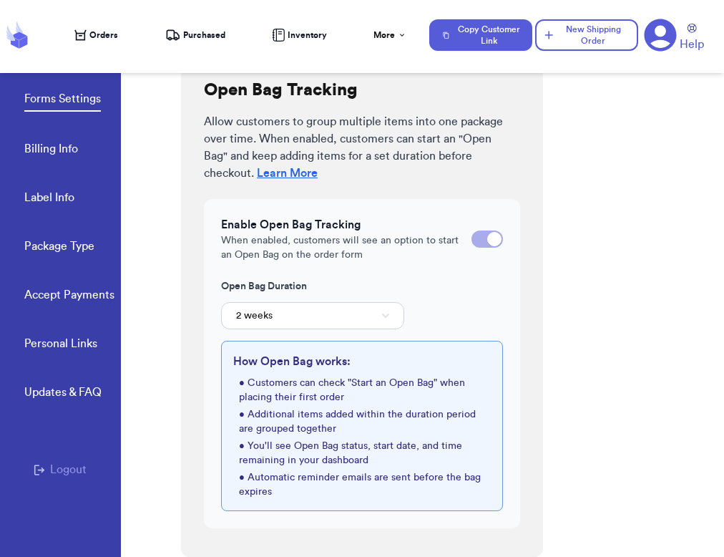
click at [78, 292] on link "Accept Payments" at bounding box center [69, 296] width 90 height 20
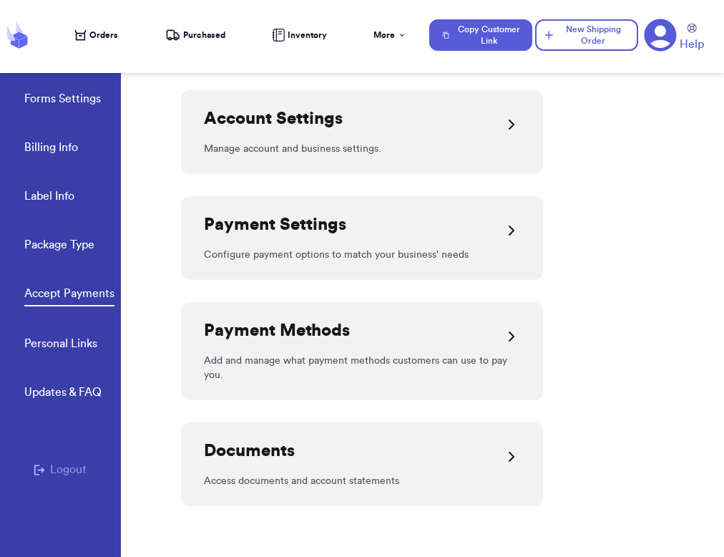
scroll to position [34, 0]
